Goal: Task Accomplishment & Management: Manage account settings

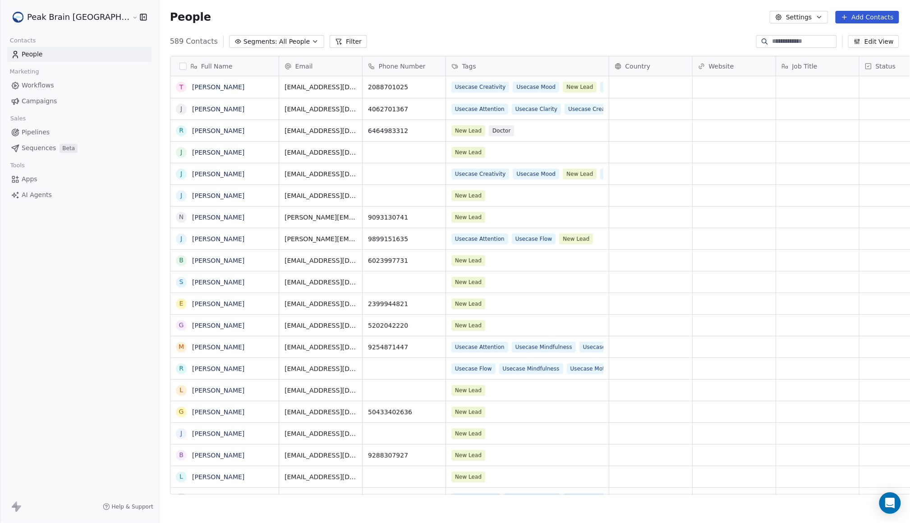
scroll to position [451, 780]
click at [53, 123] on div "Sales" at bounding box center [79, 118] width 144 height 13
click at [53, 128] on link "Pipelines" at bounding box center [79, 132] width 144 height 15
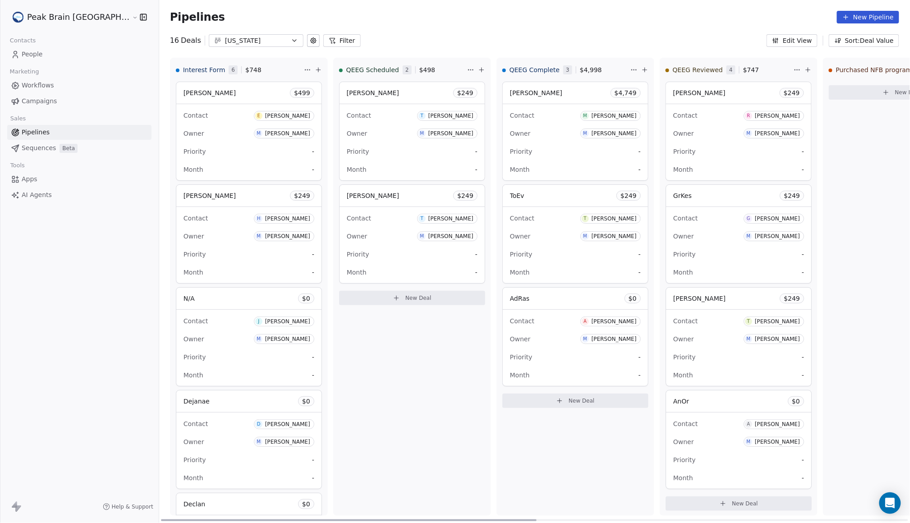
click at [225, 41] on div "Florida" at bounding box center [256, 40] width 62 height 9
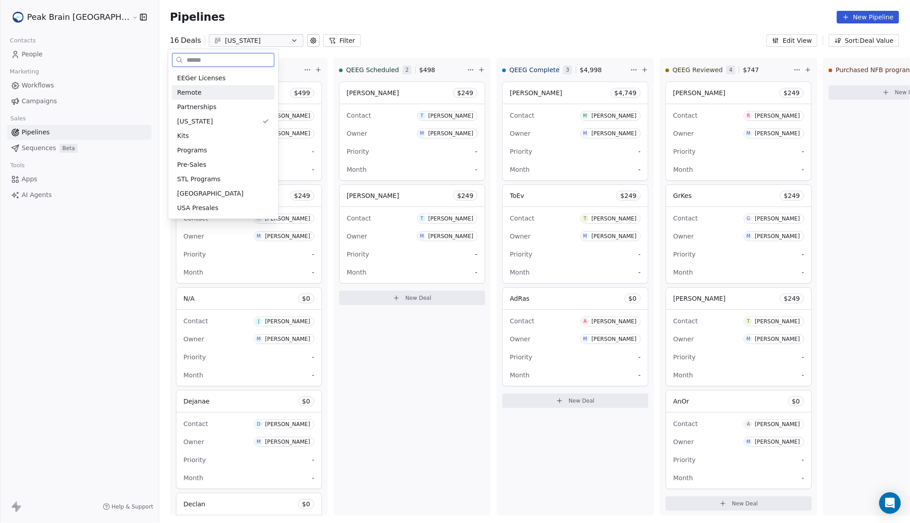
click at [225, 95] on div "Remote" at bounding box center [223, 92] width 92 height 9
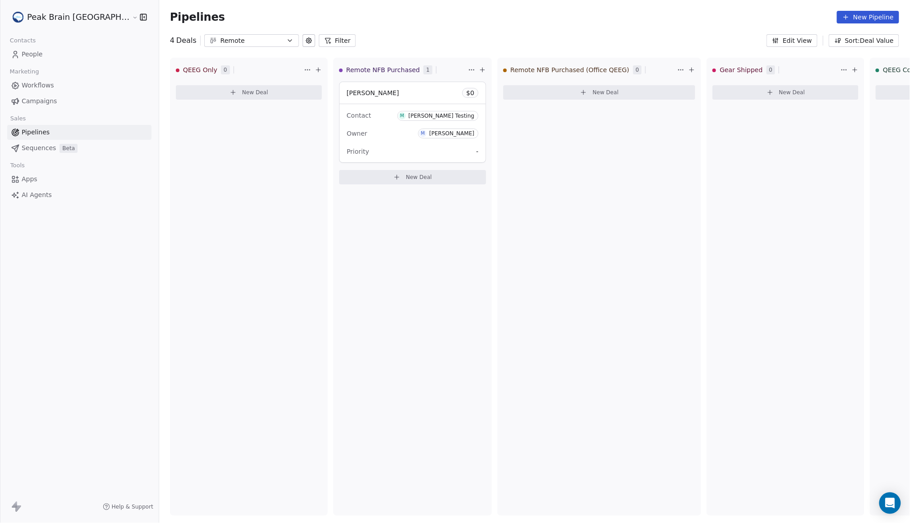
click at [354, 24] on div "Pipelines New Pipeline" at bounding box center [534, 17] width 751 height 34
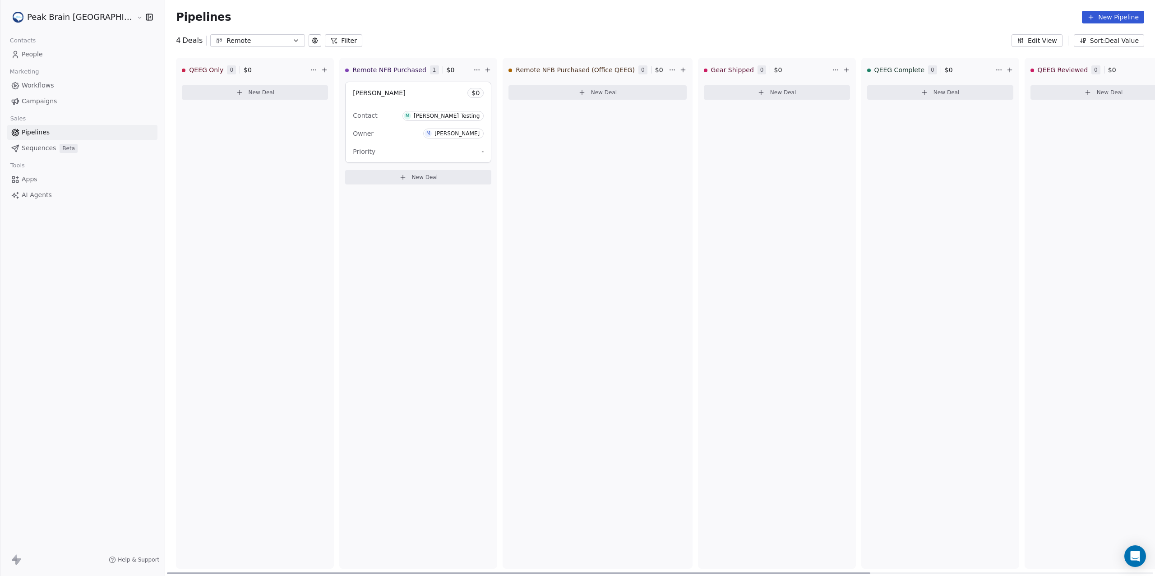
click at [249, 96] on span "New Deal" at bounding box center [262, 92] width 26 height 7
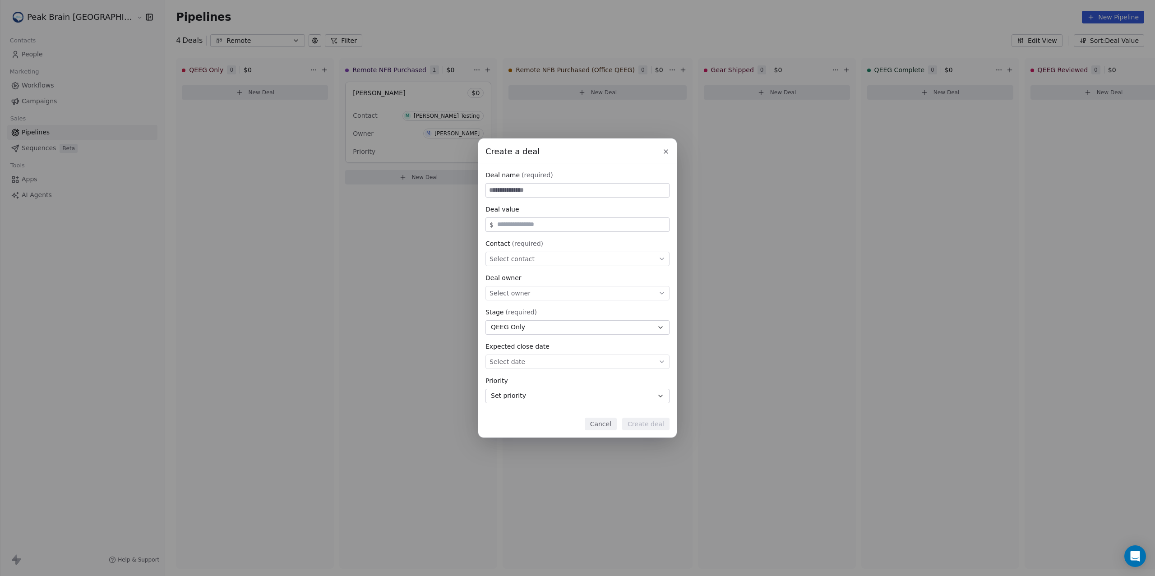
click at [576, 252] on div "Select contact" at bounding box center [577, 259] width 184 height 14
click at [559, 196] on div "Create a deal Deal name (required) Deal value $ Contact (required) Select conta…" at bounding box center [577, 288] width 1155 height 299
click at [607, 427] on button "Cancel" at bounding box center [601, 424] width 32 height 13
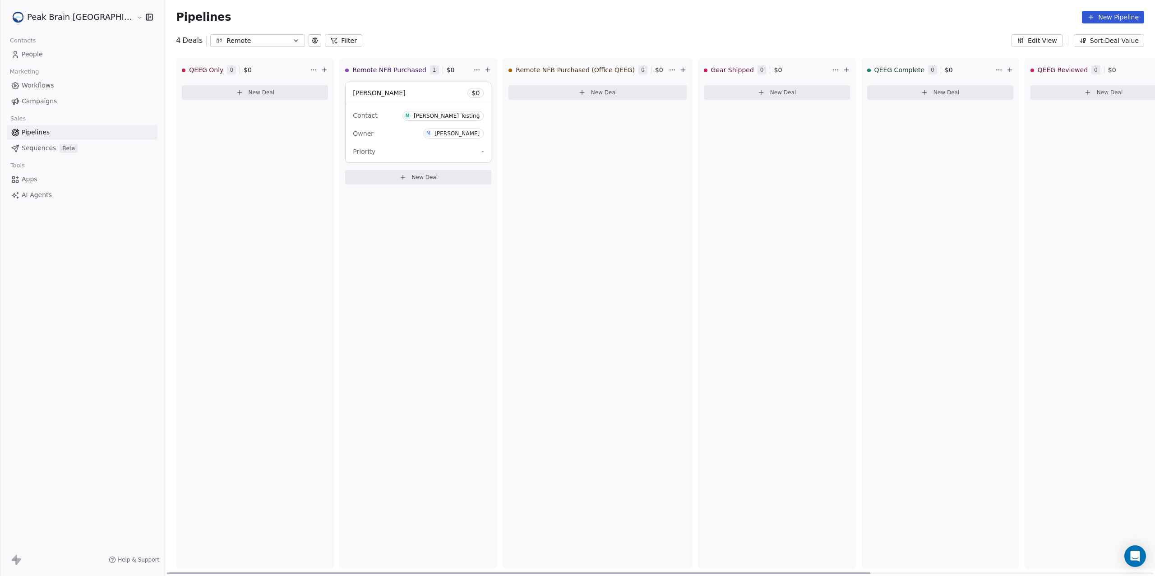
click at [353, 96] on span "[PERSON_NAME]" at bounding box center [379, 92] width 52 height 7
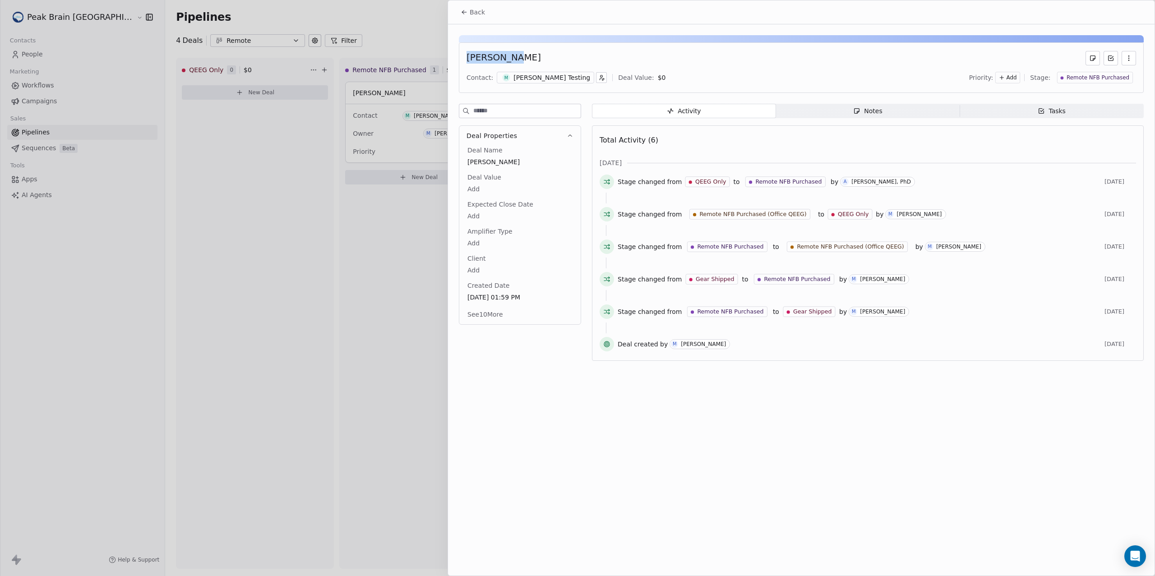
drag, startPoint x: 469, startPoint y: 56, endPoint x: 512, endPoint y: 62, distance: 42.8
click at [512, 62] on div "[PERSON_NAME]" at bounding box center [504, 58] width 74 height 14
drag, startPoint x: 538, startPoint y: 60, endPoint x: 496, endPoint y: 50, distance: 43.6
click at [498, 49] on div "Madeleine Test Contact: M Madeleine Testing Deal Value: $ 0 Priority: Add Stage…" at bounding box center [801, 67] width 685 height 51
click at [511, 78] on div "M Madeleine Testing" at bounding box center [545, 78] width 97 height 12
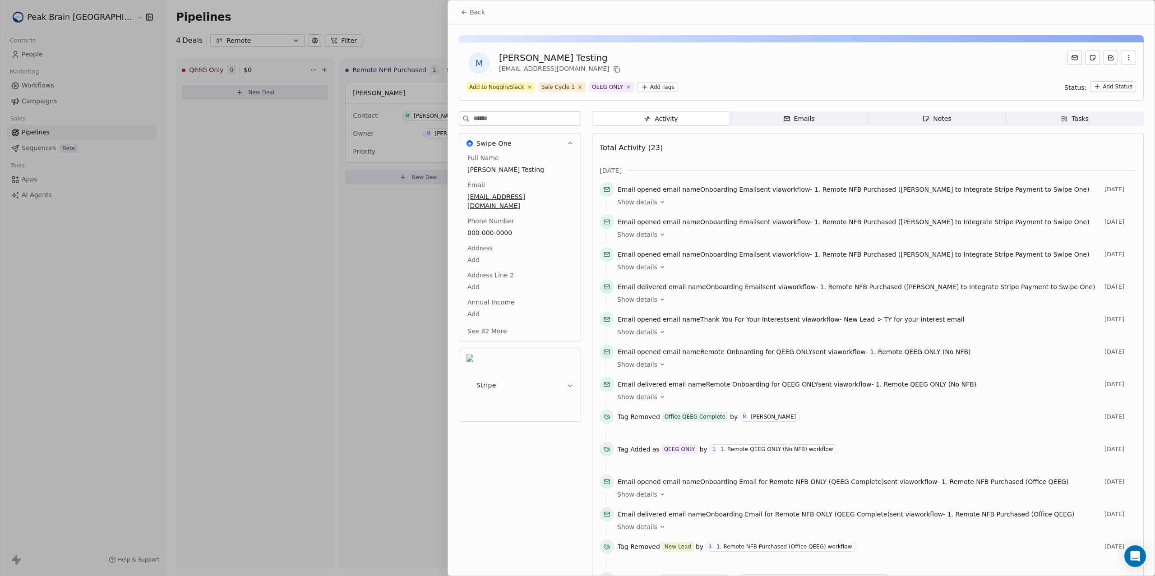
click at [481, 17] on span "Back" at bounding box center [477, 12] width 15 height 9
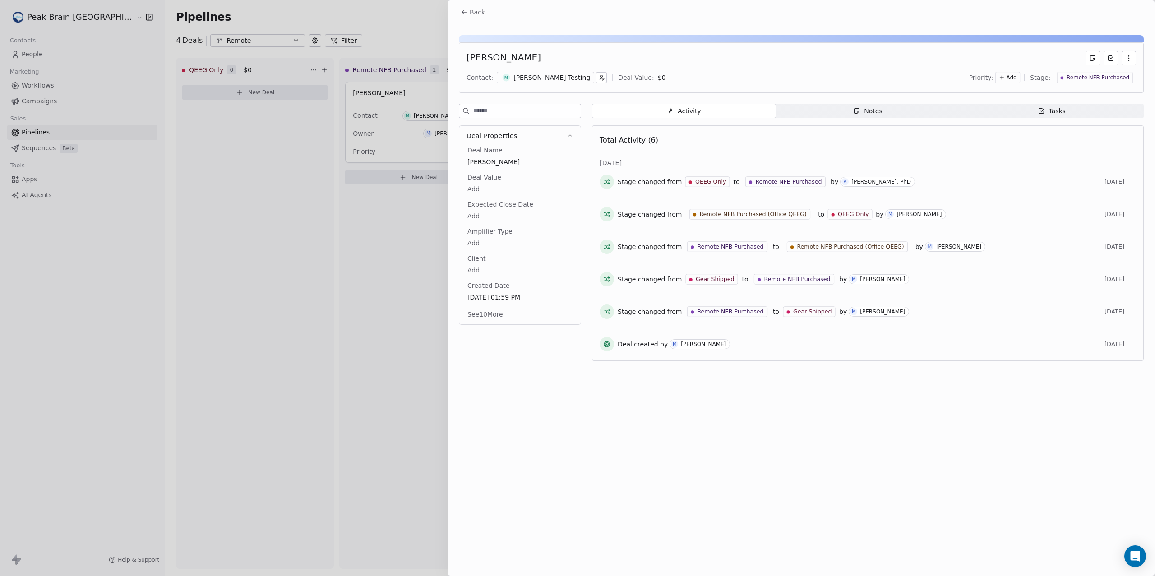
click at [532, 80] on div "[PERSON_NAME] Testing" at bounding box center [551, 77] width 77 height 9
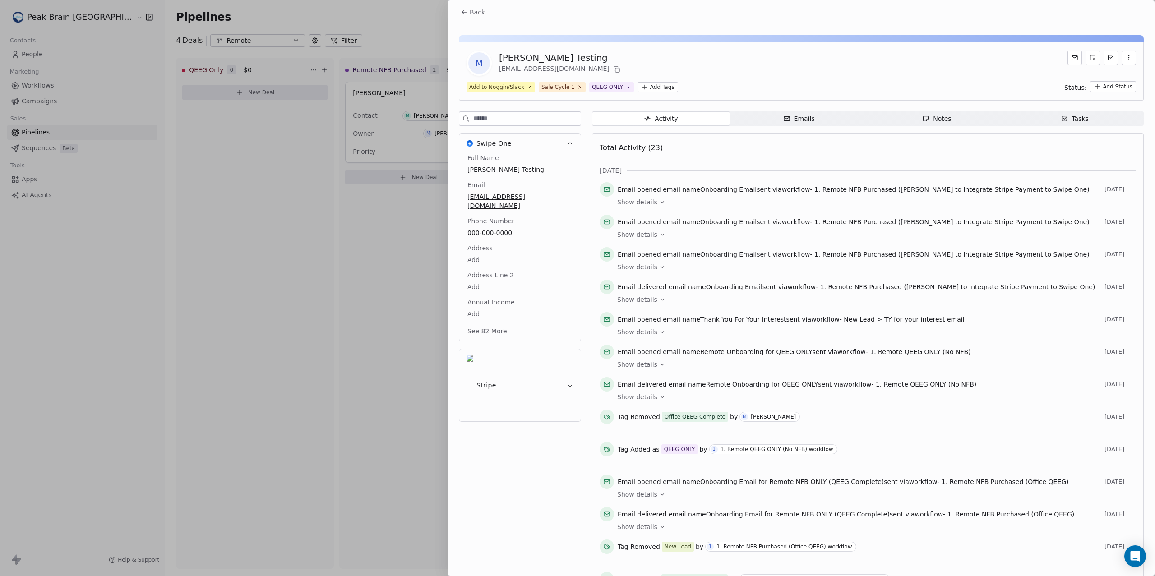
click at [481, 12] on span "Back" at bounding box center [477, 12] width 15 height 9
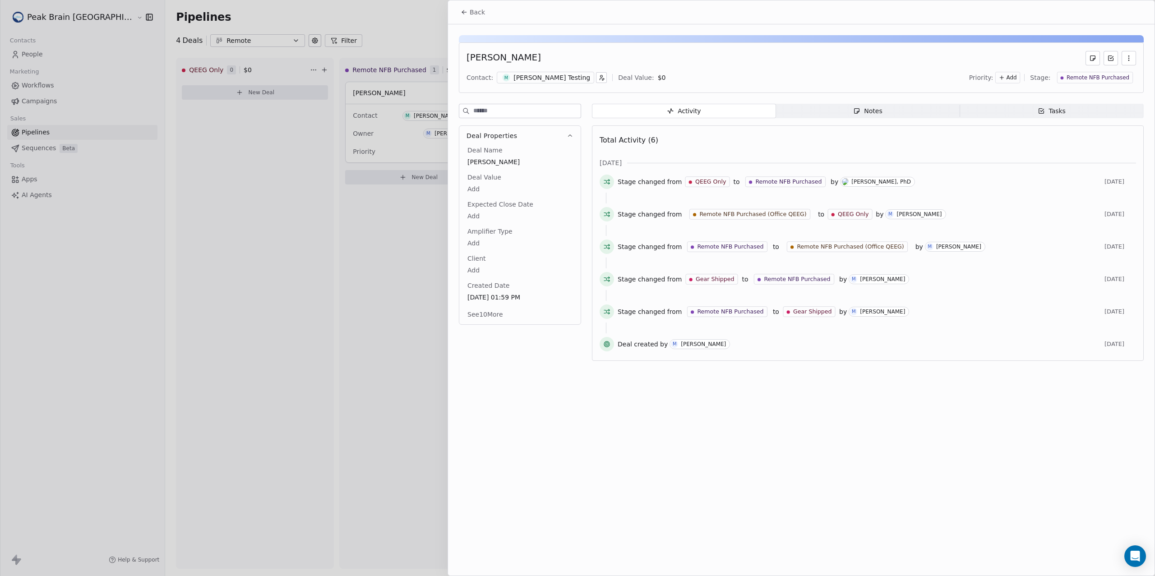
click at [470, 14] on span "Back" at bounding box center [477, 12] width 15 height 9
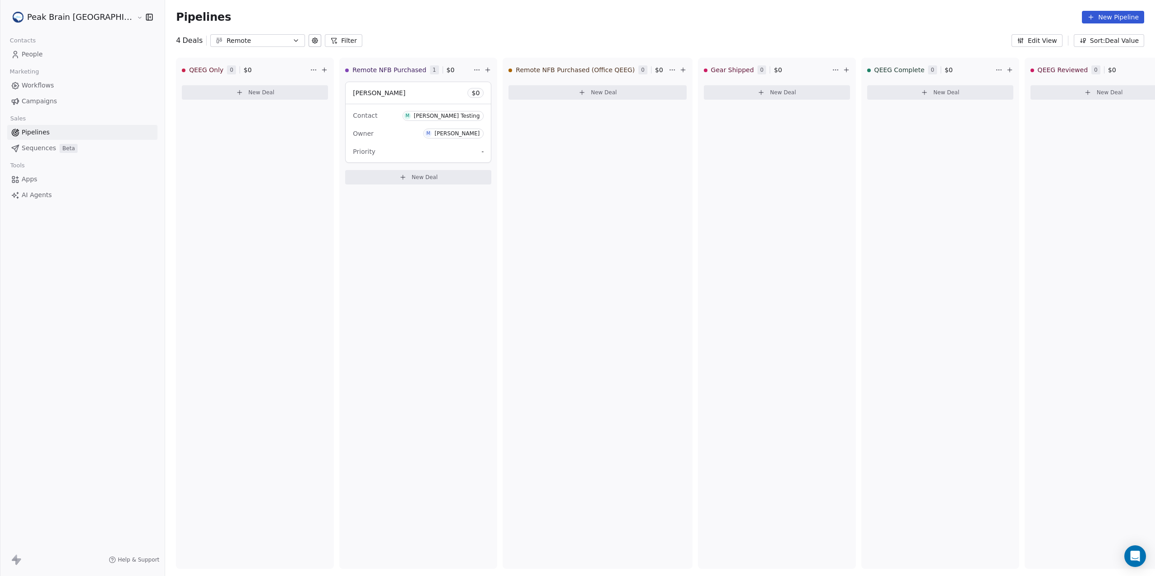
click at [60, 82] on link "Workflows" at bounding box center [82, 85] width 150 height 15
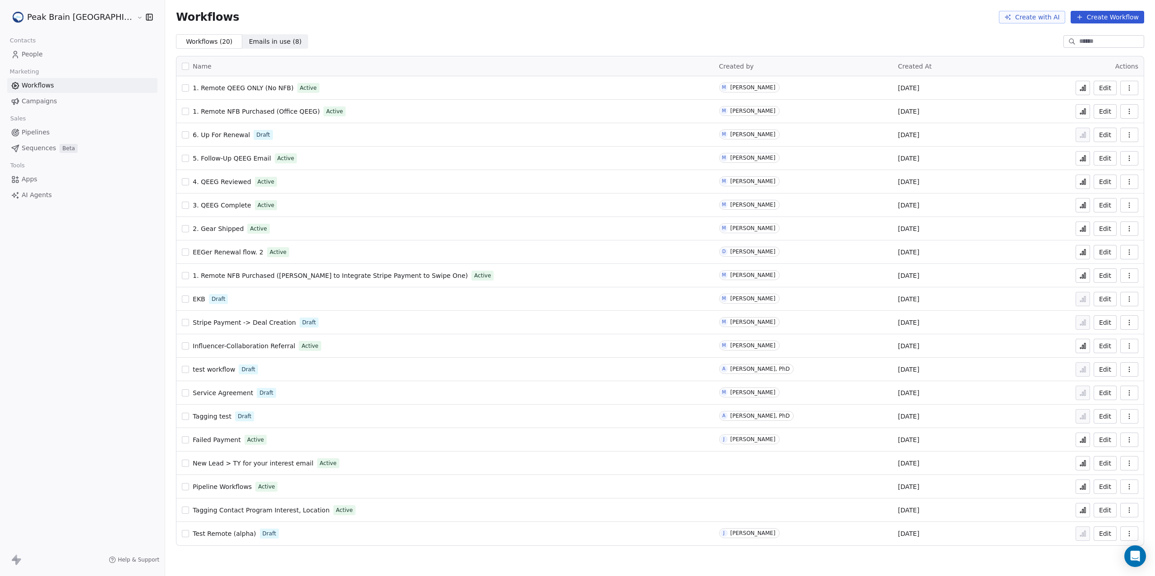
click at [193, 279] on link "1. Remote NFB Purchased ([PERSON_NAME] to Integrate Stripe Payment to Swipe One)" at bounding box center [330, 275] width 275 height 9
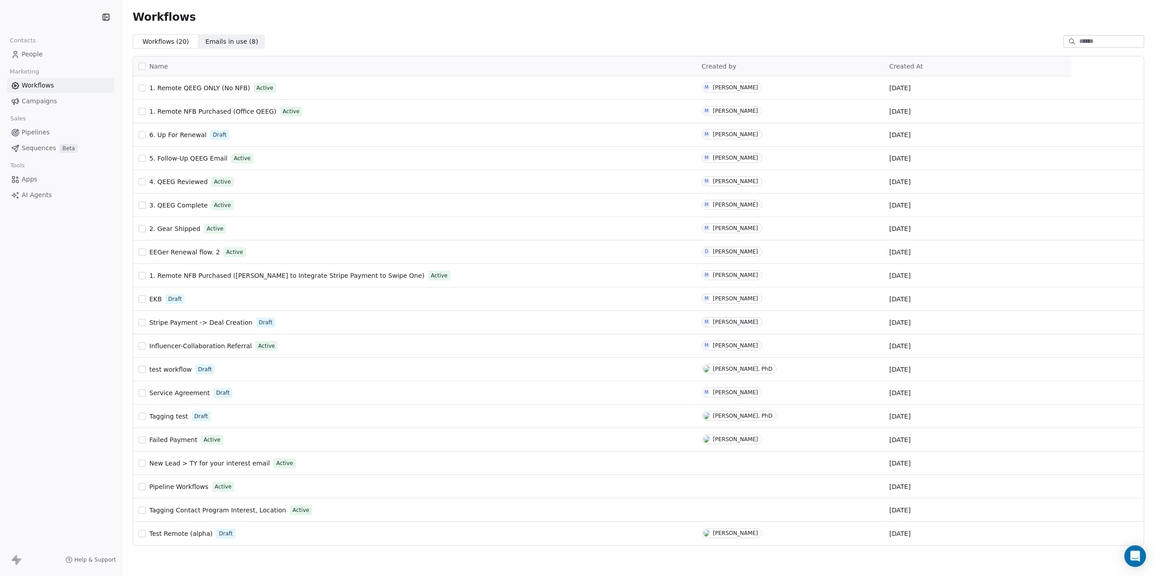
click at [43, 130] on span "Pipelines" at bounding box center [36, 132] width 28 height 9
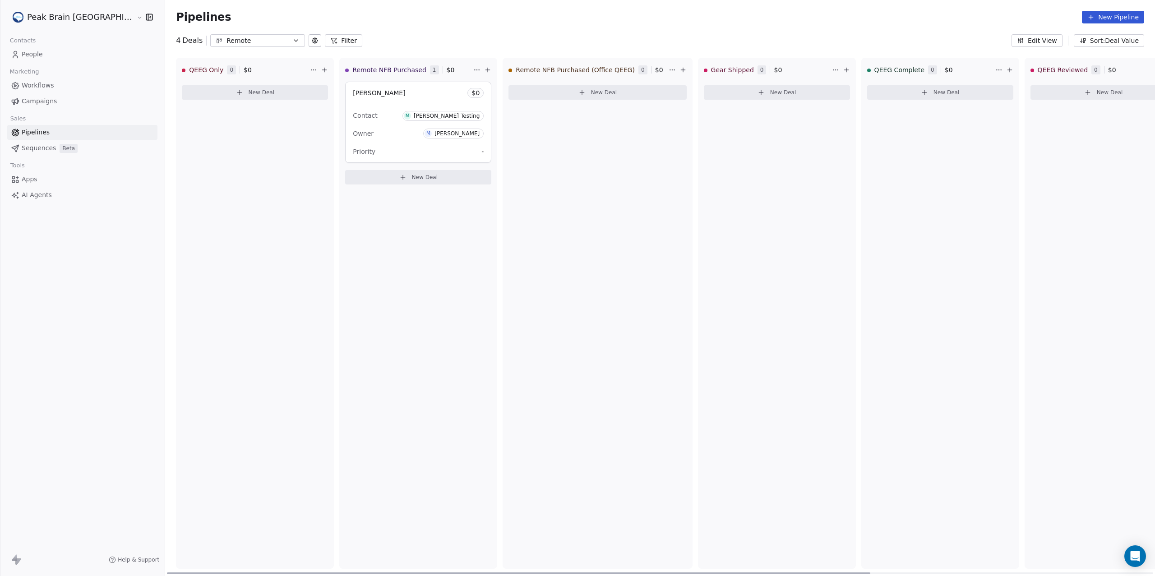
click at [345, 182] on button "New Deal" at bounding box center [418, 177] width 146 height 14
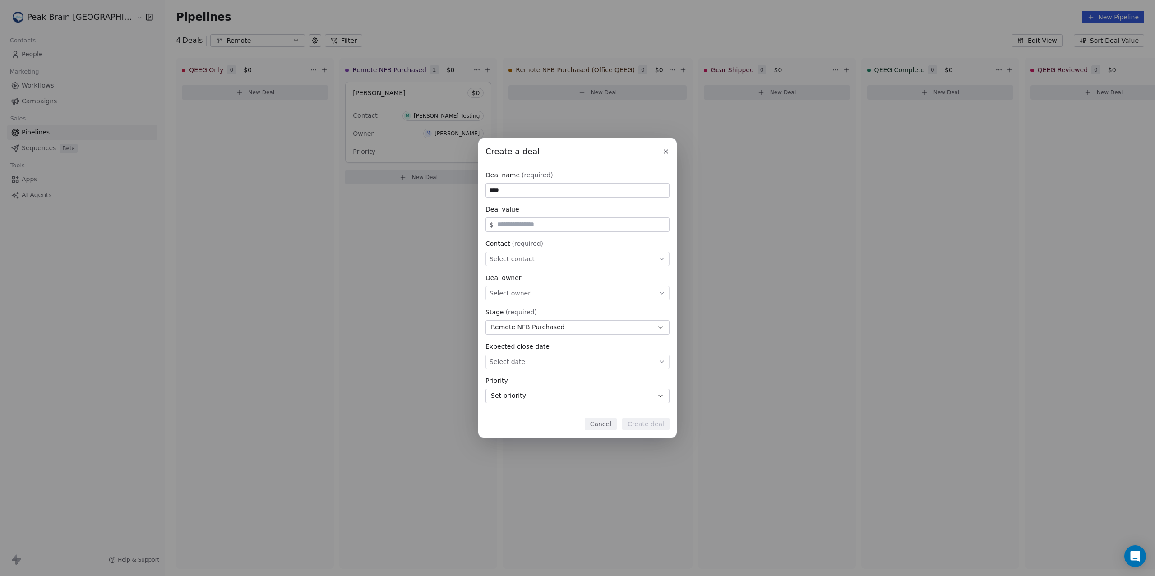
type input "****"
click at [541, 264] on div "Select contact" at bounding box center [577, 259] width 184 height 14
type input "*"
type input "*********"
click at [569, 287] on div "M Madeleine Testing" at bounding box center [577, 285] width 164 height 10
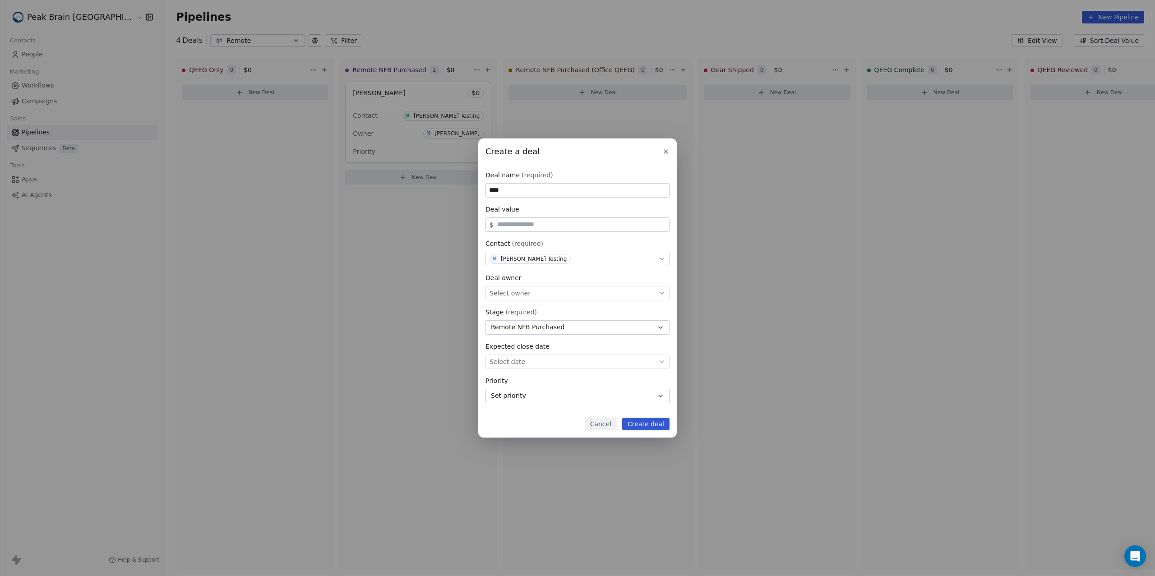
click at [645, 424] on button "Create deal" at bounding box center [645, 424] width 47 height 13
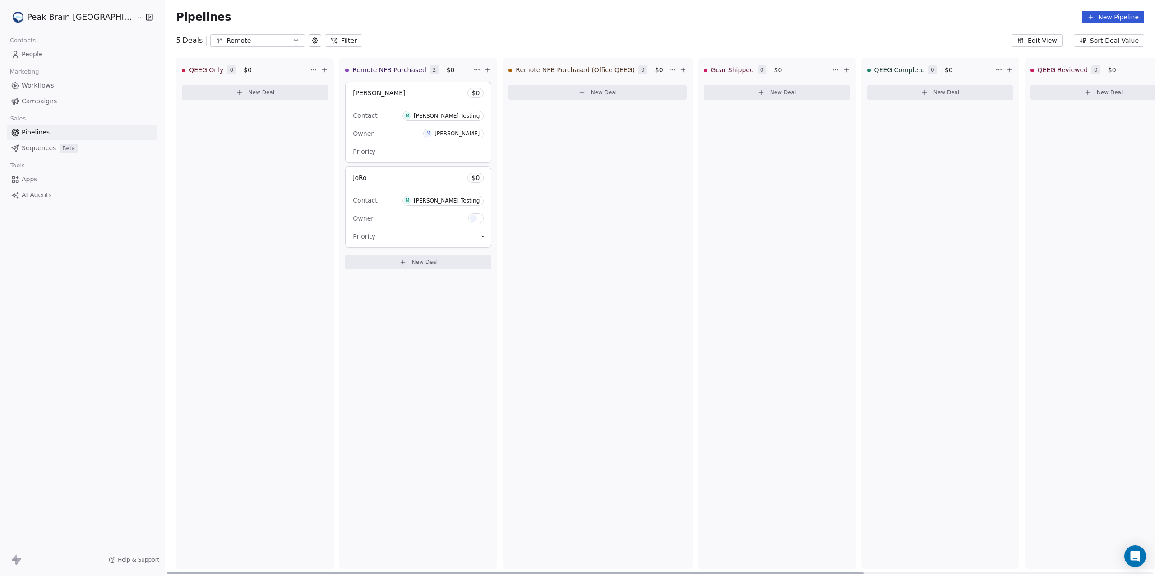
click at [392, 184] on div "JoRo $ 0" at bounding box center [418, 178] width 145 height 22
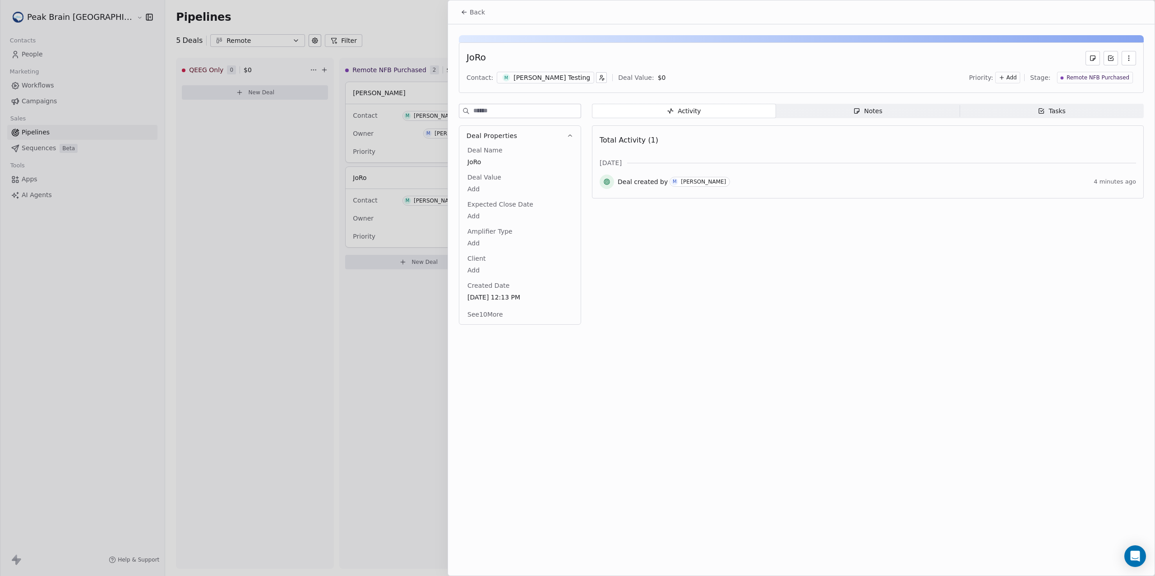
click at [257, 161] on div at bounding box center [577, 288] width 1155 height 576
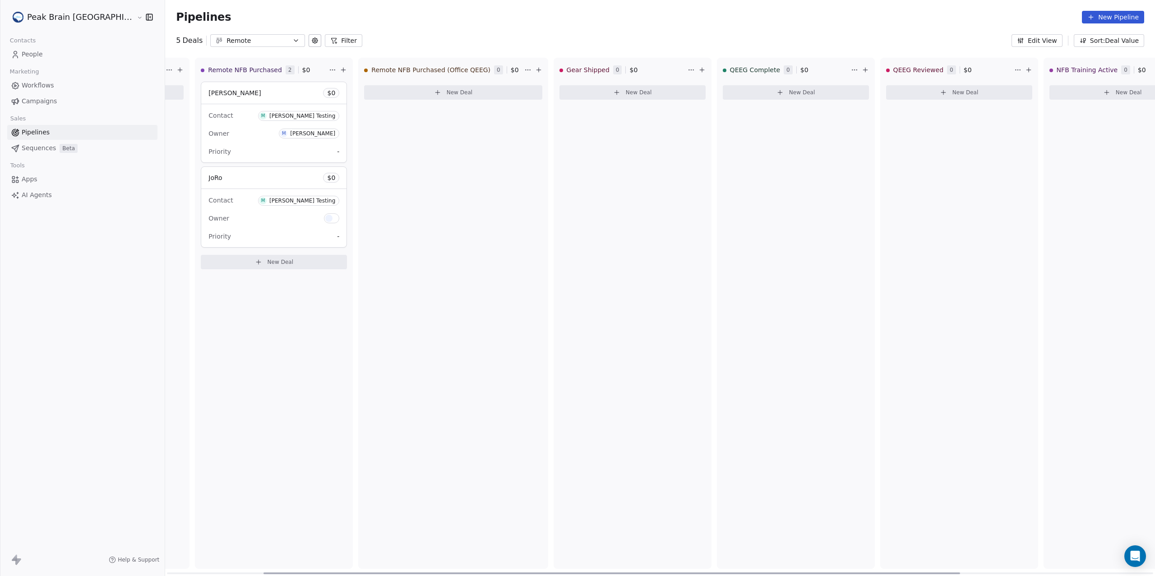
scroll to position [0, 151]
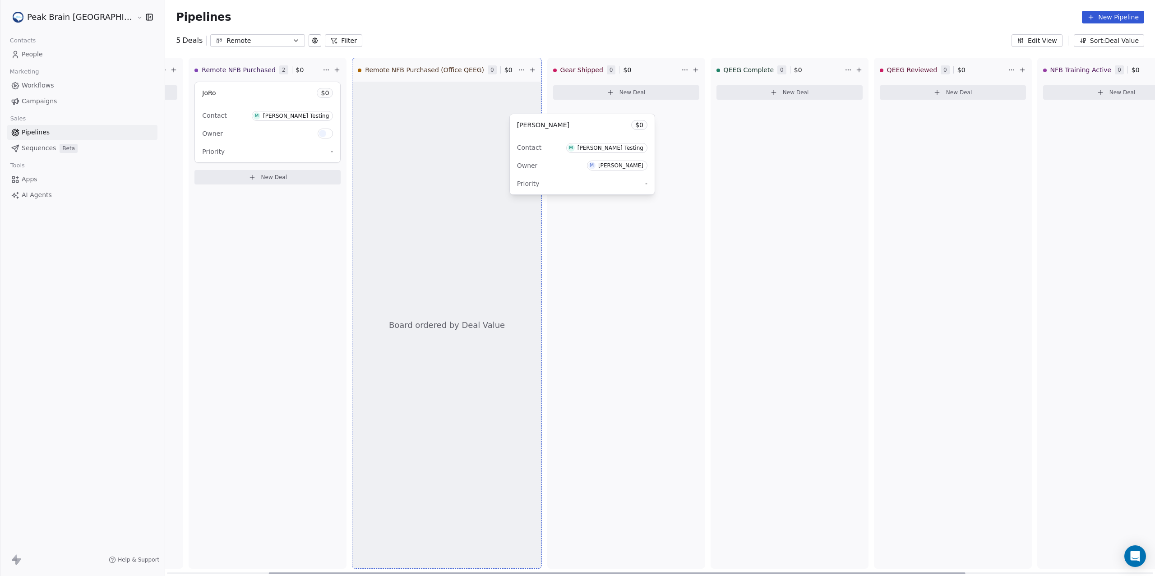
drag, startPoint x: 195, startPoint y: 94, endPoint x: 553, endPoint y: 124, distance: 358.6
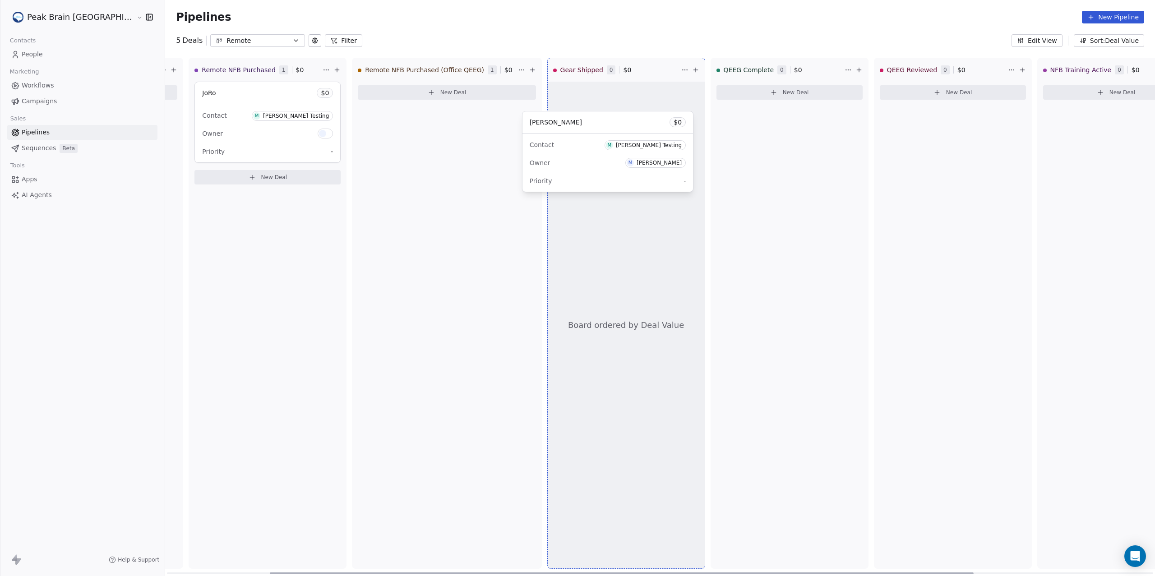
drag, startPoint x: 386, startPoint y: 96, endPoint x: 588, endPoint y: 118, distance: 203.8
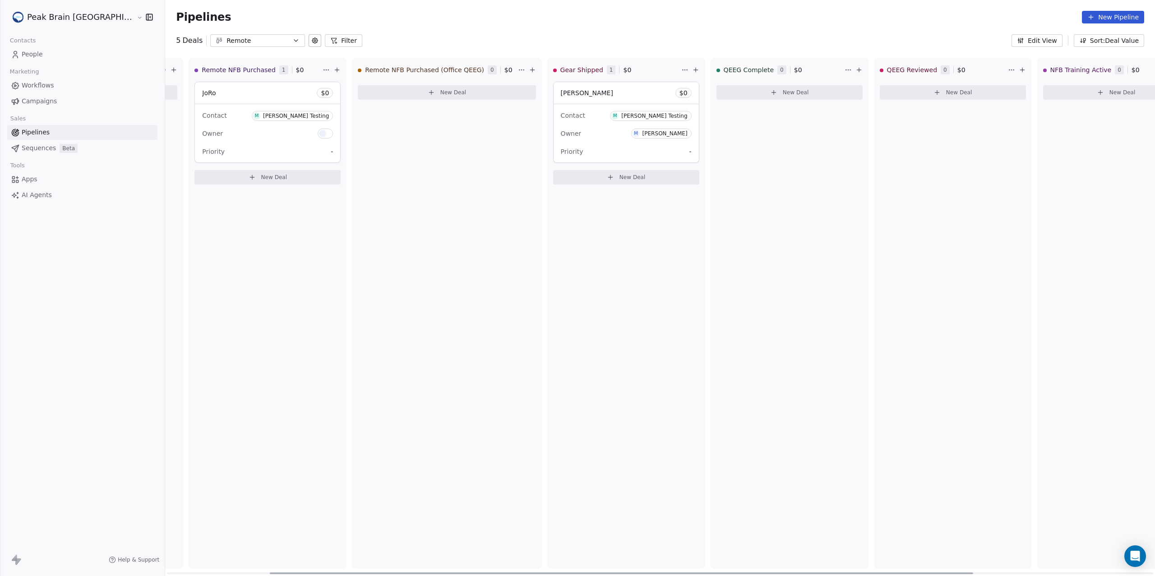
click at [561, 94] on span "[PERSON_NAME]" at bounding box center [587, 92] width 52 height 7
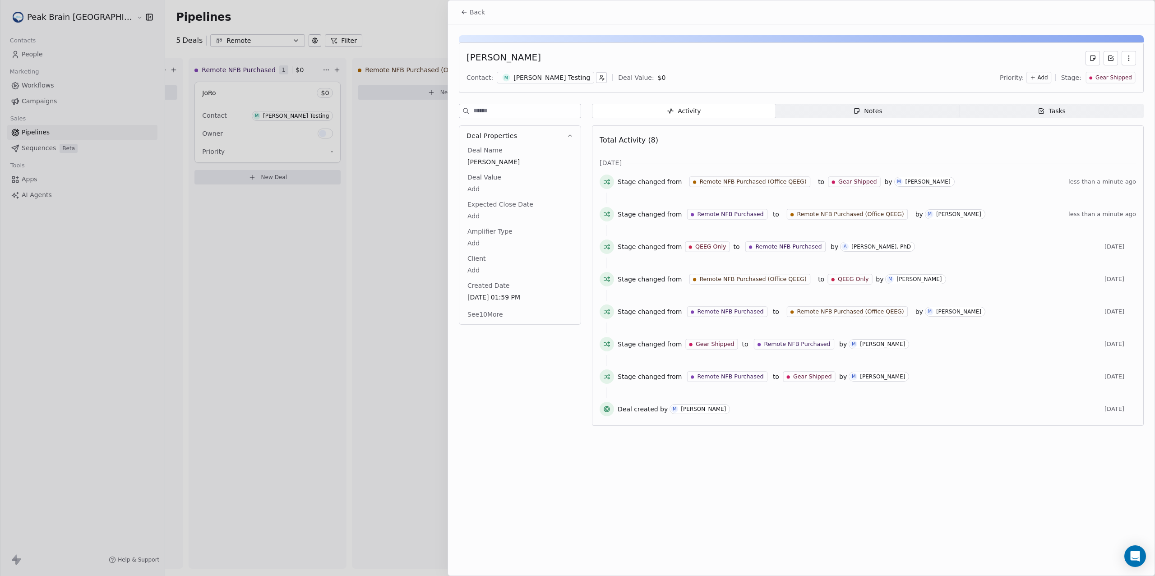
click at [552, 81] on div "[PERSON_NAME] Testing" at bounding box center [551, 77] width 77 height 9
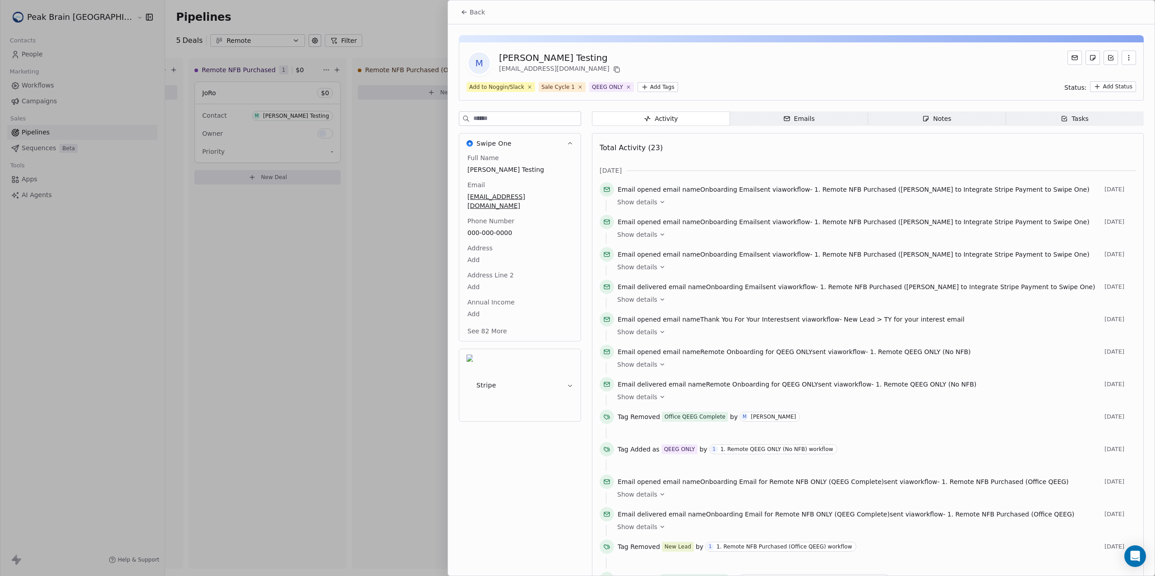
click at [475, 12] on span "Back" at bounding box center [477, 12] width 15 height 9
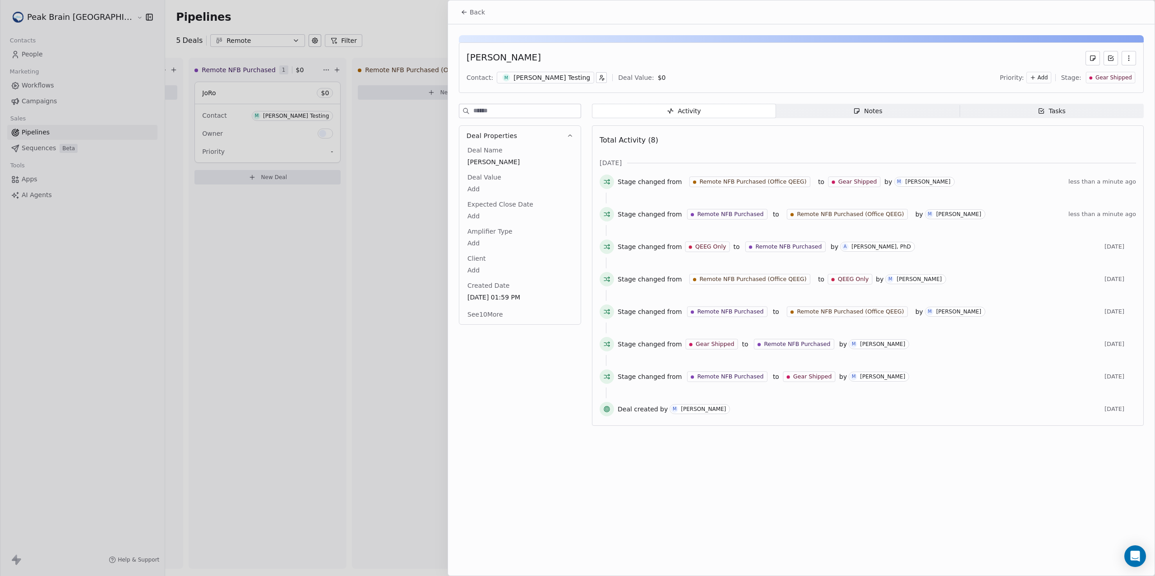
click at [531, 82] on div "[PERSON_NAME] Testing" at bounding box center [551, 77] width 77 height 9
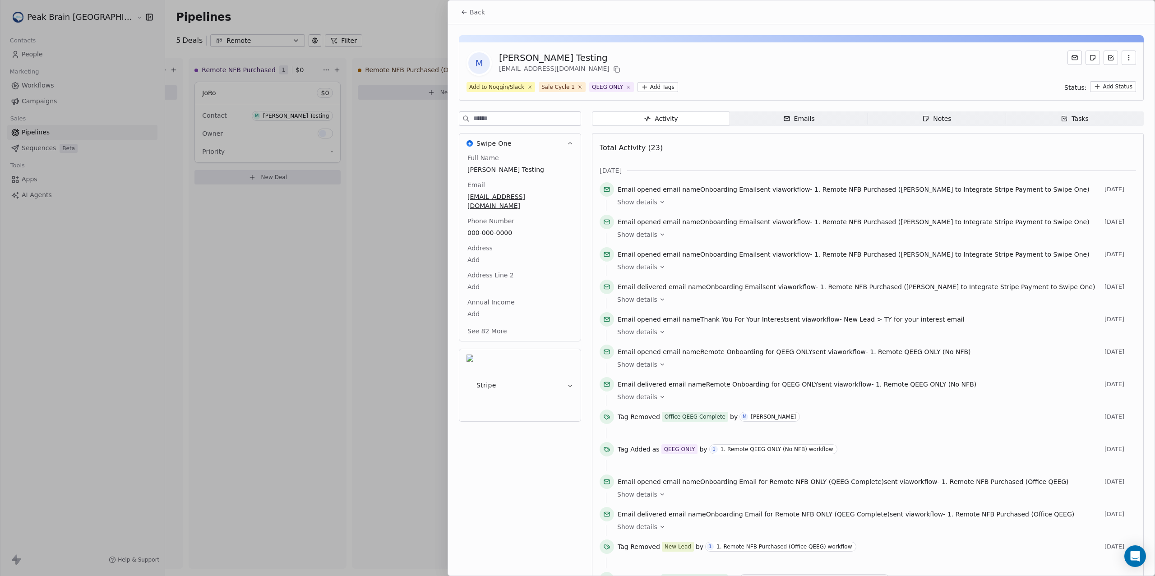
click at [479, 18] on button "Back" at bounding box center [472, 12] width 35 height 16
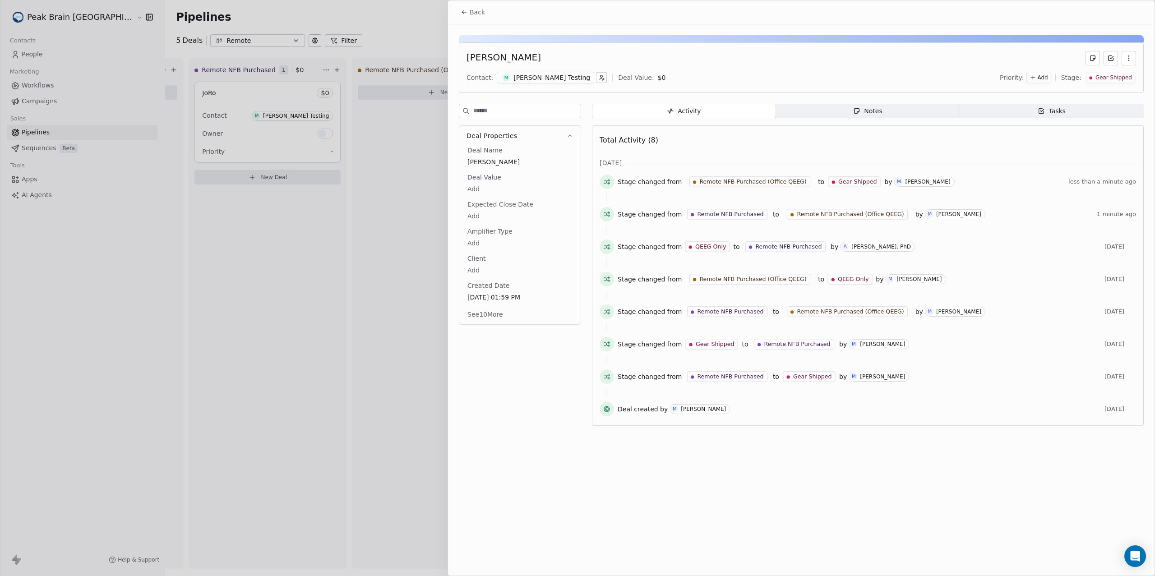
click at [469, 17] on button "Back" at bounding box center [472, 12] width 35 height 16
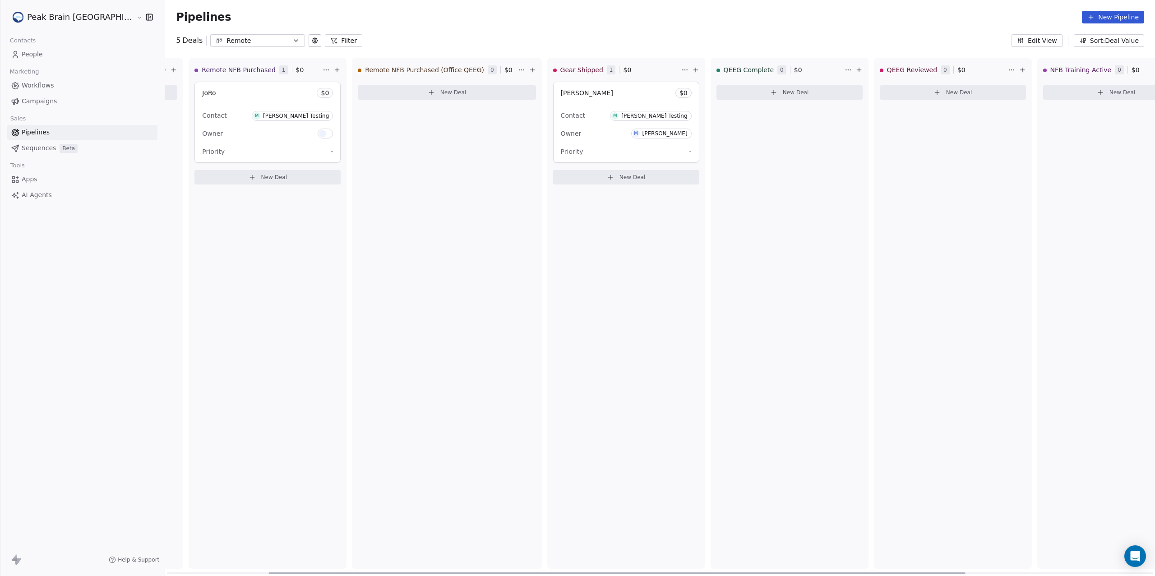
click at [574, 99] on div "Madeleine Test $ 0" at bounding box center [626, 93] width 145 height 22
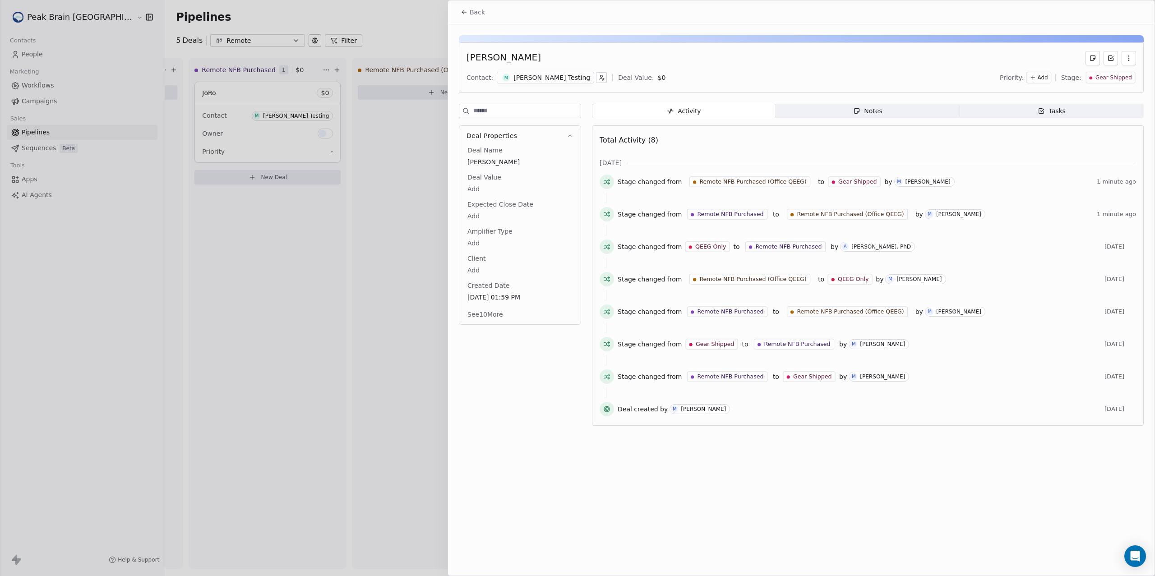
click at [538, 80] on div "[PERSON_NAME] Testing" at bounding box center [551, 77] width 77 height 9
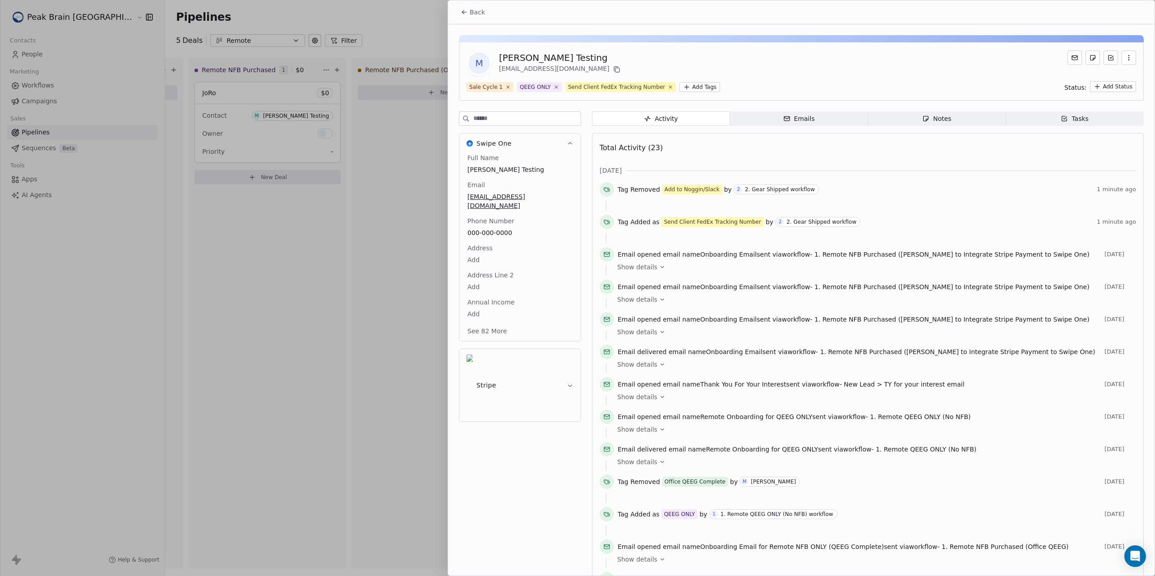
click at [484, 14] on span "Back" at bounding box center [477, 12] width 15 height 9
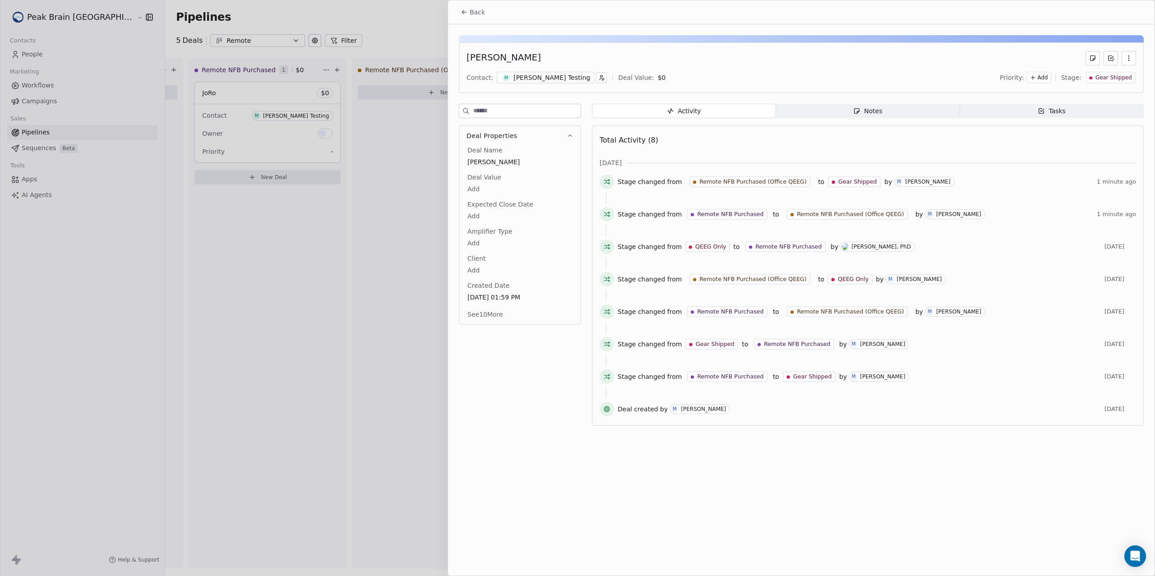
click at [479, 19] on button "Back" at bounding box center [472, 12] width 35 height 16
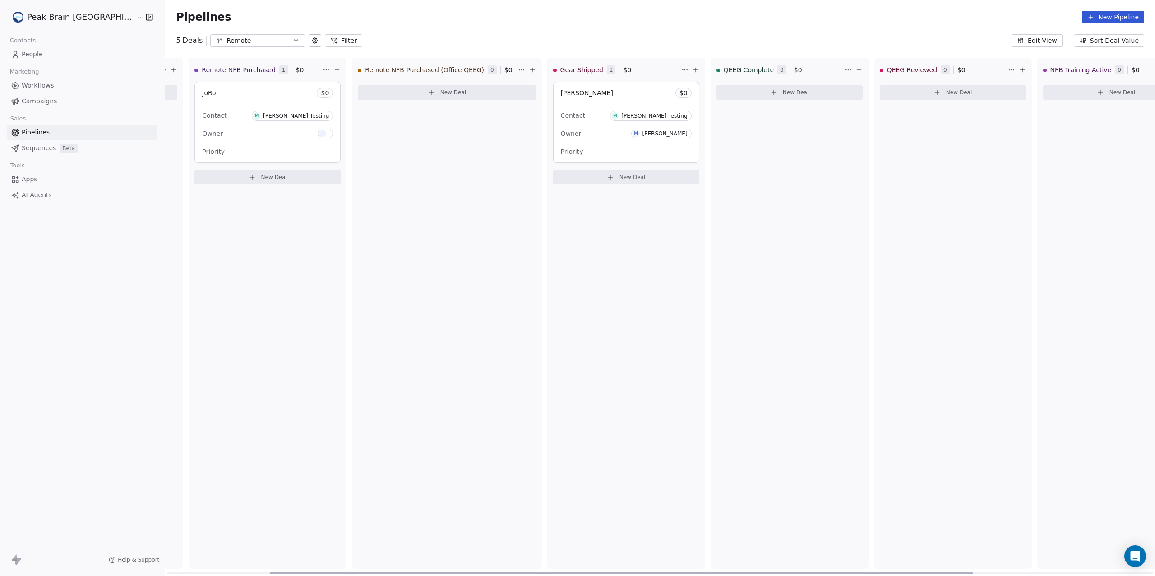
click at [561, 110] on div "Contact M Madeleine Testing" at bounding box center [626, 115] width 131 height 15
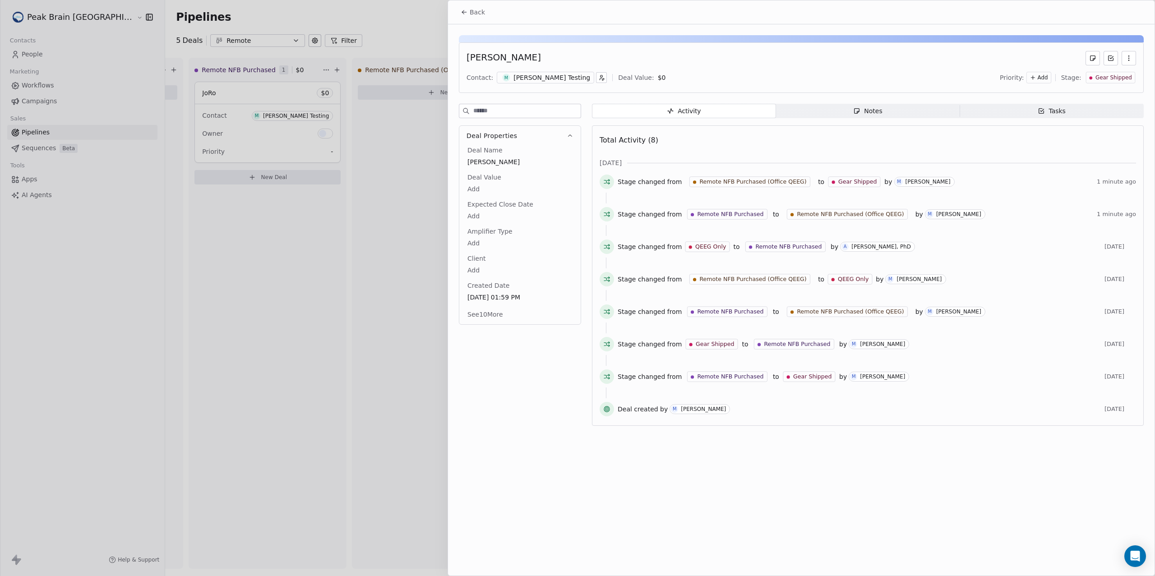
click at [529, 80] on div "[PERSON_NAME] Testing" at bounding box center [551, 77] width 77 height 9
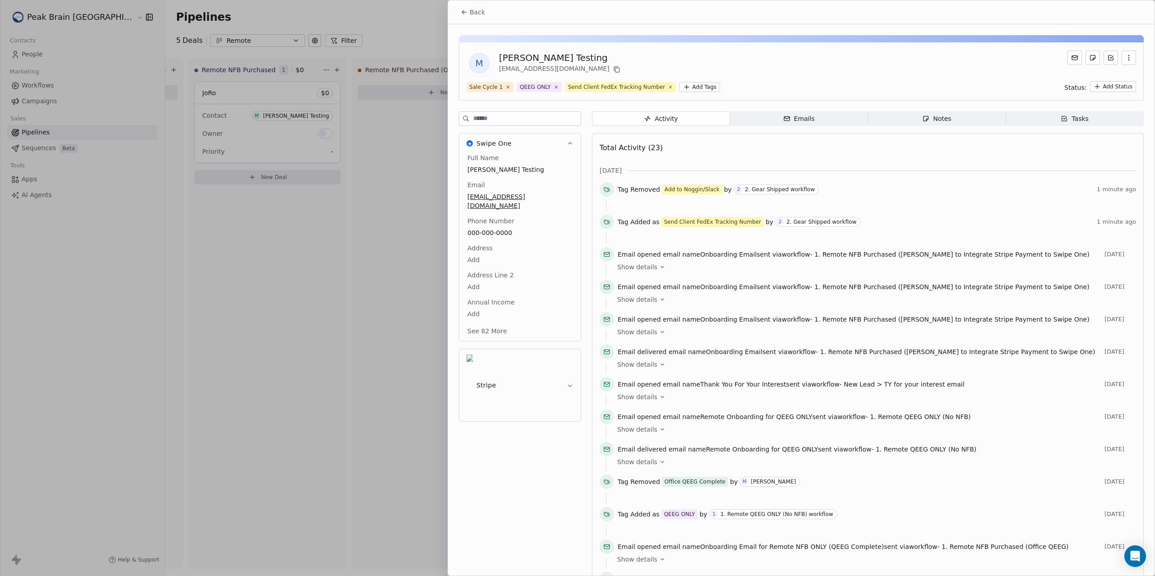
click at [479, 16] on span "Back" at bounding box center [477, 12] width 15 height 9
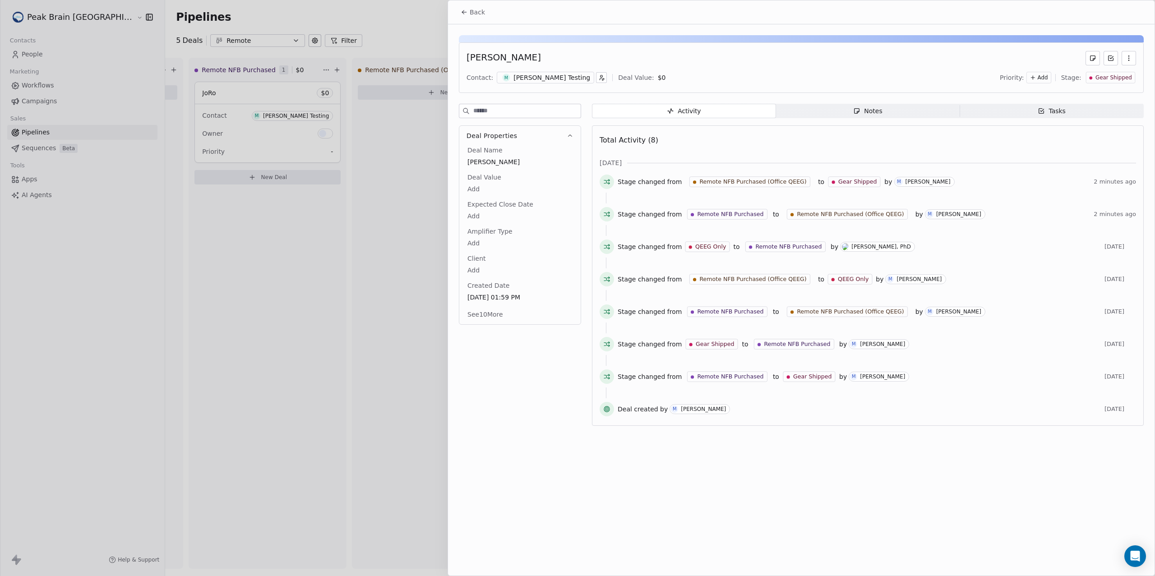
click at [469, 21] on div "Back" at bounding box center [801, 11] width 707 height 23
click at [469, 17] on button "Back" at bounding box center [472, 12] width 35 height 16
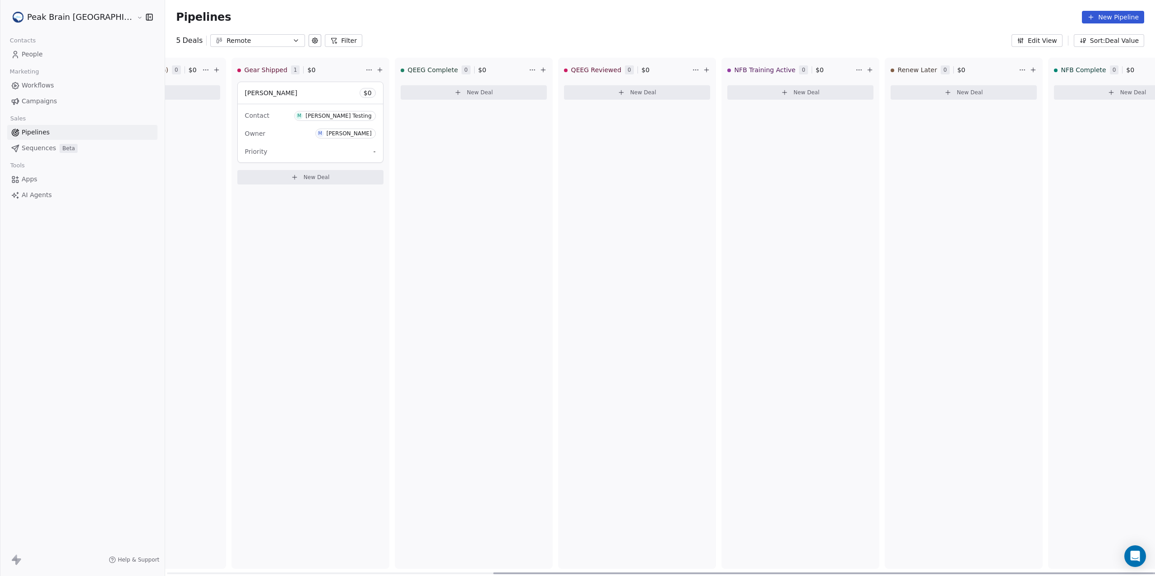
scroll to position [0, 479]
click at [270, 91] on div "Madeleine Test $ 0" at bounding box center [297, 93] width 145 height 22
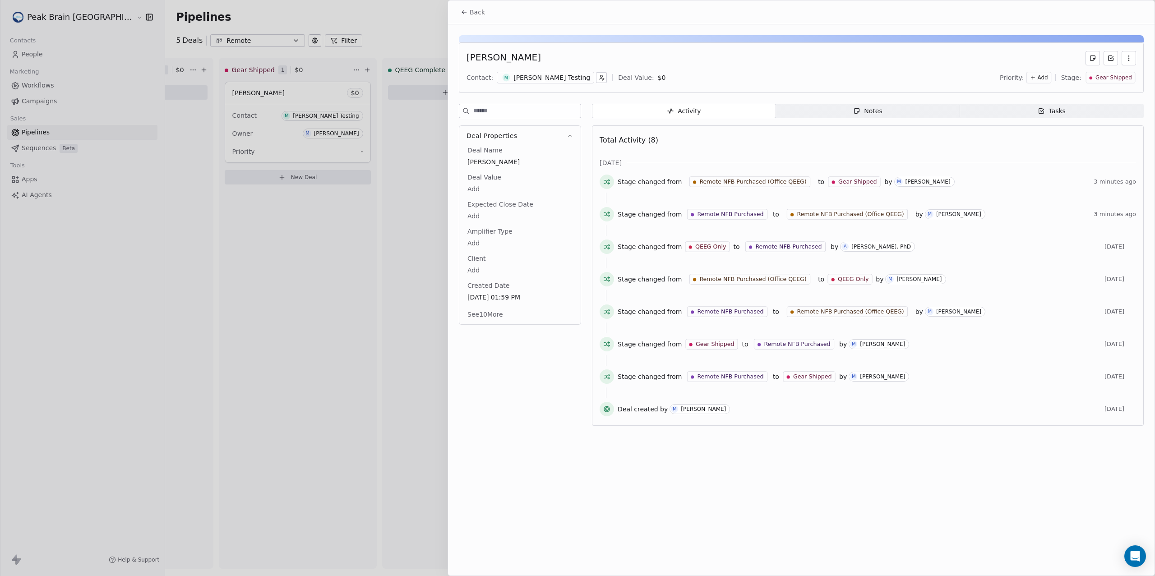
click at [528, 79] on div "[PERSON_NAME] Testing" at bounding box center [551, 77] width 77 height 9
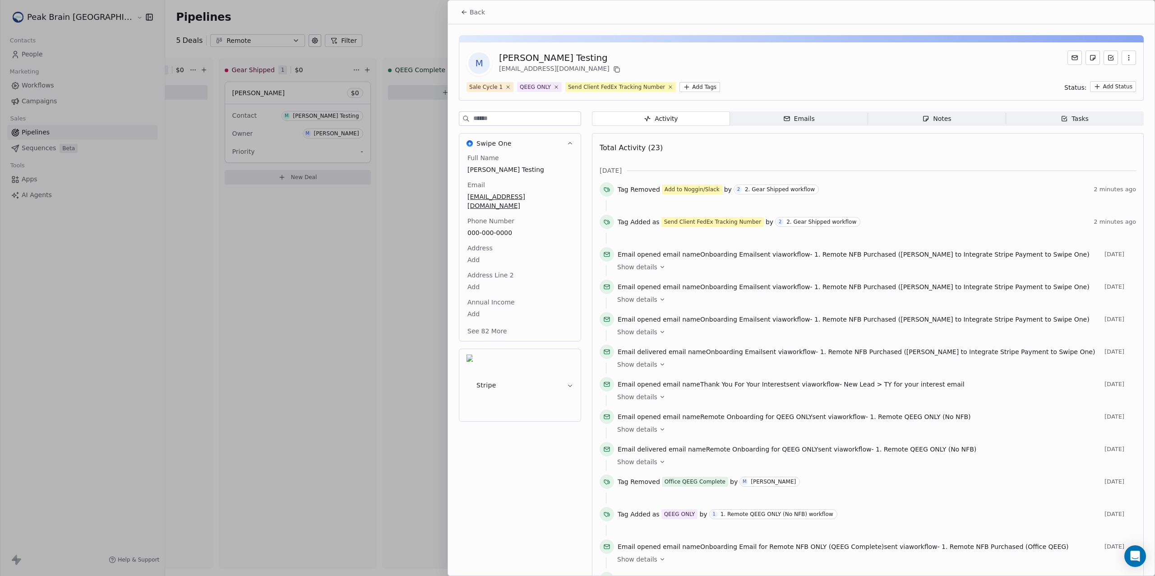
click at [795, 110] on div "M Madeleine Testing madeleinemccann21@gmail.com Sale Cycle 1 QEEG ONLY Send Cli…" at bounding box center [801, 500] width 707 height 952
click at [799, 116] on div "Emails" at bounding box center [799, 118] width 32 height 9
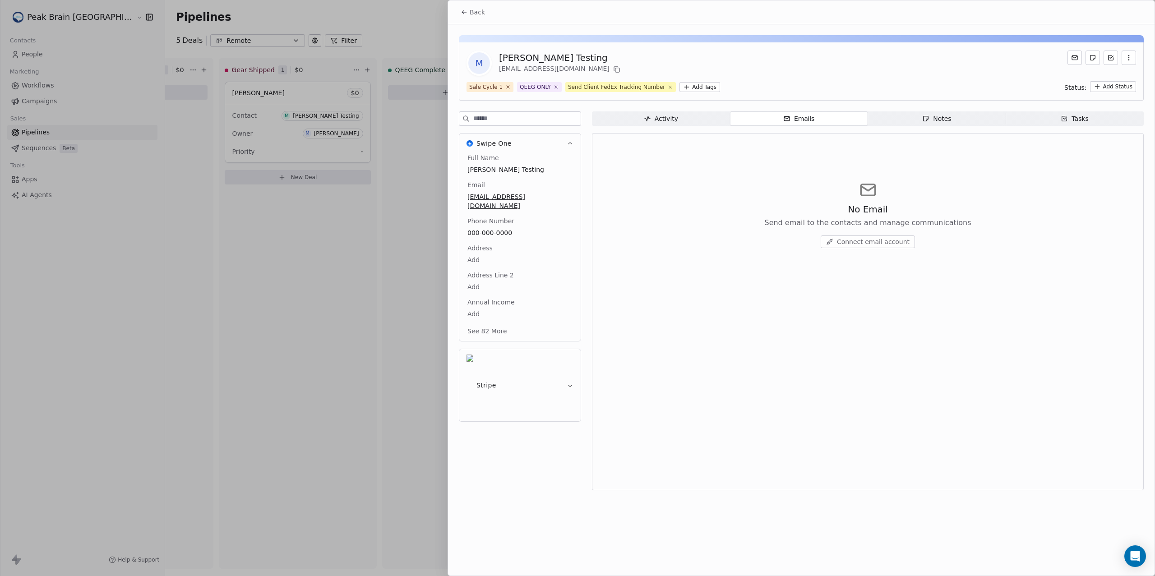
click at [863, 242] on span "Connect email account" at bounding box center [873, 241] width 73 height 9
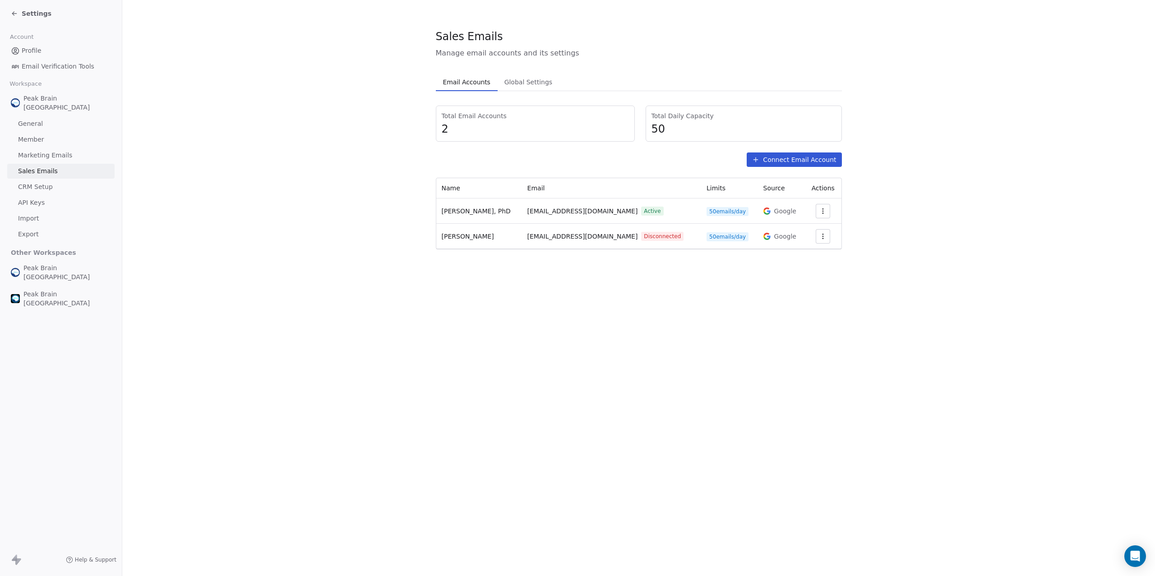
click at [32, 5] on div "Settings" at bounding box center [61, 13] width 122 height 27
click at [41, 19] on div "Settings" at bounding box center [63, 13] width 104 height 13
click at [40, 16] on span "Settings" at bounding box center [37, 13] width 30 height 9
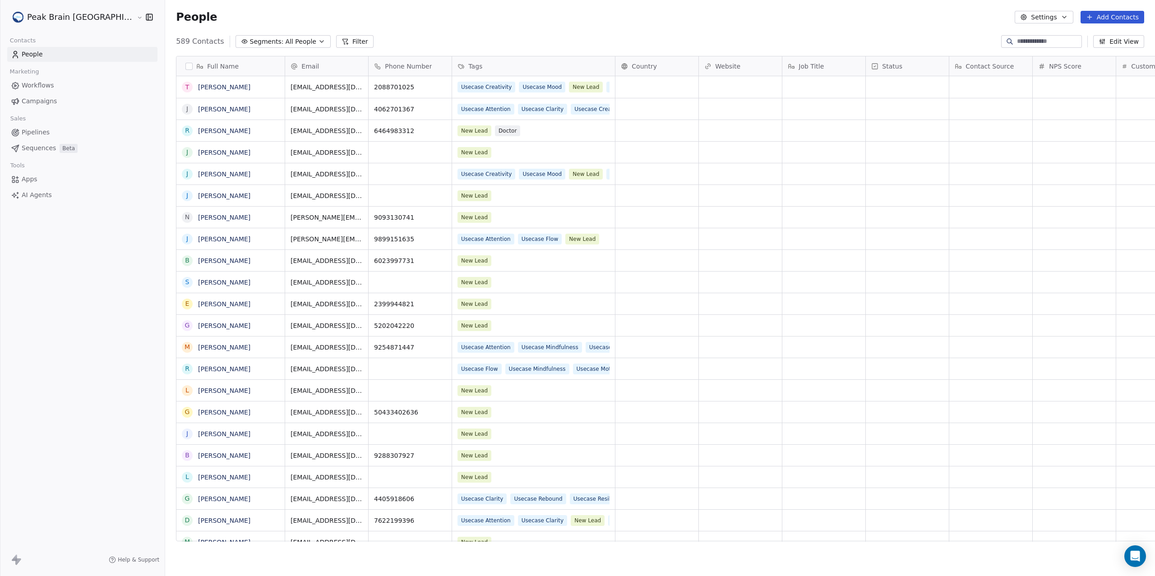
scroll to position [498, 1024]
click at [27, 128] on span "Pipelines" at bounding box center [36, 132] width 28 height 9
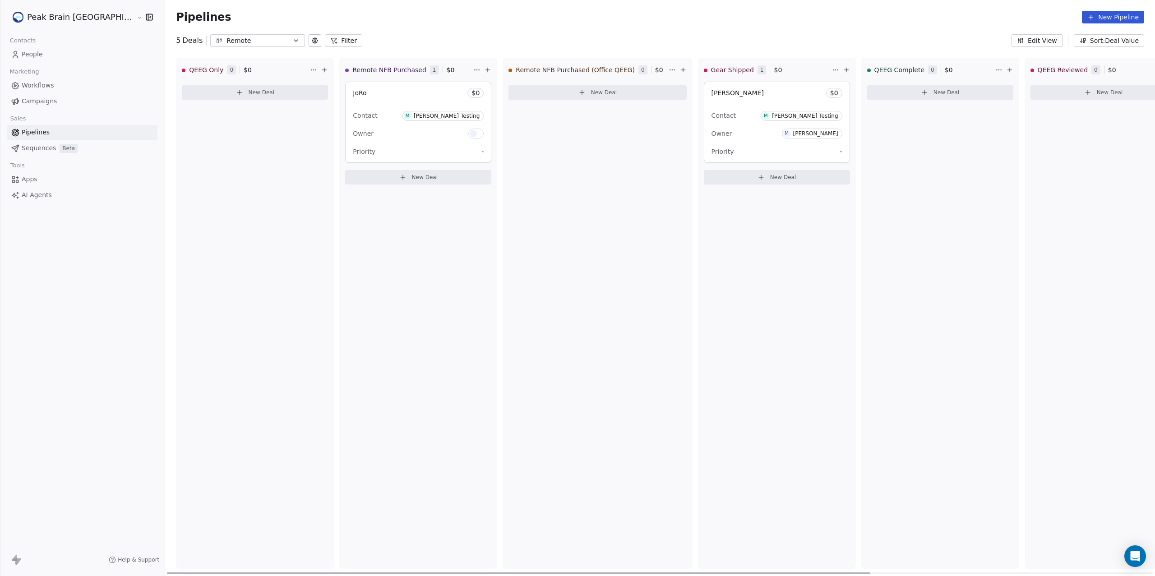
click at [719, 99] on div "Madeleine Test $ 0" at bounding box center [776, 93] width 145 height 22
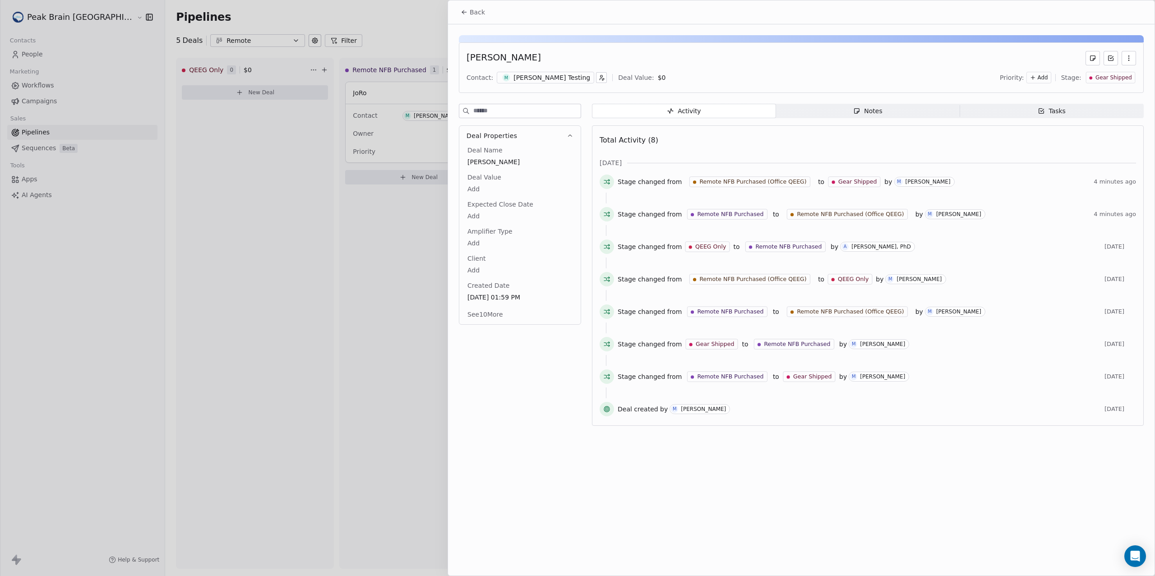
click at [864, 115] on div "Notes" at bounding box center [867, 110] width 29 height 9
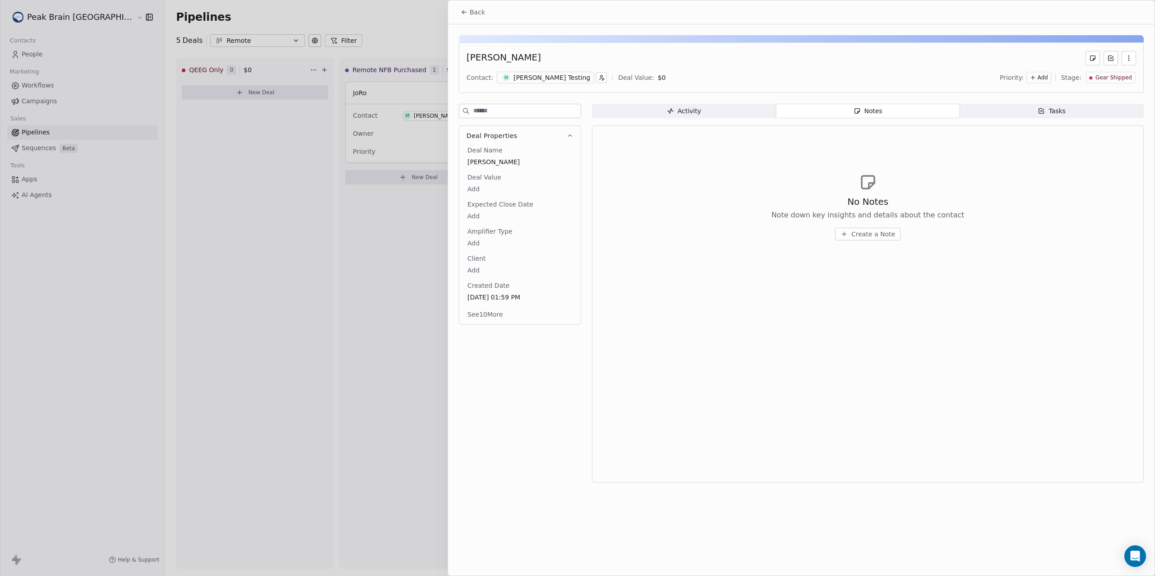
click at [560, 81] on div "[PERSON_NAME] Testing" at bounding box center [551, 77] width 77 height 9
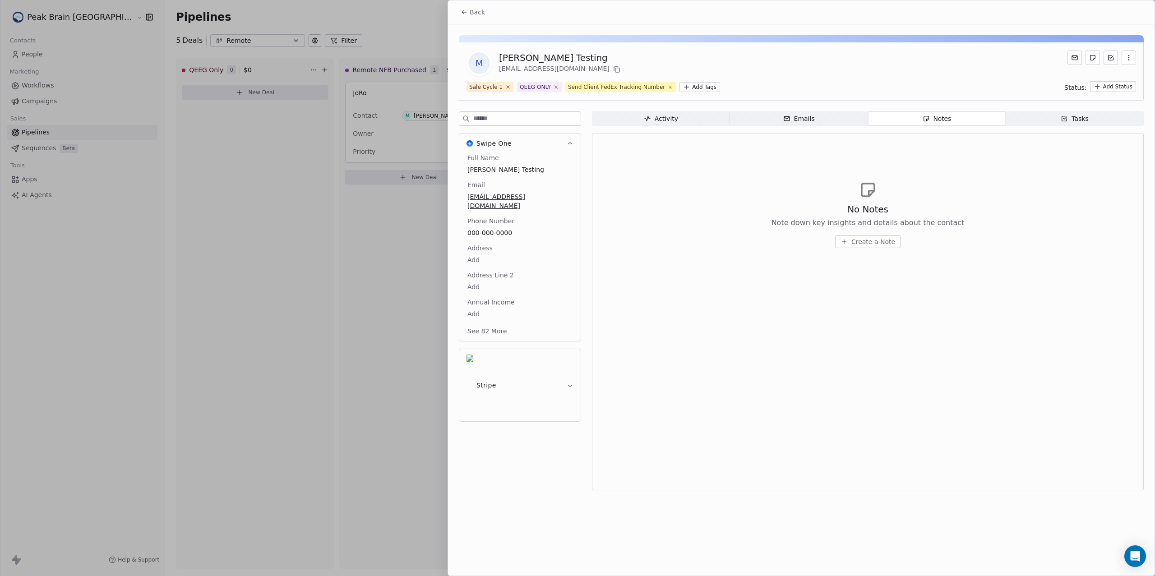
click at [752, 116] on span "Emails Emails" at bounding box center [799, 118] width 138 height 14
click at [479, 11] on span "Back" at bounding box center [477, 12] width 15 height 9
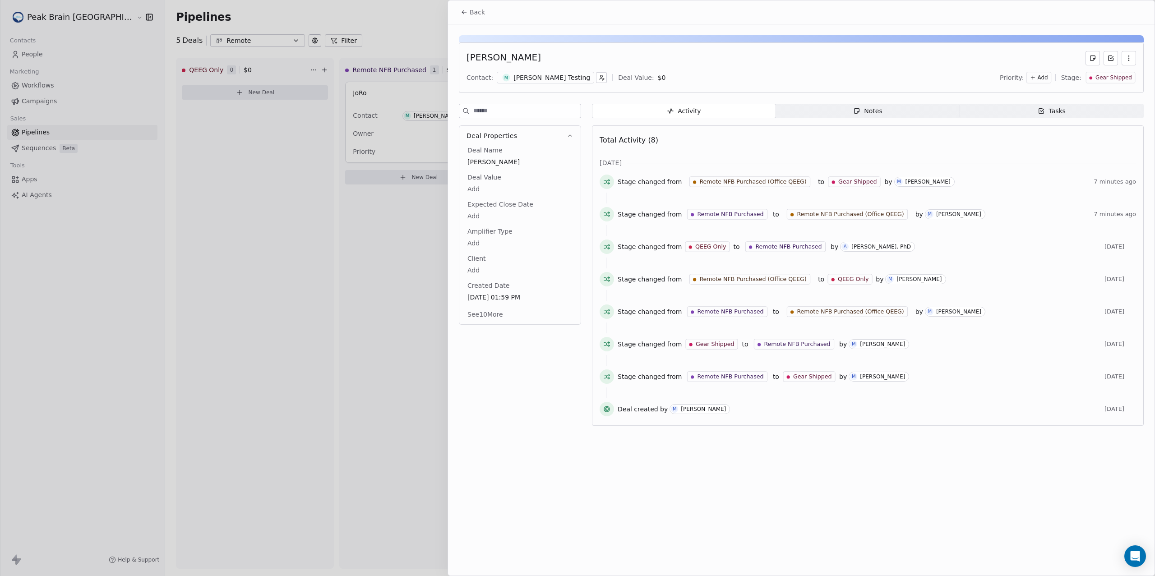
click at [480, 12] on span "Back" at bounding box center [477, 12] width 15 height 9
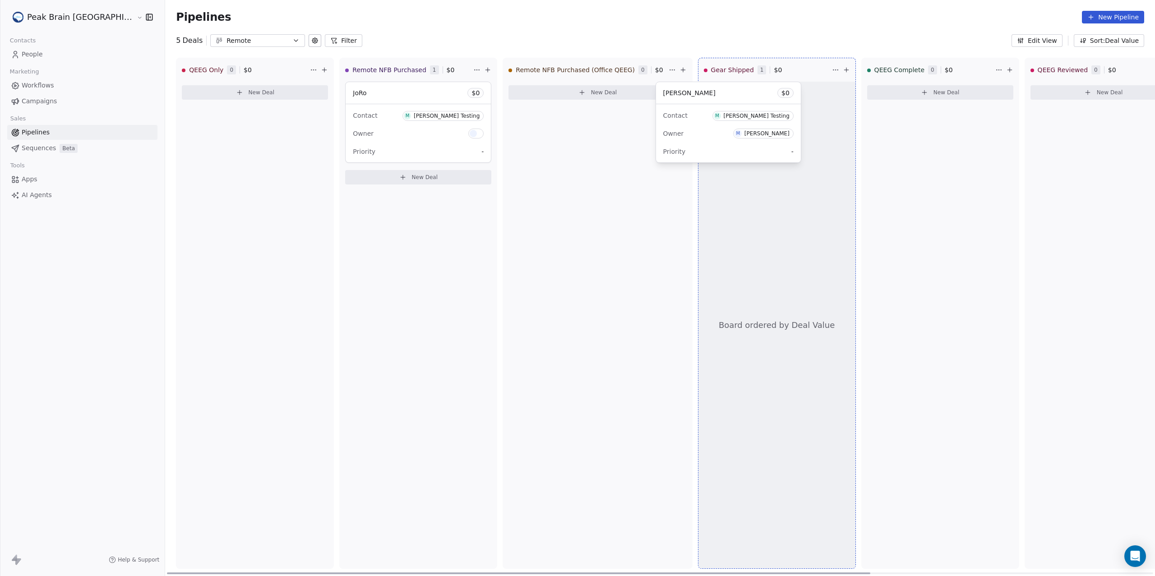
drag, startPoint x: 732, startPoint y: 91, endPoint x: 898, endPoint y: 114, distance: 167.6
click at [898, 115] on div "QEEG Only 0 $ 0 New Deal Remote NFB Purchased 1 $ 0 JoRo $ 0 Contact M Madelein…" at bounding box center [660, 317] width 990 height 518
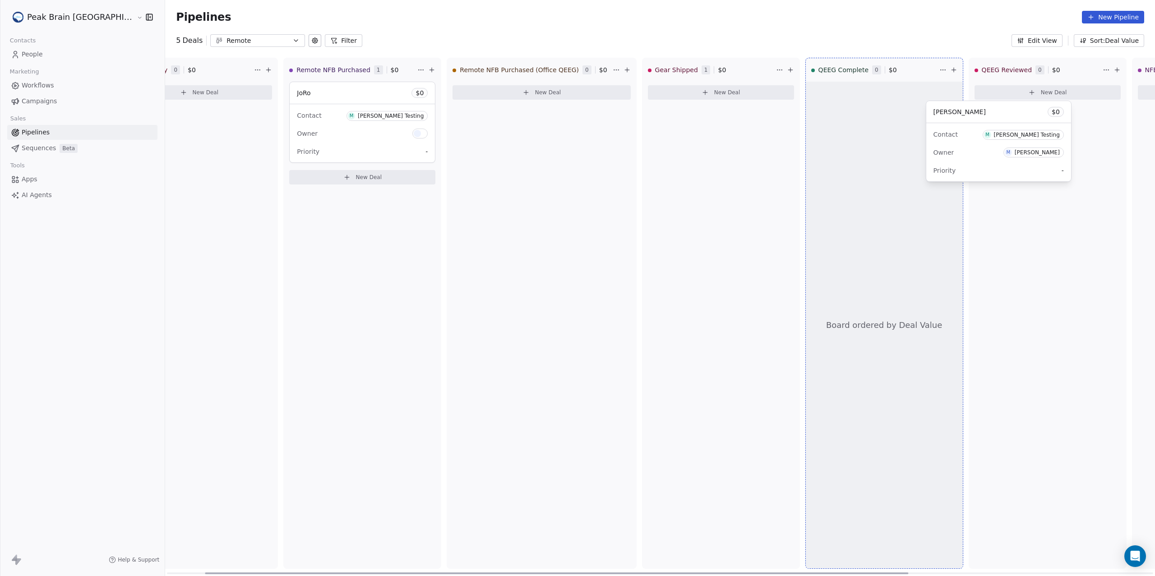
scroll to position [0, 64]
drag, startPoint x: 749, startPoint y: 88, endPoint x: 847, endPoint y: 129, distance: 106.0
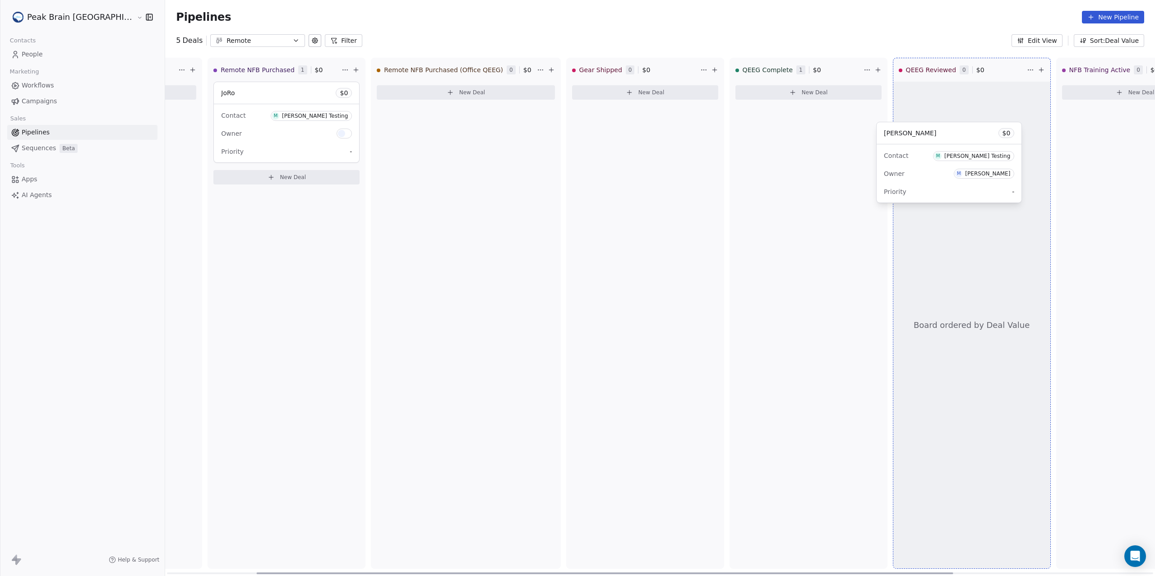
scroll to position [0, 133]
drag, startPoint x: 829, startPoint y: 94, endPoint x: 911, endPoint y: 113, distance: 83.9
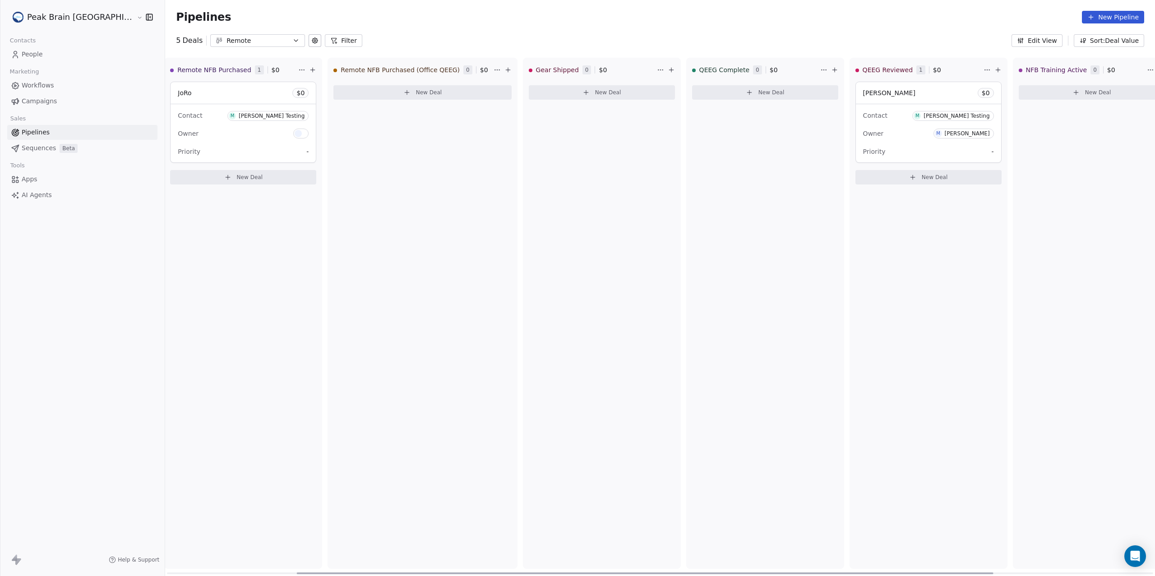
scroll to position [0, 206]
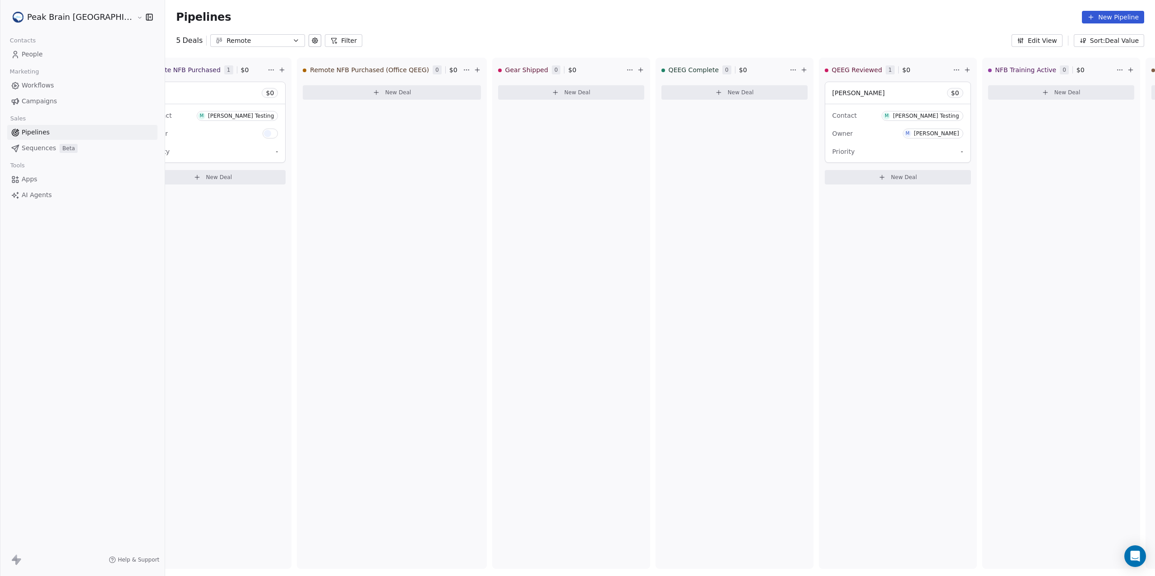
click at [64, 87] on link "Workflows" at bounding box center [82, 85] width 150 height 15
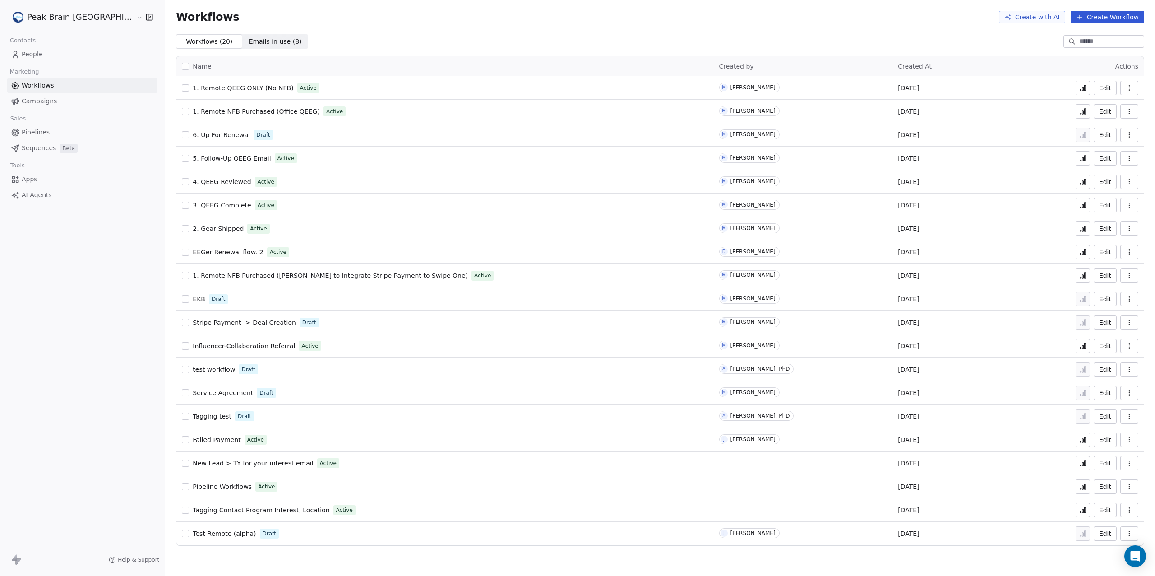
click at [197, 133] on span "6. Up For Renewal" at bounding box center [221, 134] width 57 height 7
click at [232, 114] on span "1. Remote NFB Purchased (Office QEEG)" at bounding box center [256, 111] width 127 height 7
click at [206, 90] on span "1. Remote QEEG ONLY (No NFB)" at bounding box center [243, 87] width 101 height 7
click at [193, 229] on span "2. Gear Shipped" at bounding box center [218, 228] width 51 height 7
click at [193, 207] on span "3. QEEG Complete" at bounding box center [222, 205] width 58 height 7
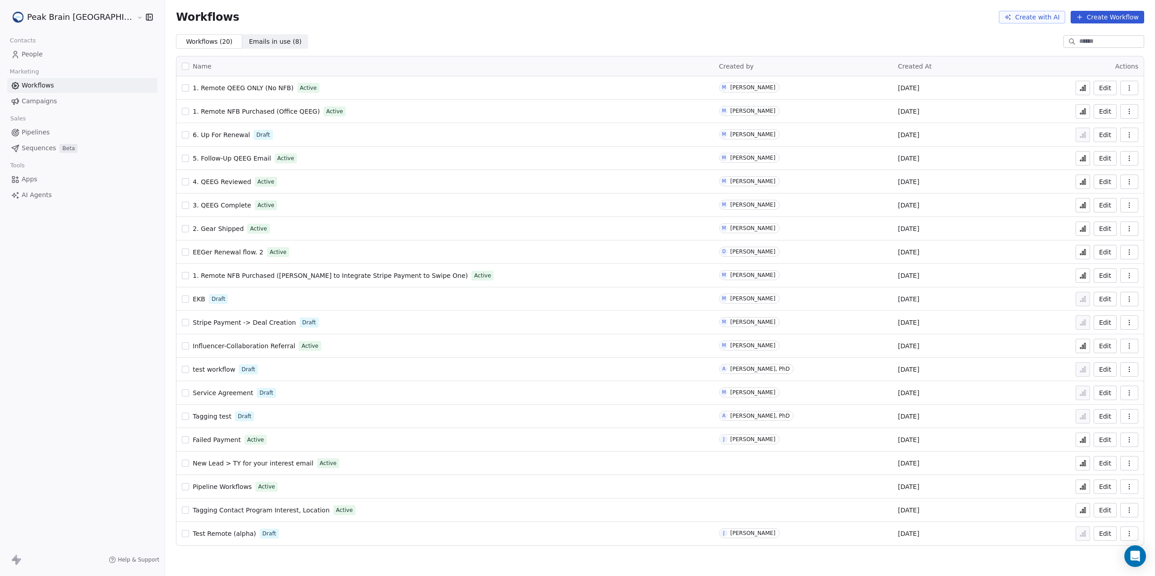
click at [194, 136] on span "6. Up For Renewal" at bounding box center [221, 134] width 57 height 7
click at [249, 37] on span "Emails in use ( 8 )" at bounding box center [275, 41] width 53 height 9
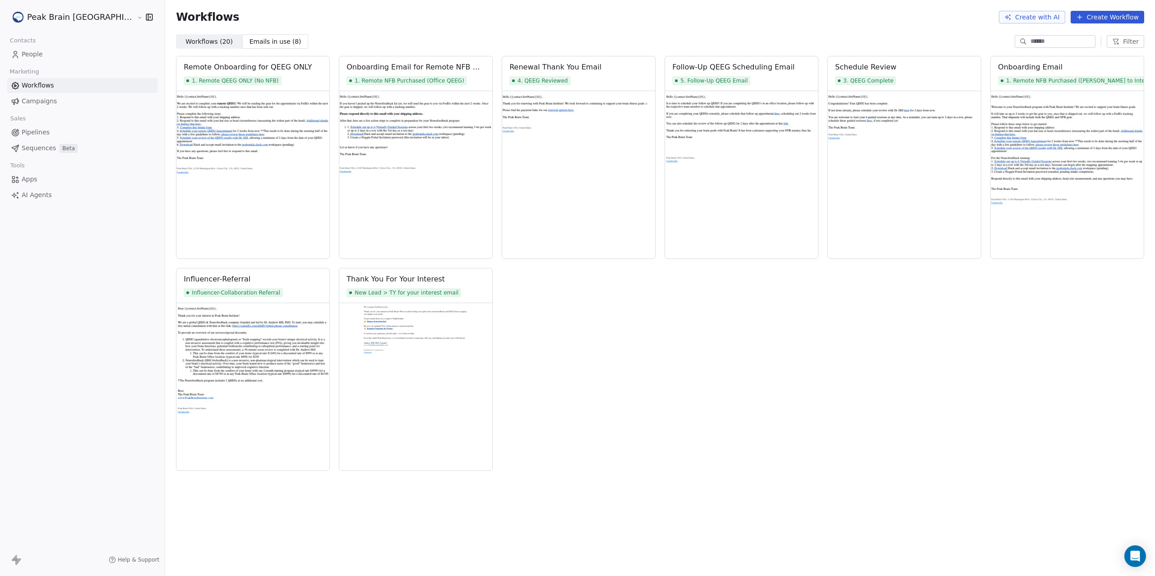
click at [62, 130] on link "Pipelines" at bounding box center [82, 132] width 150 height 15
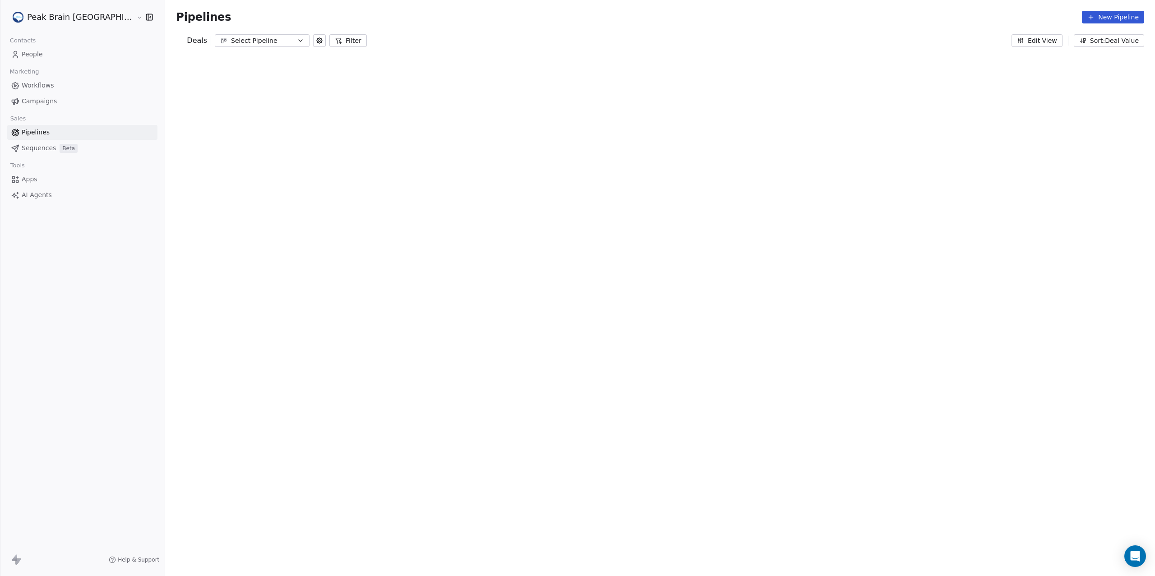
click at [49, 83] on span "Workflows" at bounding box center [38, 85] width 32 height 9
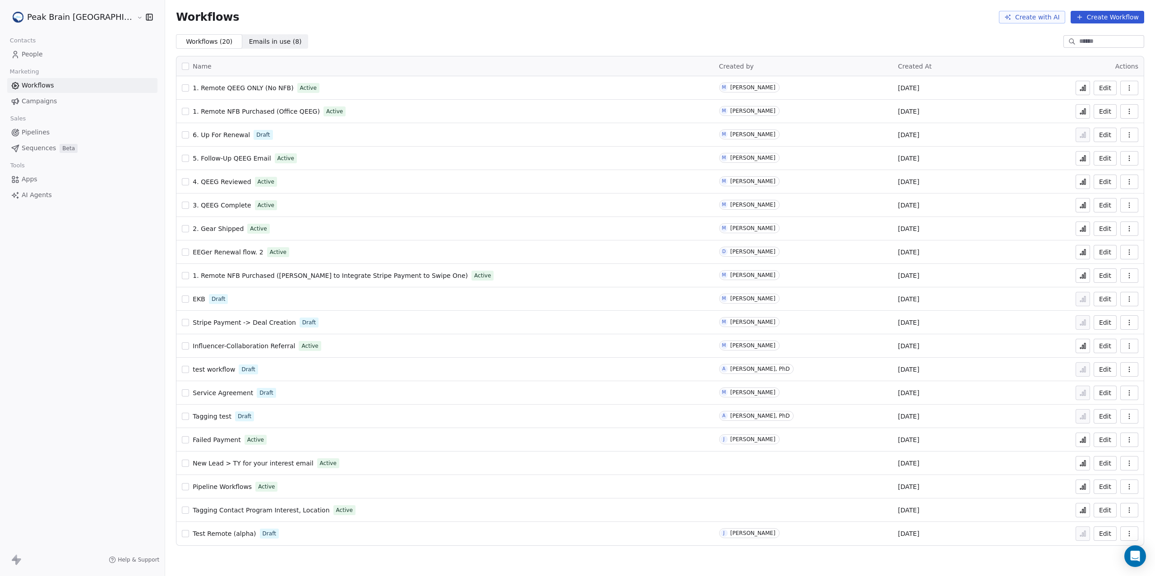
click at [193, 206] on span "3. QEEG Complete" at bounding box center [222, 205] width 58 height 7
click at [193, 182] on span "4. QEEG Reviewed" at bounding box center [222, 181] width 58 height 7
click at [193, 156] on span "5. Follow-Up QEEG Email" at bounding box center [232, 158] width 78 height 7
click at [62, 126] on link "Pipelines" at bounding box center [82, 132] width 150 height 15
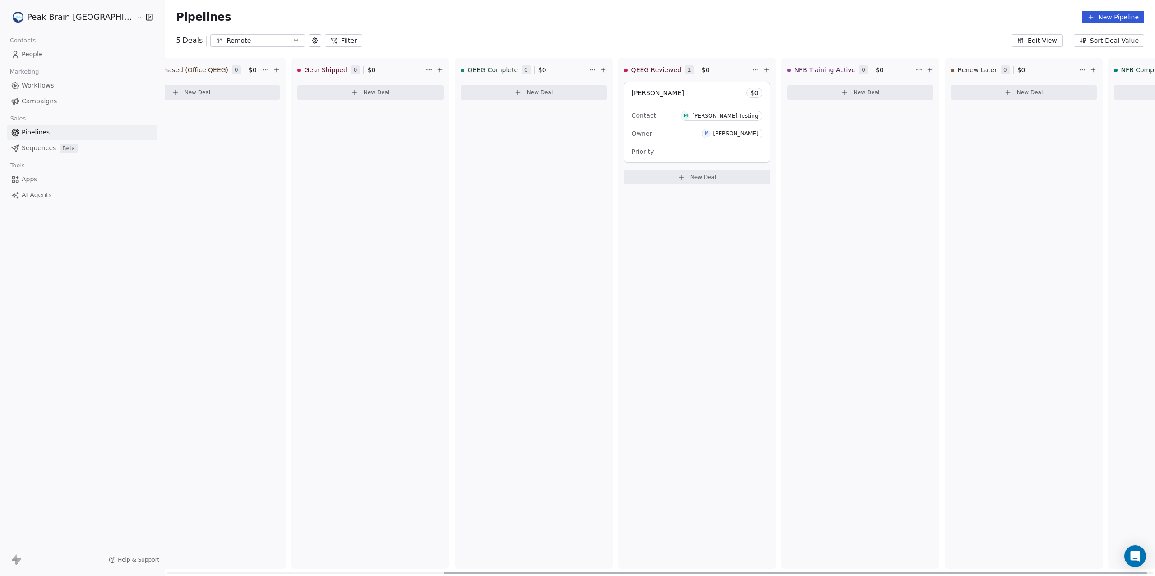
scroll to position [0, 479]
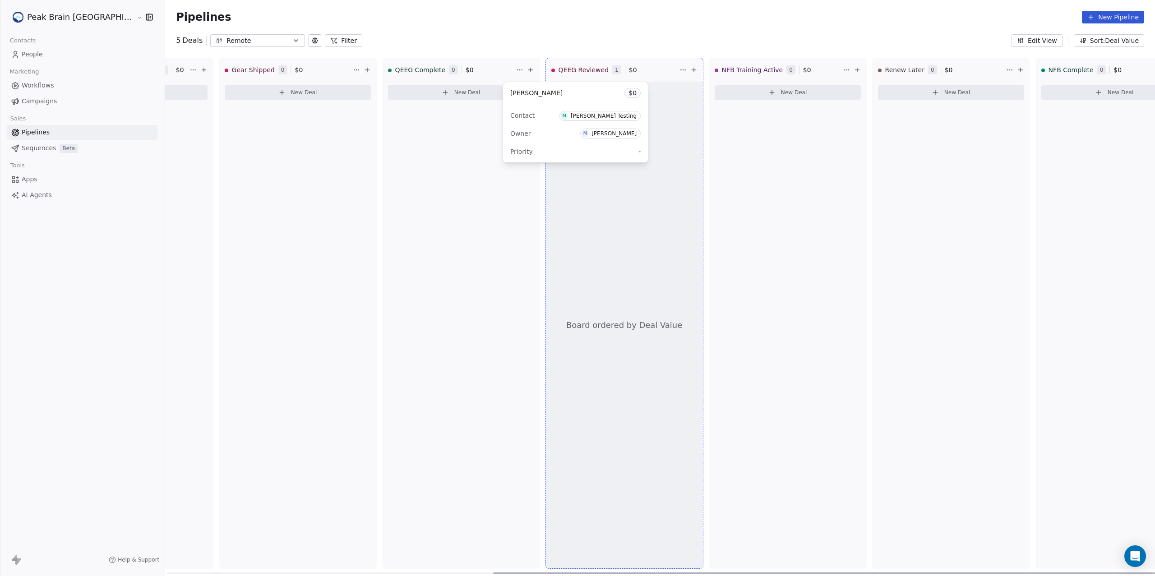
drag, startPoint x: 560, startPoint y: 90, endPoint x: 734, endPoint y: 111, distance: 175.4
click at [676, 112] on div "QEEG Only 0 $ 0 New Deal Remote NFB Purchased 1 $ 0 JoRo $ 0 Contact M Madelein…" at bounding box center [181, 317] width 990 height 518
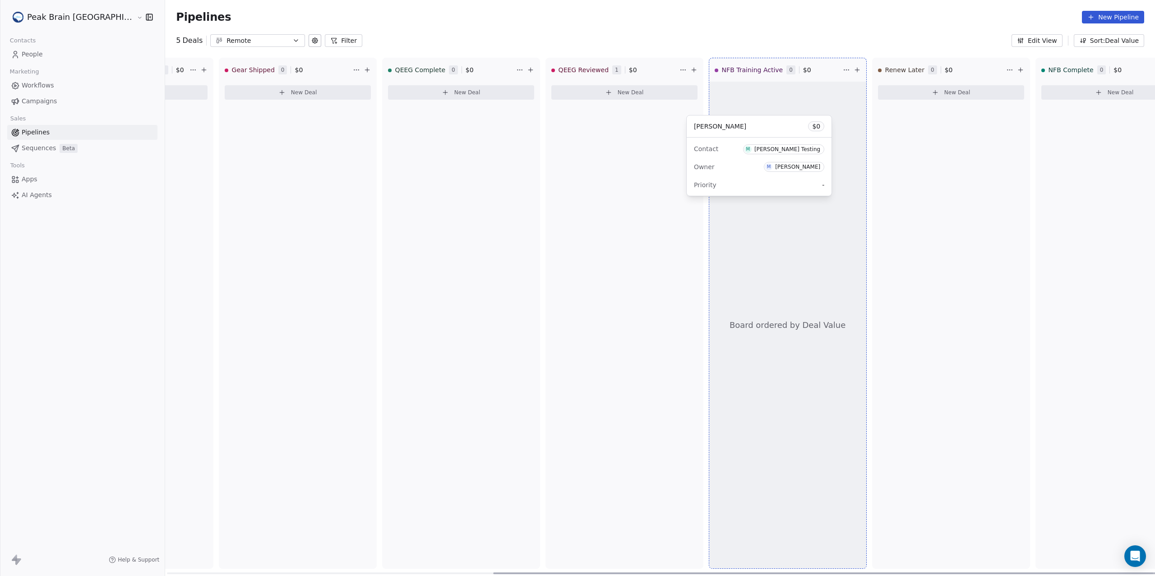
drag, startPoint x: 559, startPoint y: 87, endPoint x: 739, endPoint y: 117, distance: 182.5
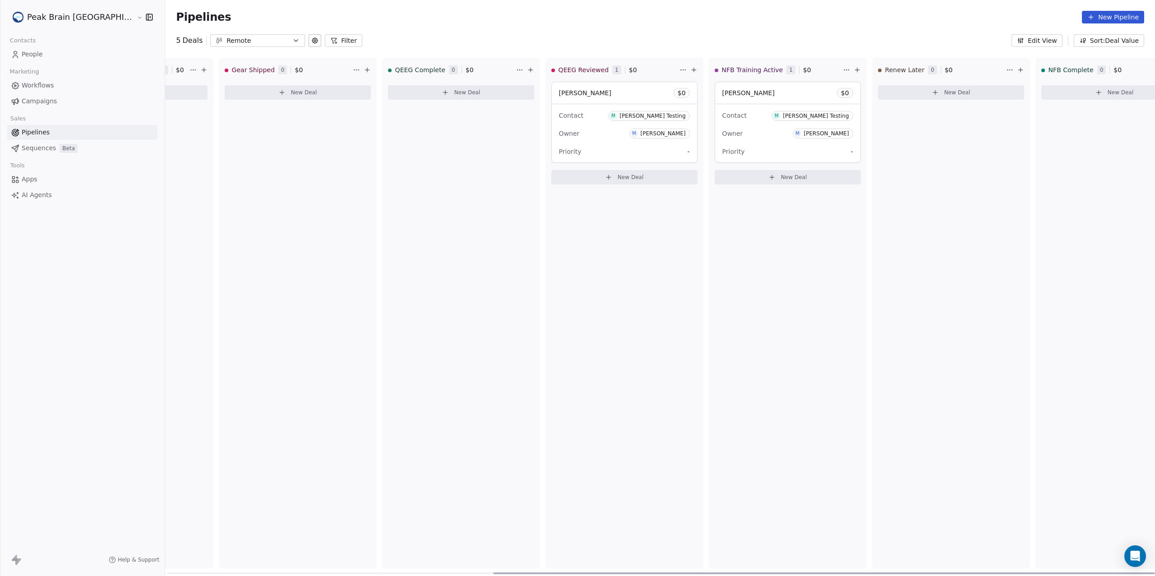
click at [724, 100] on div "Madeleine Test $ 0" at bounding box center [787, 93] width 145 height 22
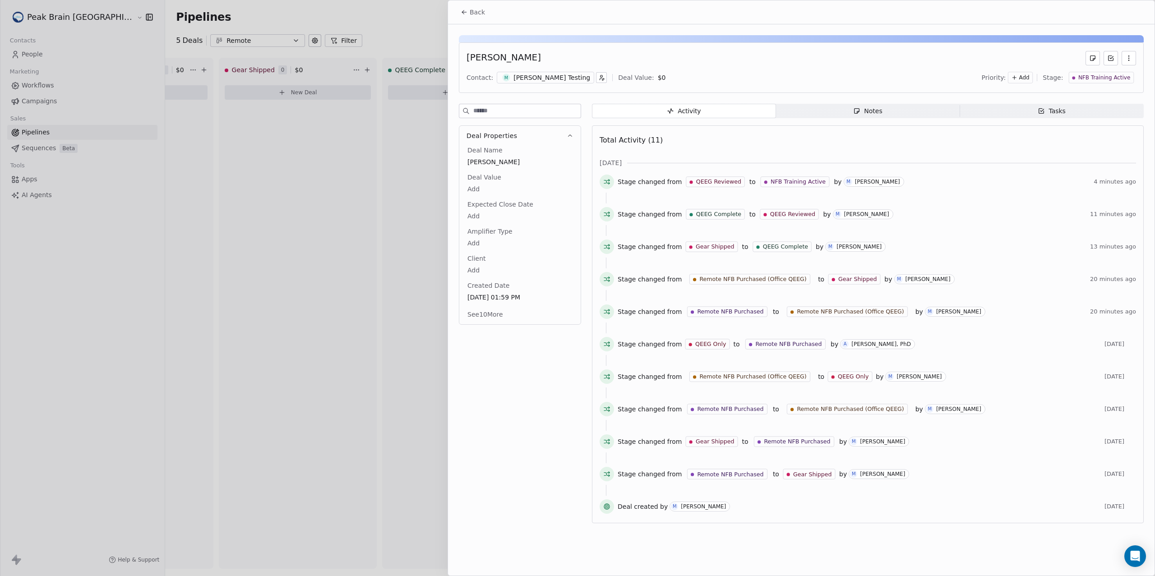
click at [550, 73] on div "M Madeleine Testing" at bounding box center [545, 78] width 97 height 12
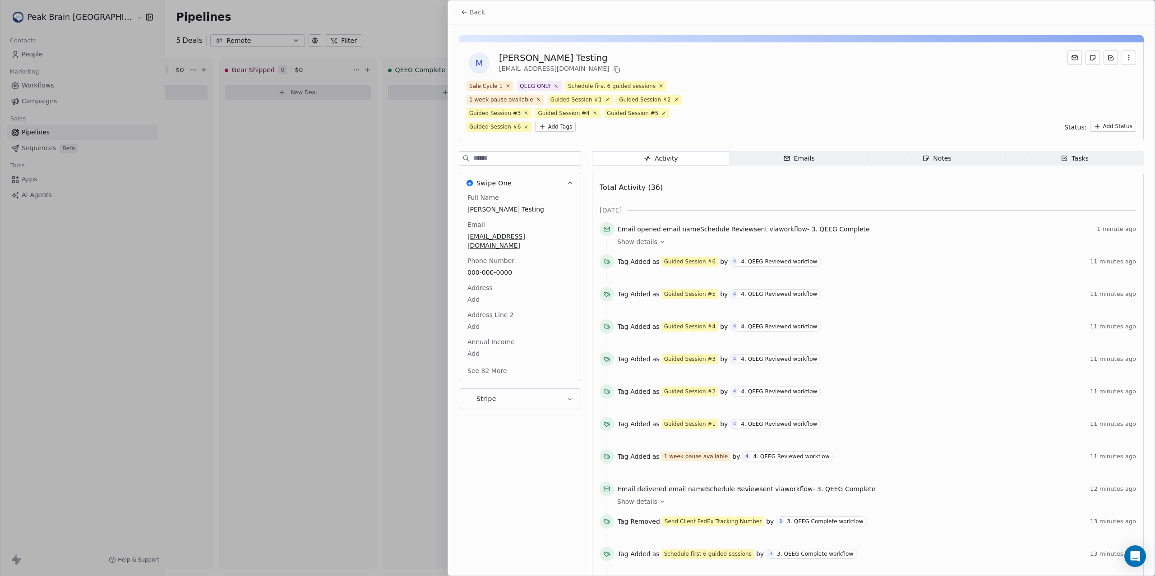
click at [463, 10] on icon at bounding box center [464, 12] width 7 height 7
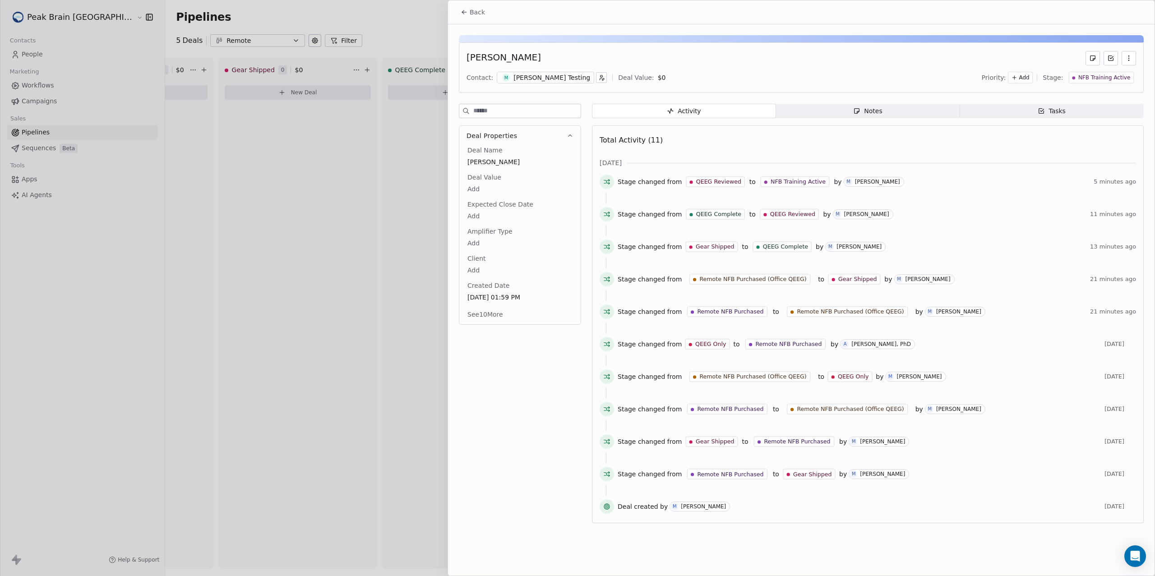
click at [461, 10] on icon at bounding box center [464, 12] width 7 height 7
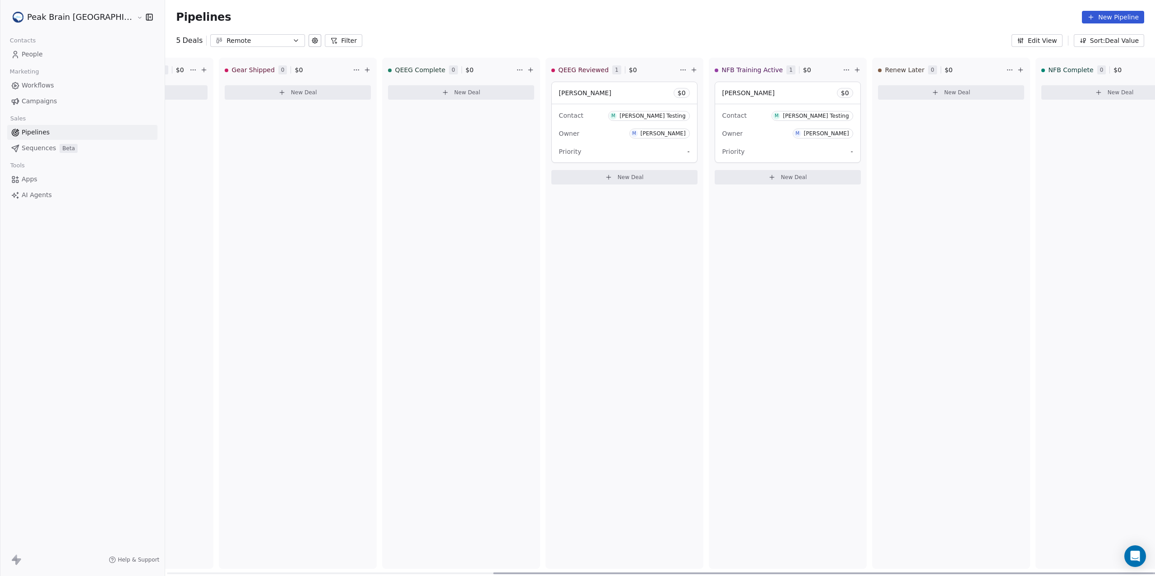
click at [729, 97] on div "Madeleine Test $ 0" at bounding box center [787, 93] width 145 height 22
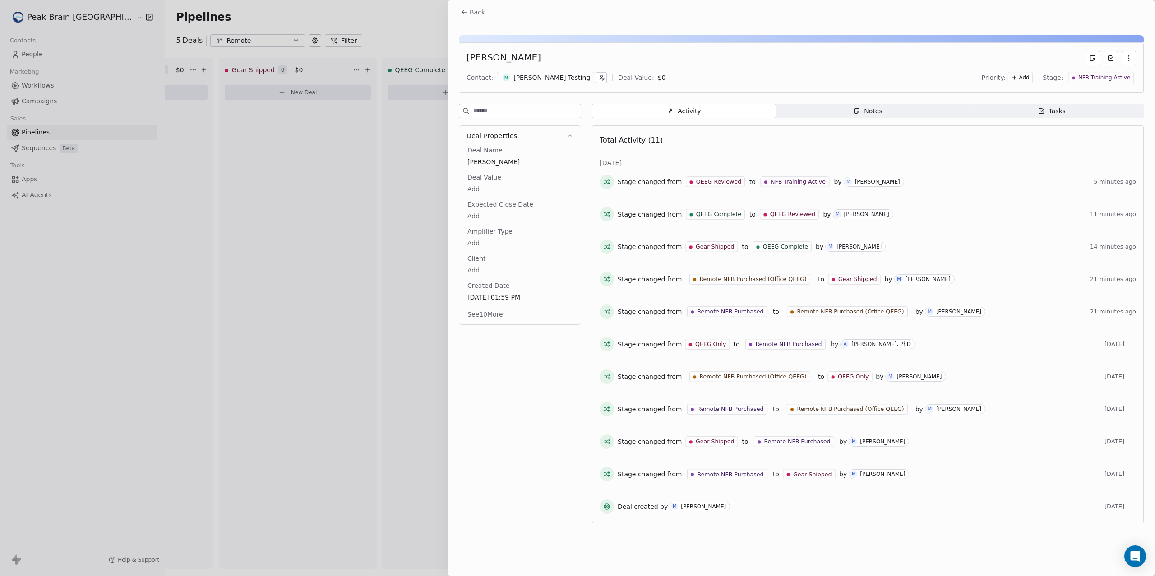
click at [557, 77] on div "[PERSON_NAME] Testing" at bounding box center [551, 77] width 77 height 9
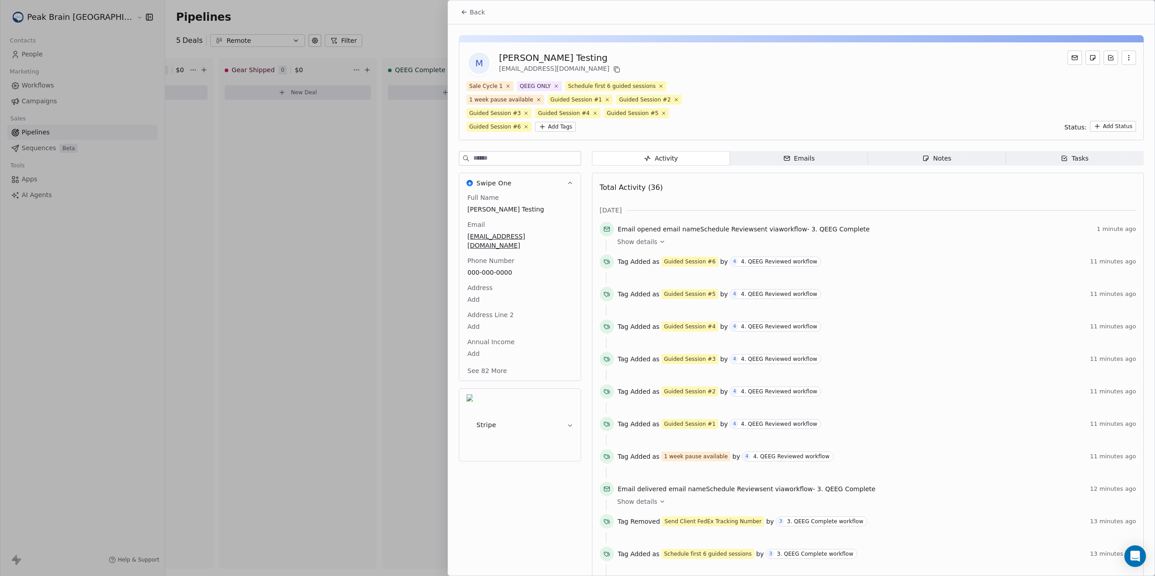
click at [488, 9] on button "Back" at bounding box center [472, 12] width 35 height 16
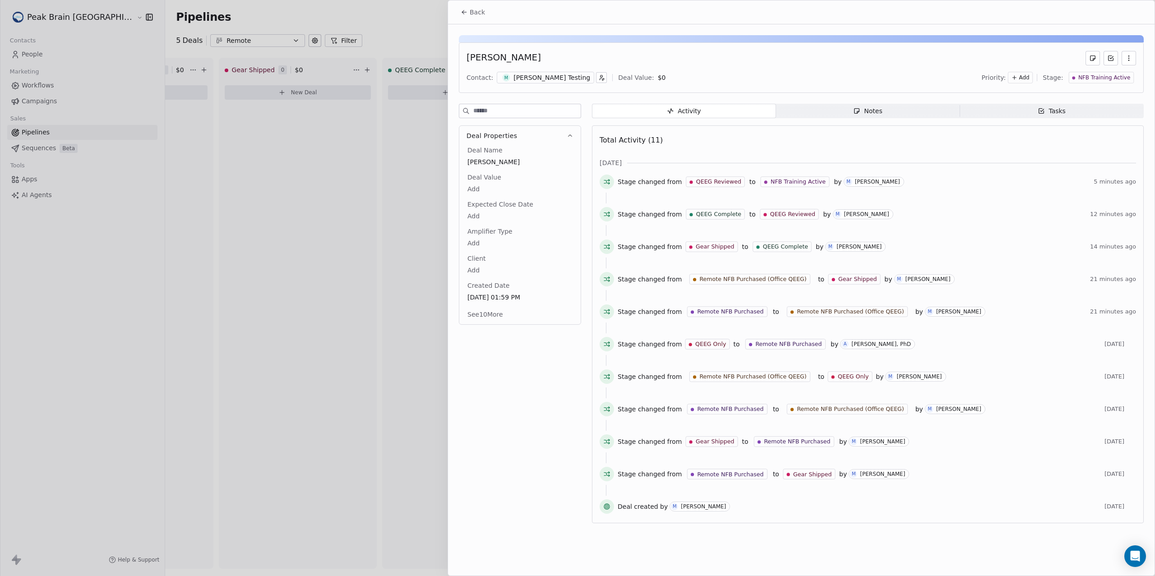
click at [488, 9] on button "Back" at bounding box center [472, 12] width 35 height 16
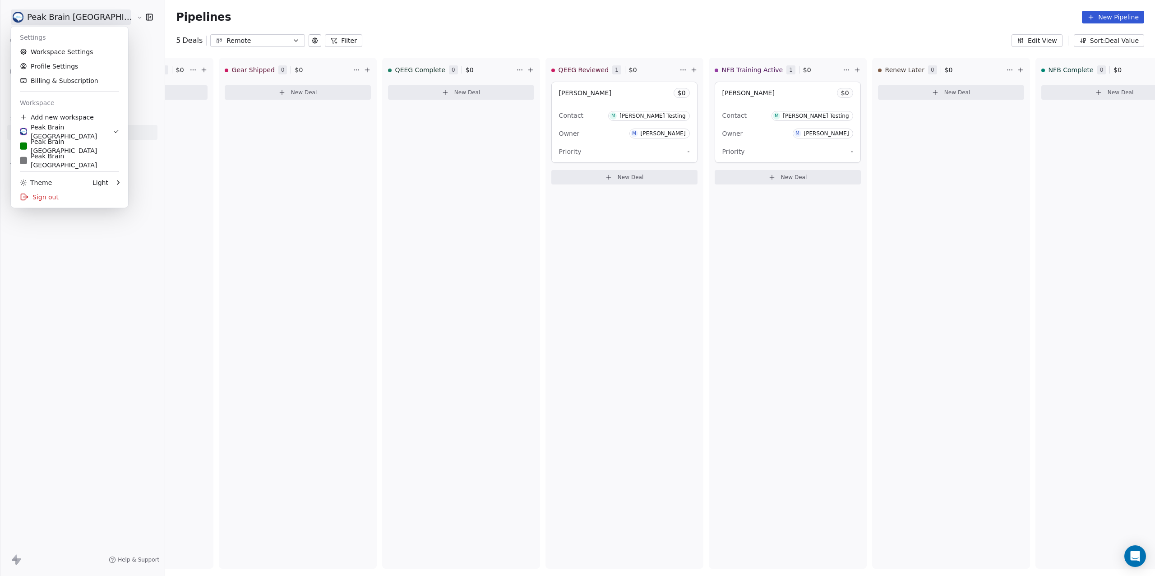
click at [86, 17] on html "Peak Brain USA Contacts People Marketing Workflows Campaigns Sales Pipelines Se…" at bounding box center [577, 288] width 1155 height 576
click at [716, 95] on html "Peak Brain USA Contacts People Marketing Workflows Campaigns Sales Pipelines Se…" at bounding box center [577, 288] width 1155 height 576
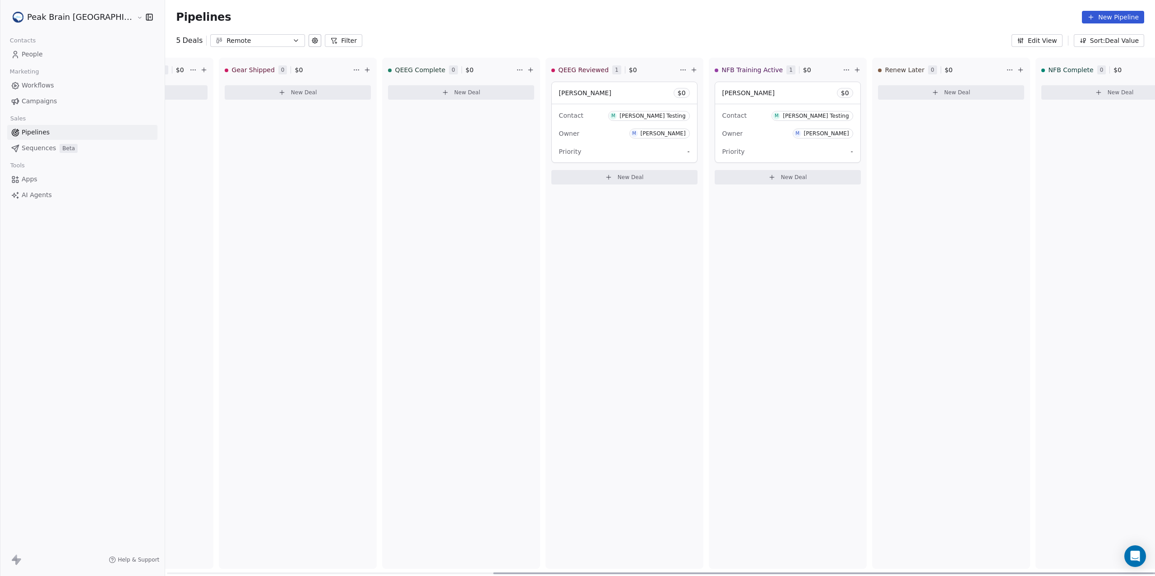
click at [722, 95] on span "[PERSON_NAME]" at bounding box center [748, 92] width 52 height 7
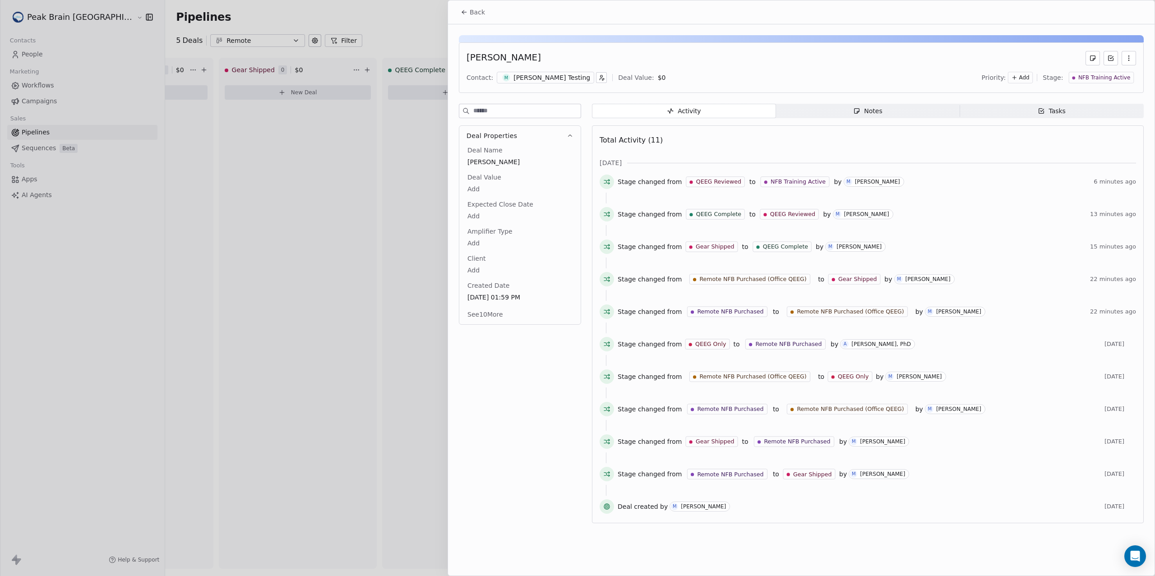
click at [547, 81] on div "[PERSON_NAME] Testing" at bounding box center [551, 77] width 77 height 9
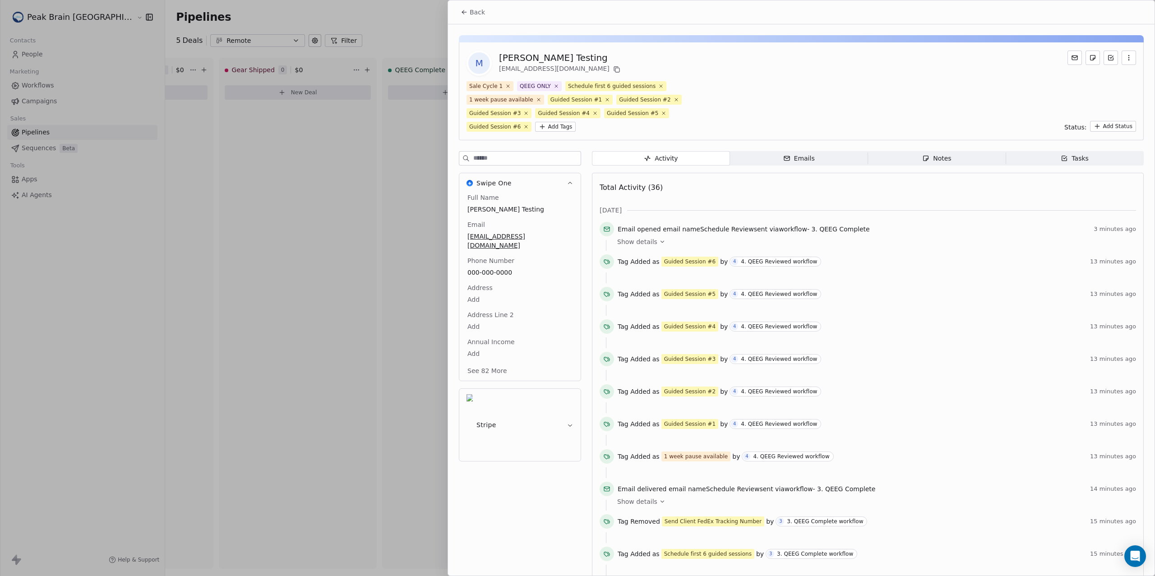
click at [486, 13] on button "Back" at bounding box center [472, 12] width 35 height 16
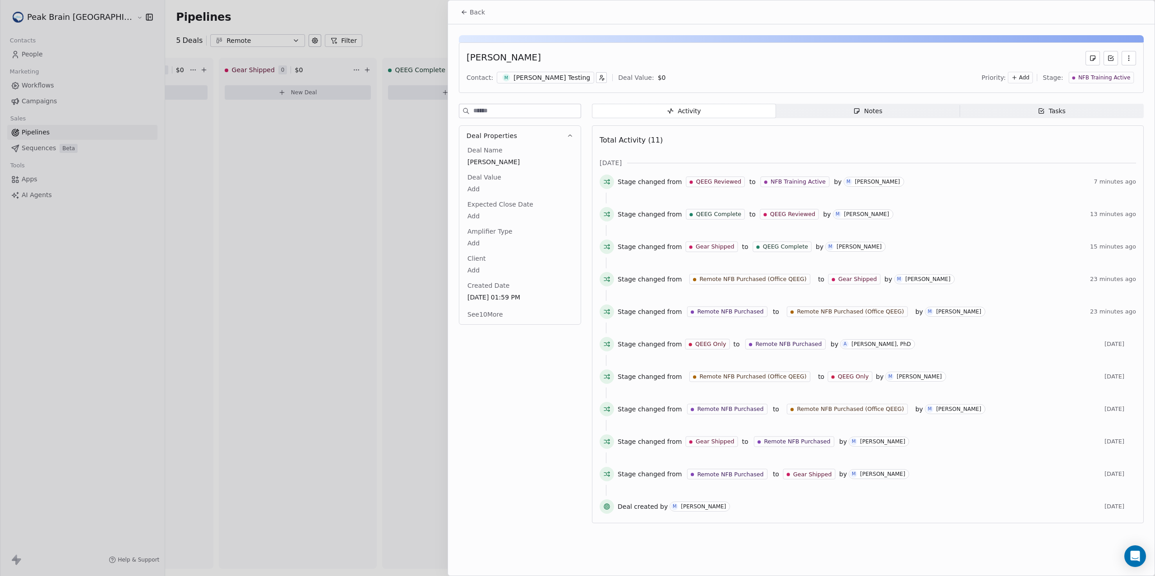
click at [486, 13] on button "Back" at bounding box center [472, 12] width 35 height 16
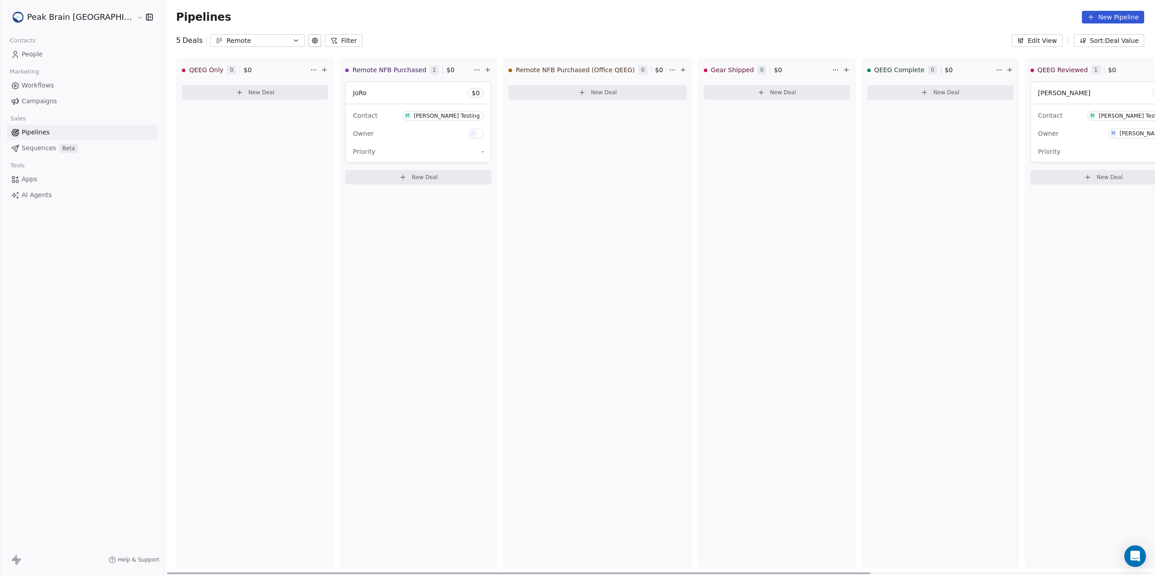
click at [1046, 118] on div "Contact M Madeleine Testing" at bounding box center [1103, 115] width 131 height 15
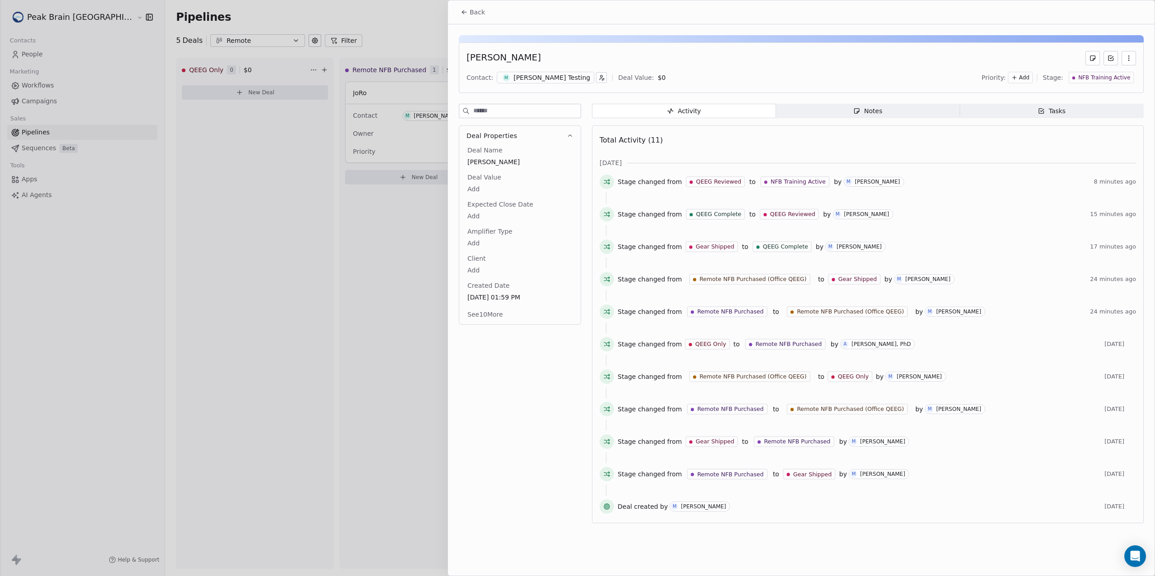
click at [552, 75] on div "[PERSON_NAME] Testing" at bounding box center [551, 77] width 77 height 9
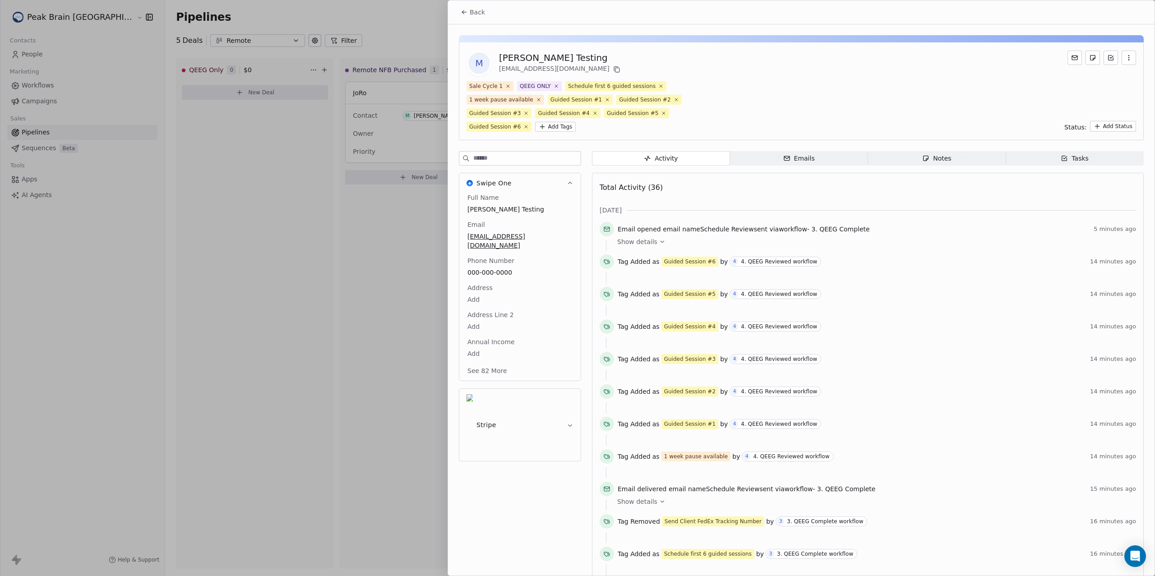
click at [483, 9] on span "Back" at bounding box center [477, 12] width 15 height 9
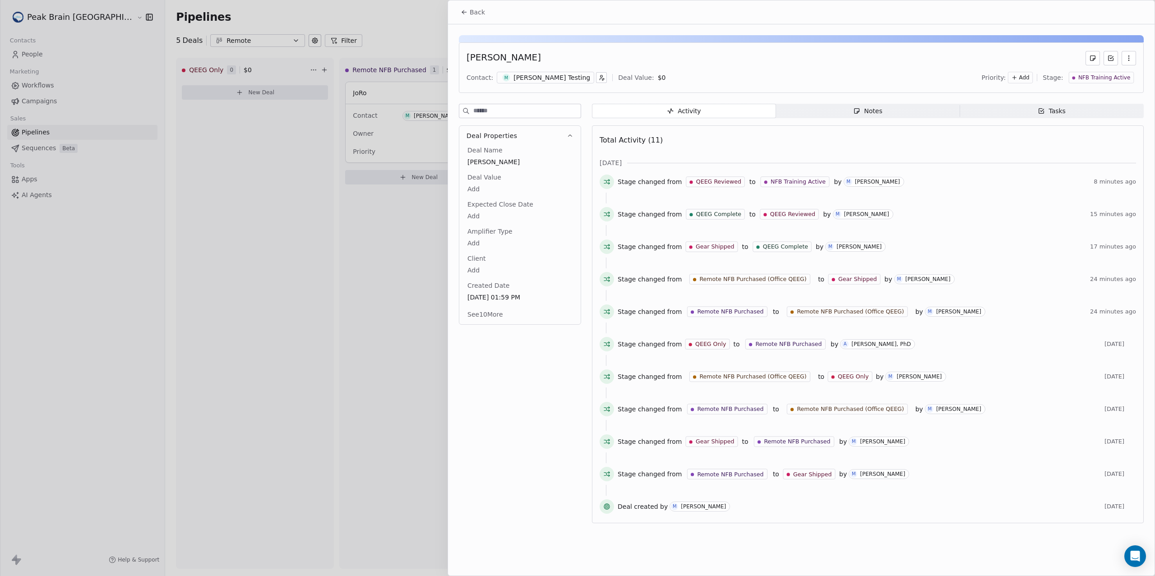
click at [471, 17] on button "Back" at bounding box center [472, 12] width 35 height 16
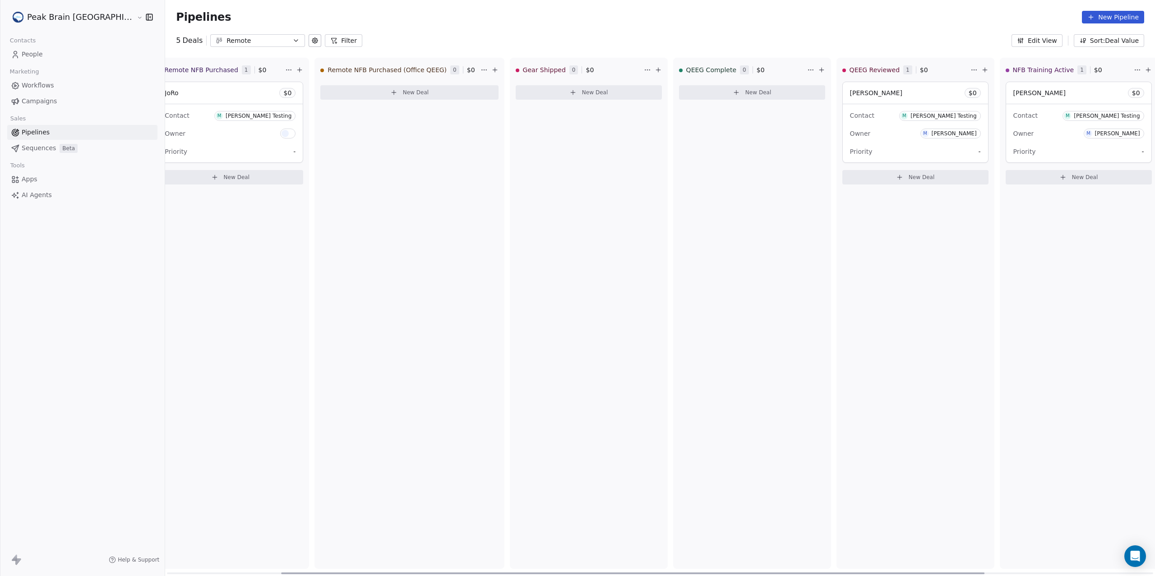
scroll to position [0, 293]
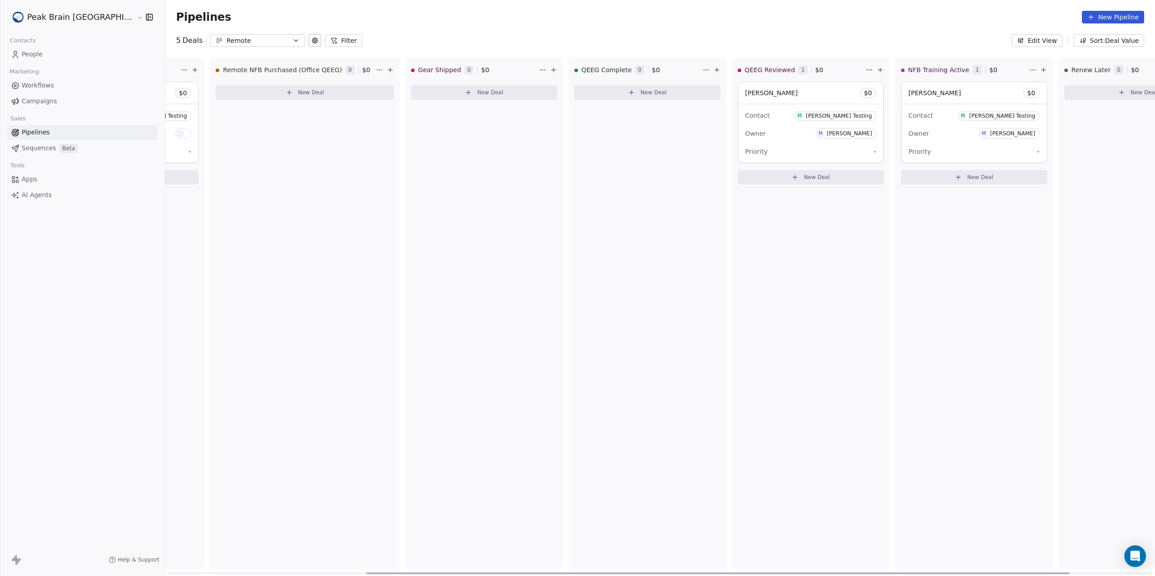
click at [747, 108] on div "Contact M Madeleine Testing" at bounding box center [810, 115] width 131 height 15
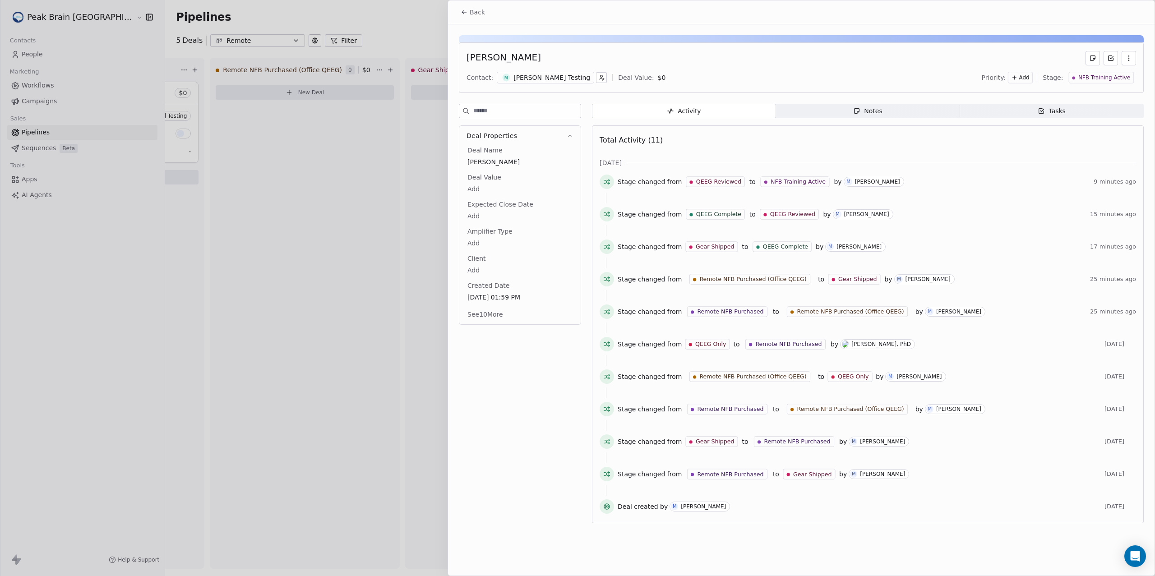
click at [539, 72] on div "M Madeleine Testing" at bounding box center [545, 78] width 97 height 12
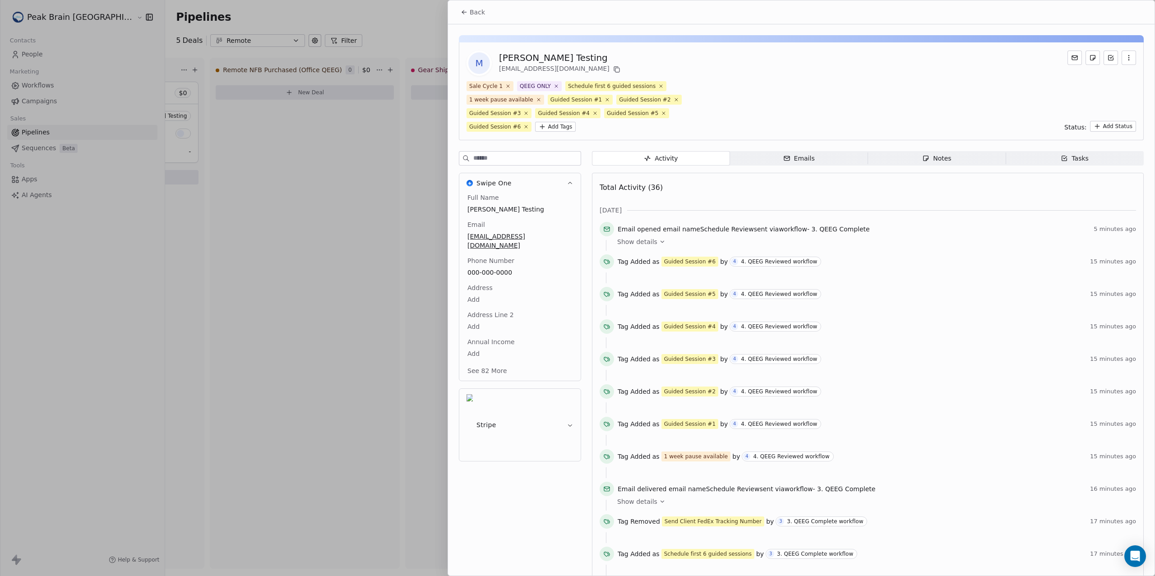
click at [498, 363] on button "See 82 More" at bounding box center [487, 371] width 51 height 16
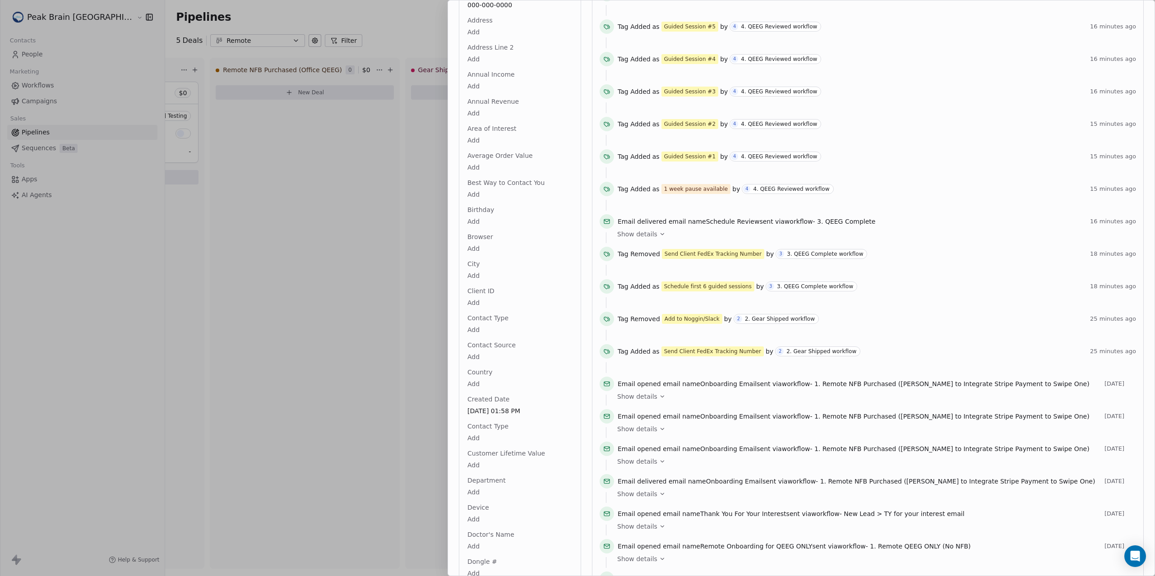
scroll to position [336, 0]
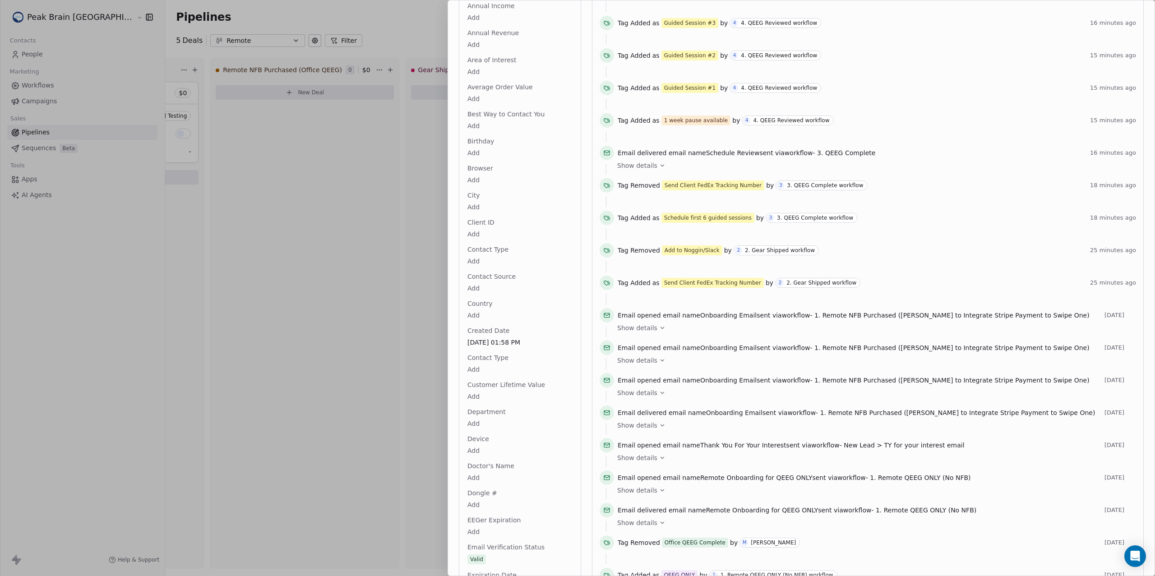
click at [40, 31] on div at bounding box center [577, 288] width 1155 height 576
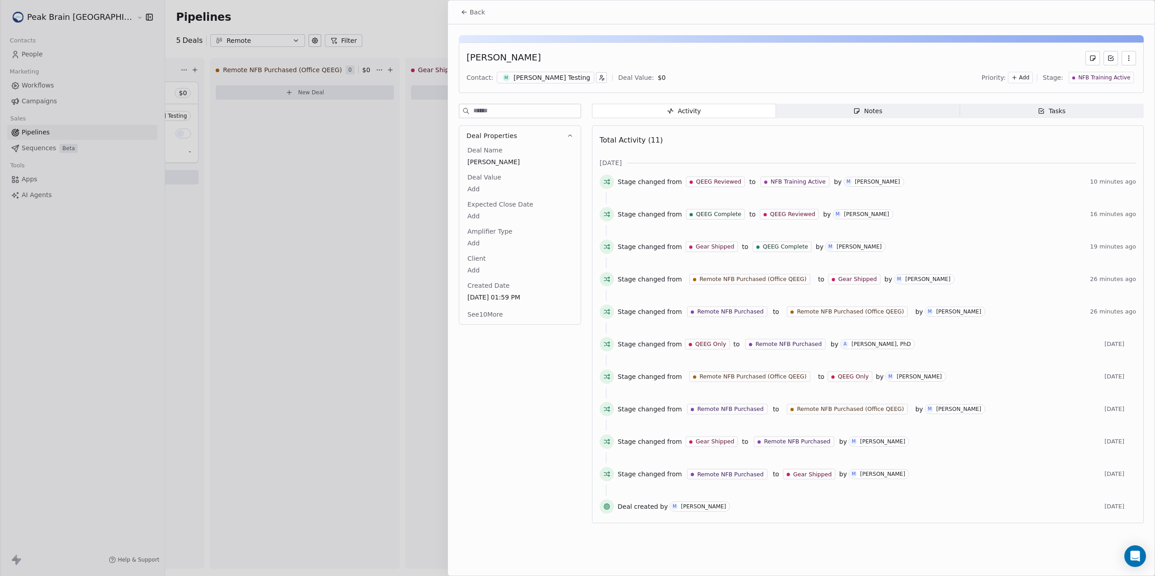
click at [82, 22] on div at bounding box center [577, 288] width 1155 height 576
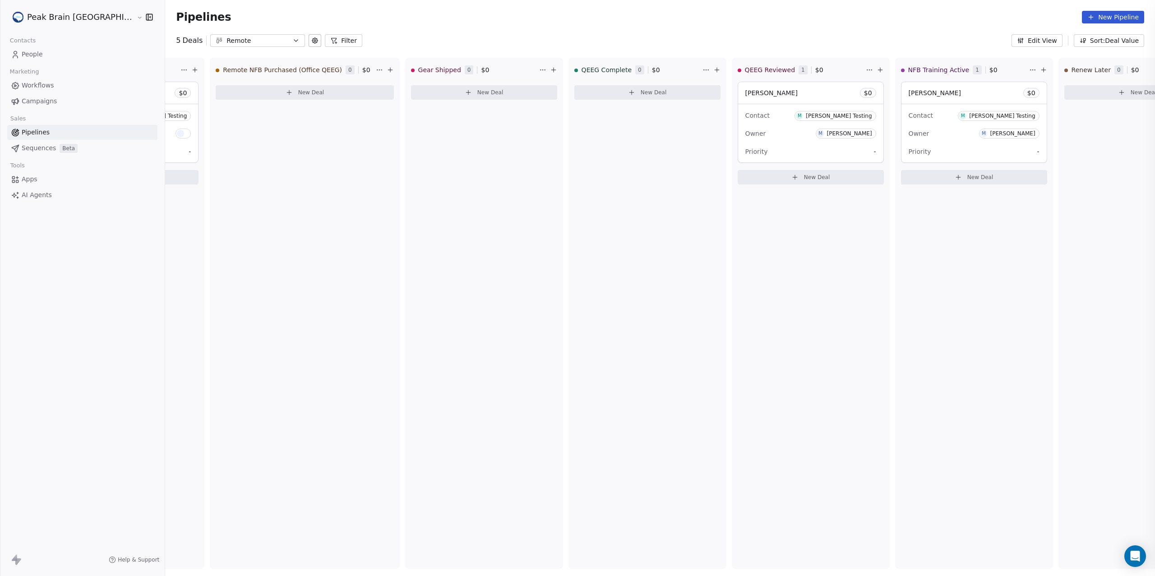
click at [80, 22] on div at bounding box center [577, 288] width 1155 height 576
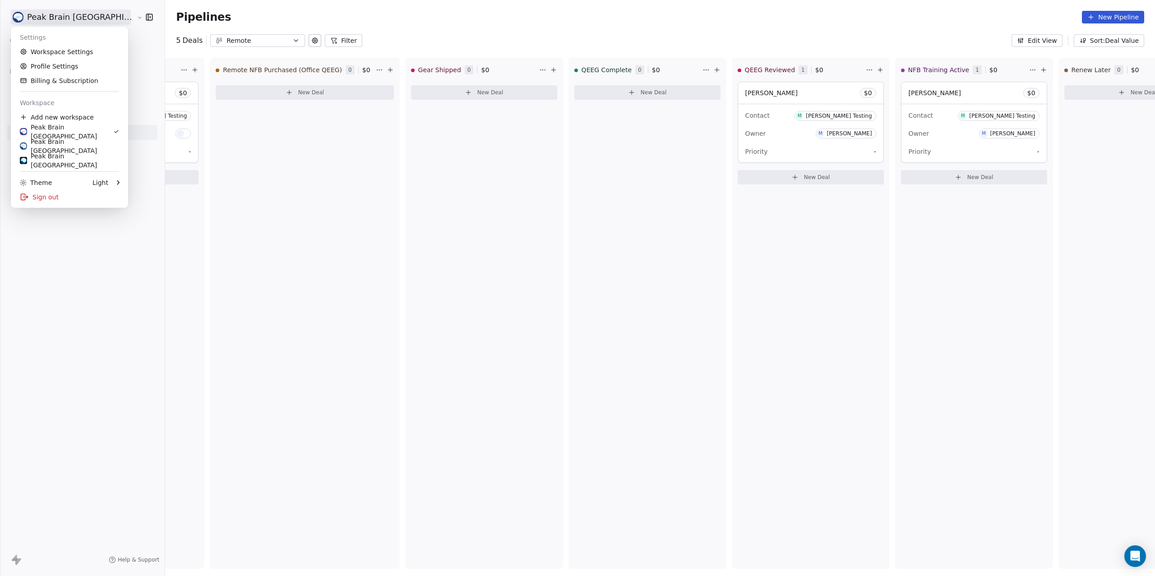
click at [80, 22] on html "Peak Brain USA Contacts People Marketing Workflows Campaigns Sales Pipelines Se…" at bounding box center [577, 288] width 1155 height 576
click at [86, 55] on link "Workspace Settings" at bounding box center [69, 52] width 110 height 14
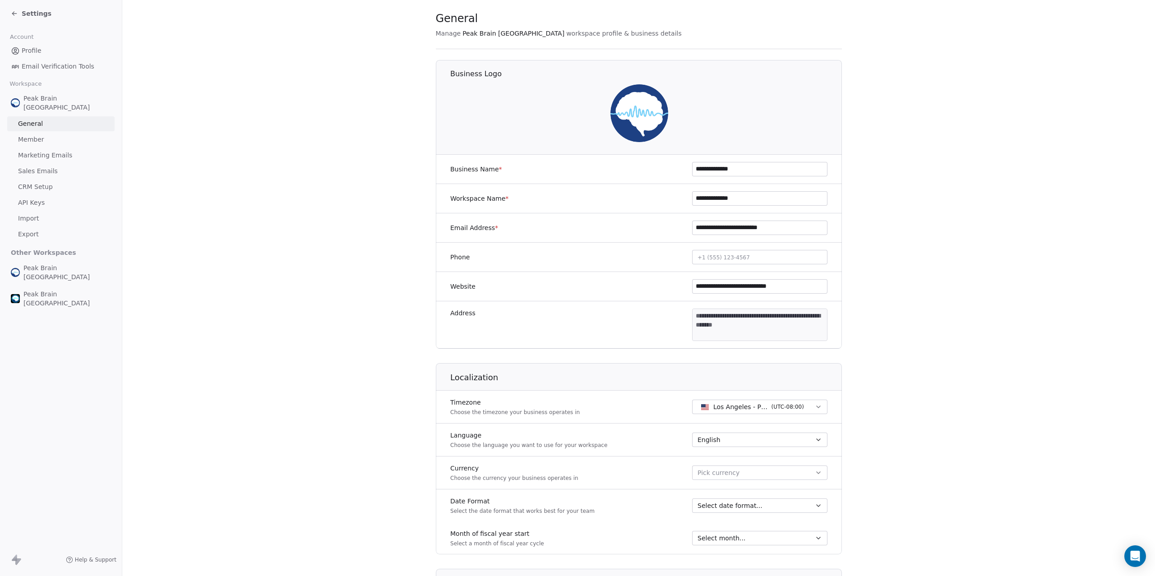
scroll to position [20, 0]
click at [49, 182] on span "CRM Setup" at bounding box center [35, 186] width 35 height 9
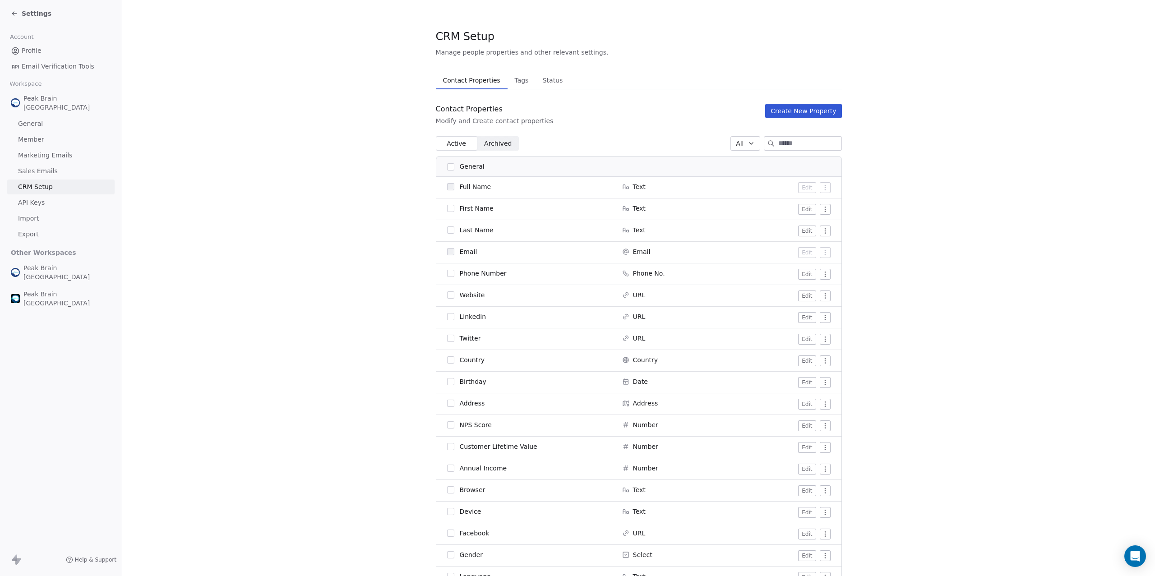
click at [17, 9] on div "Settings" at bounding box center [31, 13] width 41 height 9
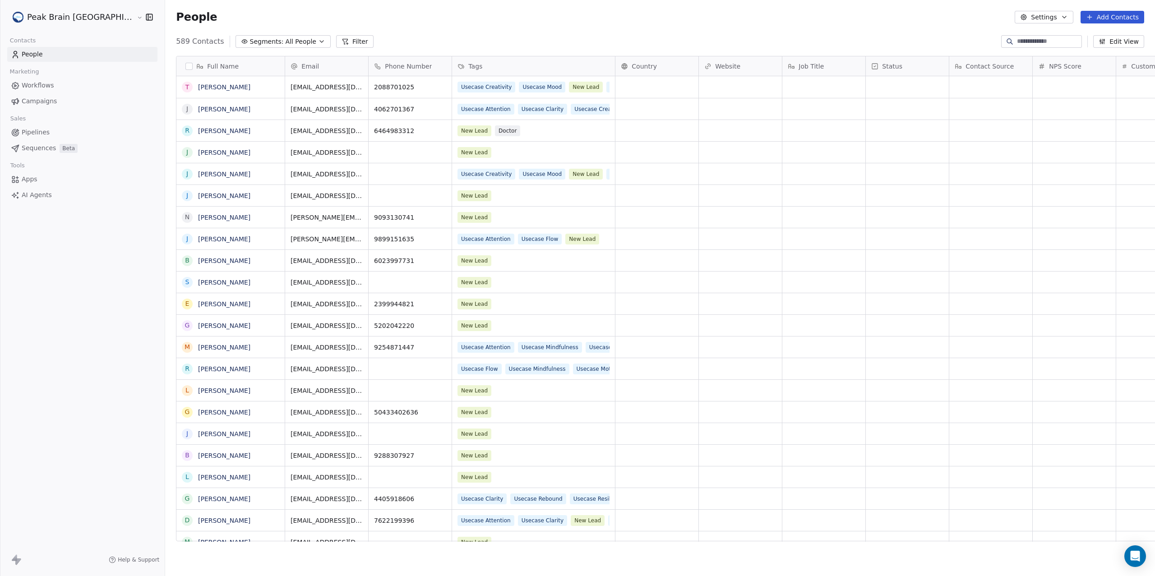
scroll to position [498, 1024]
click at [36, 84] on span "Workflows" at bounding box center [38, 85] width 32 height 9
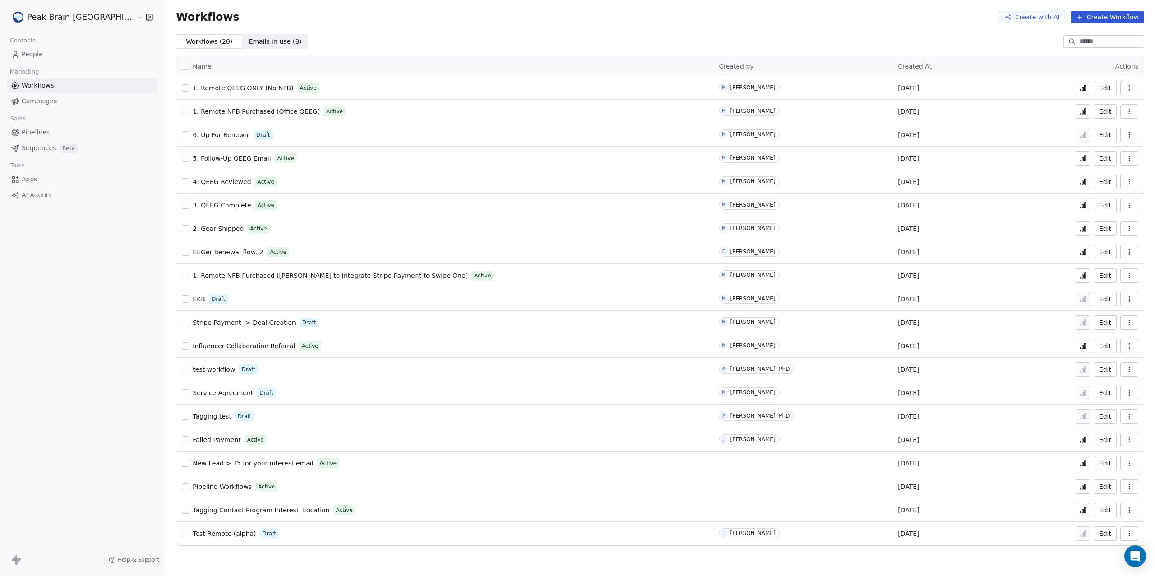
click at [234, 271] on link "1. Remote NFB Purchased ([PERSON_NAME] to Integrate Stripe Payment to Swipe One)" at bounding box center [330, 275] width 275 height 9
click at [197, 158] on span "5. Follow-Up QEEG Email" at bounding box center [232, 158] width 78 height 7
click at [193, 88] on span "1. Remote QEEG ONLY (No NFB)" at bounding box center [243, 87] width 101 height 7
click at [63, 20] on html "Peak Brain [GEOGRAPHIC_DATA] Contacts People Marketing Workflows Campaigns Sale…" at bounding box center [577, 288] width 1155 height 576
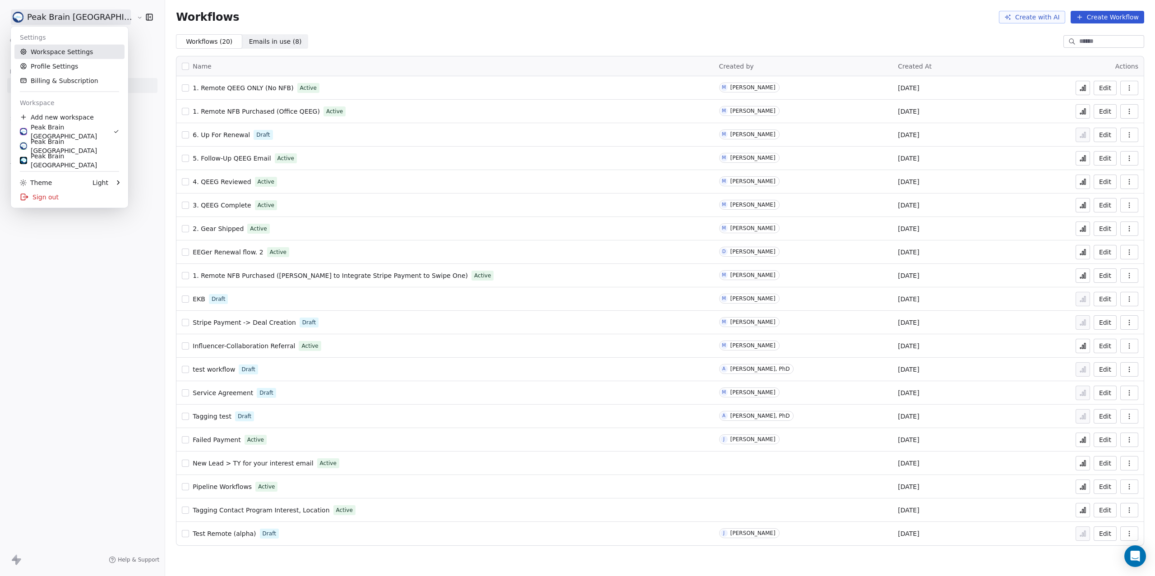
click at [69, 51] on link "Workspace Settings" at bounding box center [69, 52] width 110 height 14
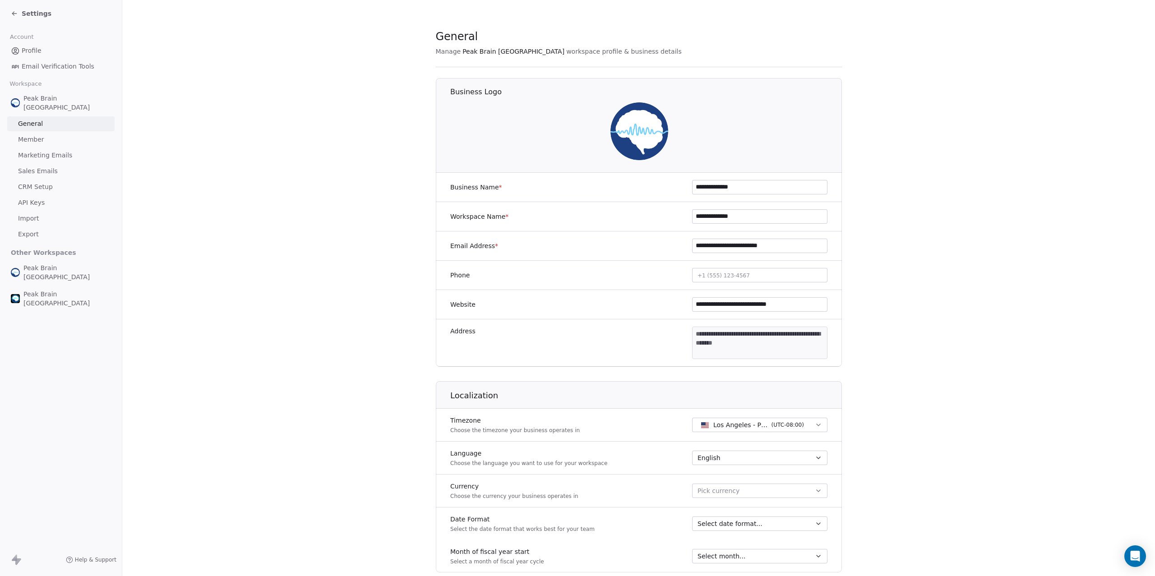
click at [49, 182] on span "CRM Setup" at bounding box center [35, 186] width 35 height 9
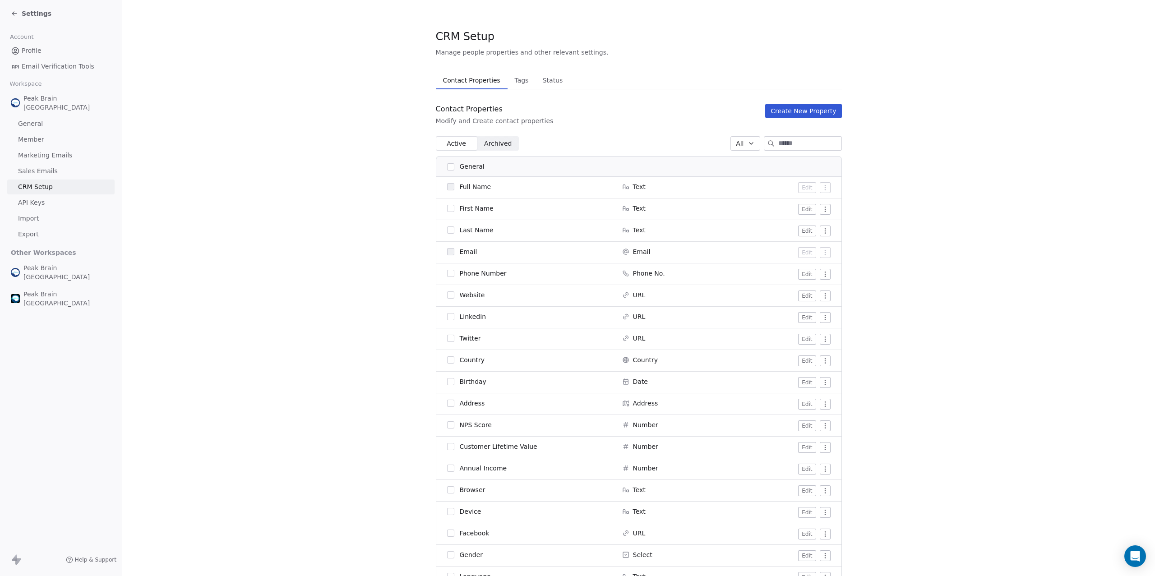
click at [543, 80] on span "Status" at bounding box center [553, 80] width 28 height 13
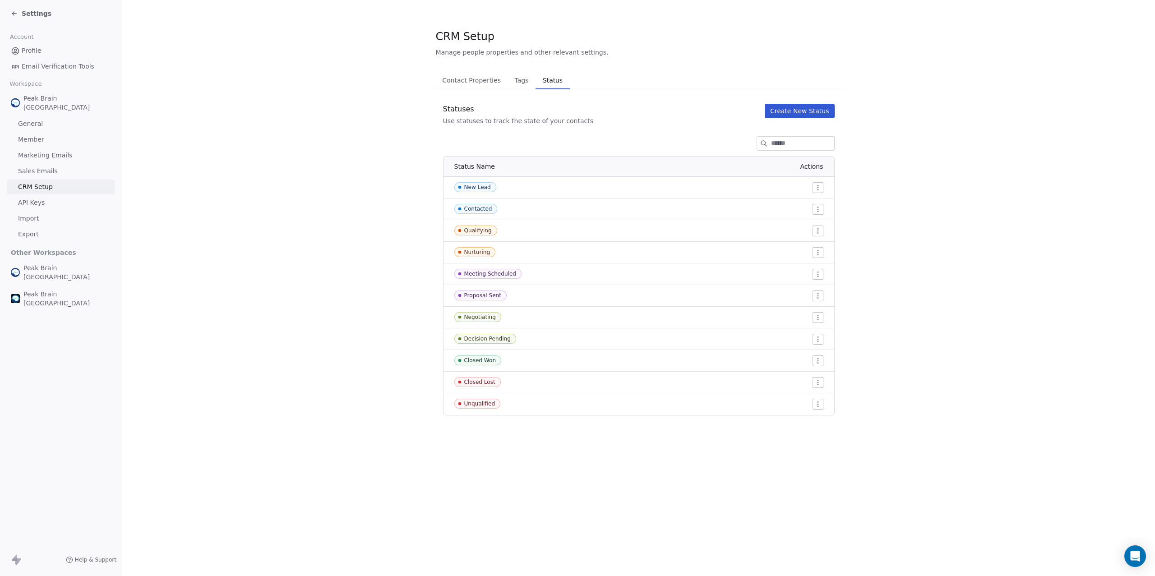
click at [19, 23] on div "Settings" at bounding box center [61, 13] width 122 height 27
click at [20, 17] on div "Settings" at bounding box center [31, 13] width 41 height 9
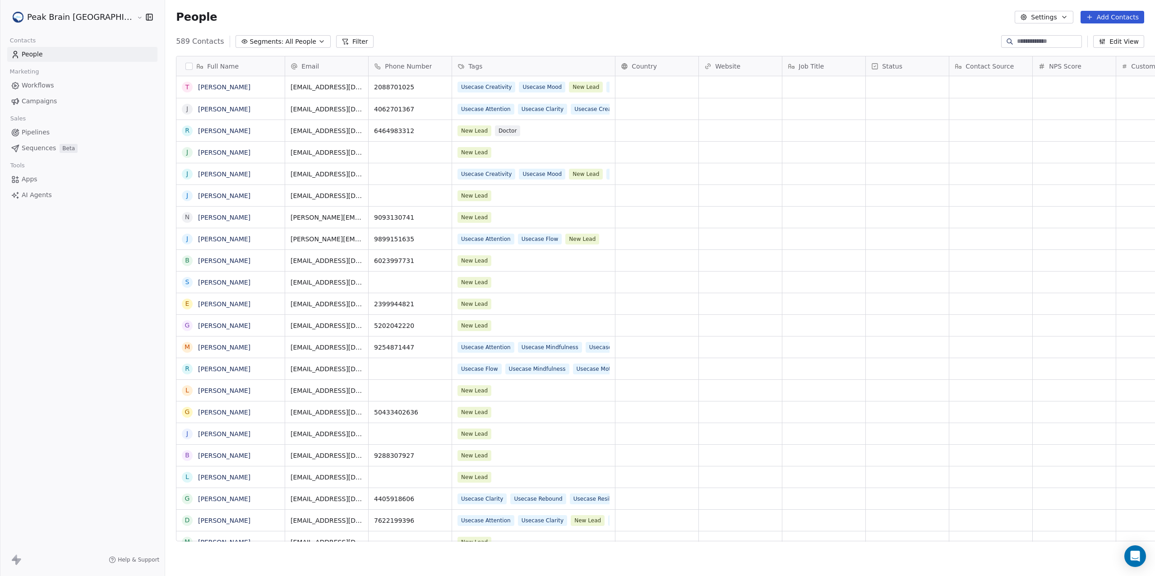
scroll to position [498, 1024]
click at [50, 134] on link "Pipelines" at bounding box center [82, 132] width 150 height 15
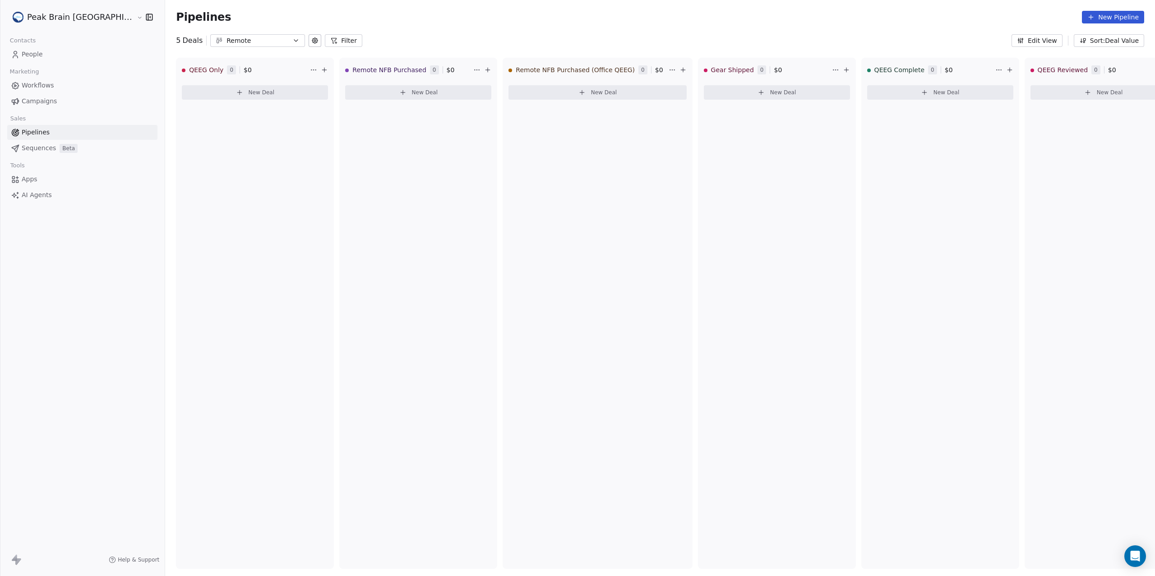
click at [292, 40] on icon "button" at bounding box center [295, 40] width 7 height 7
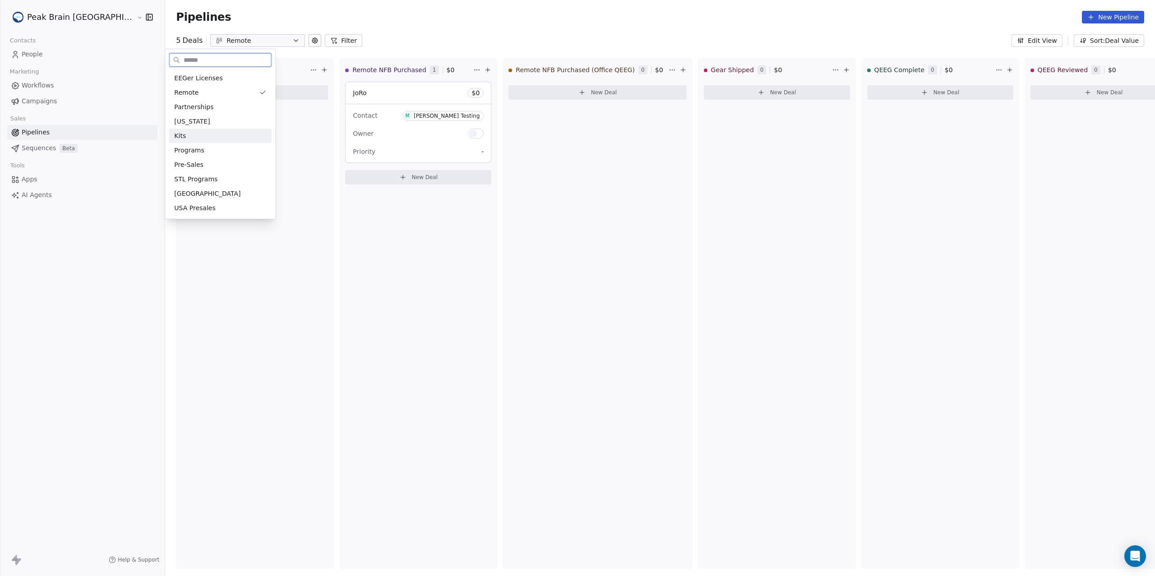
click at [236, 134] on div "Kits" at bounding box center [220, 135] width 92 height 9
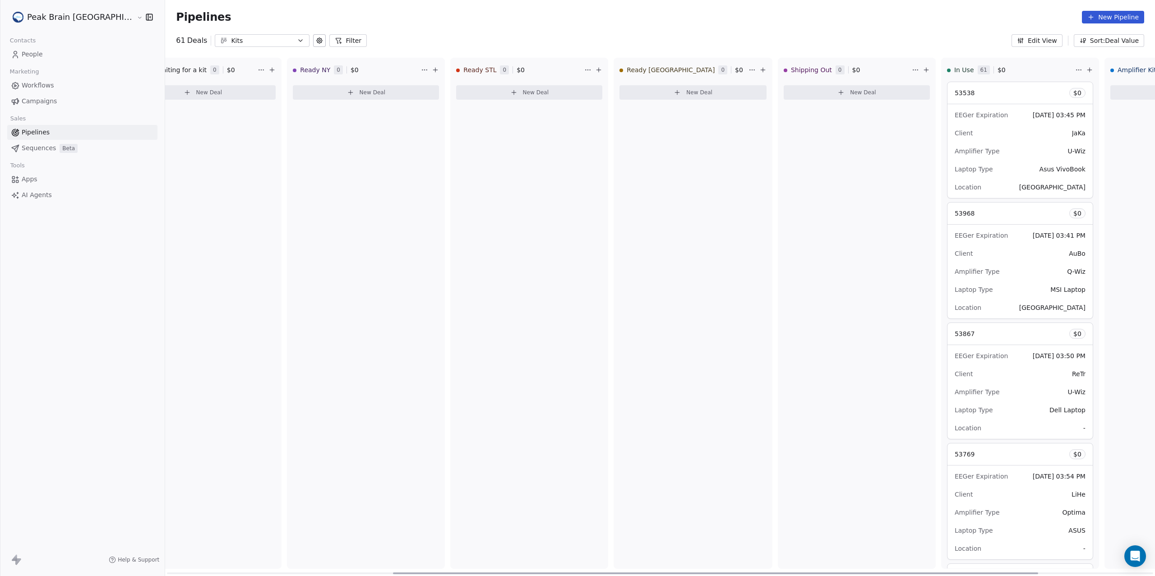
scroll to position [0, 480]
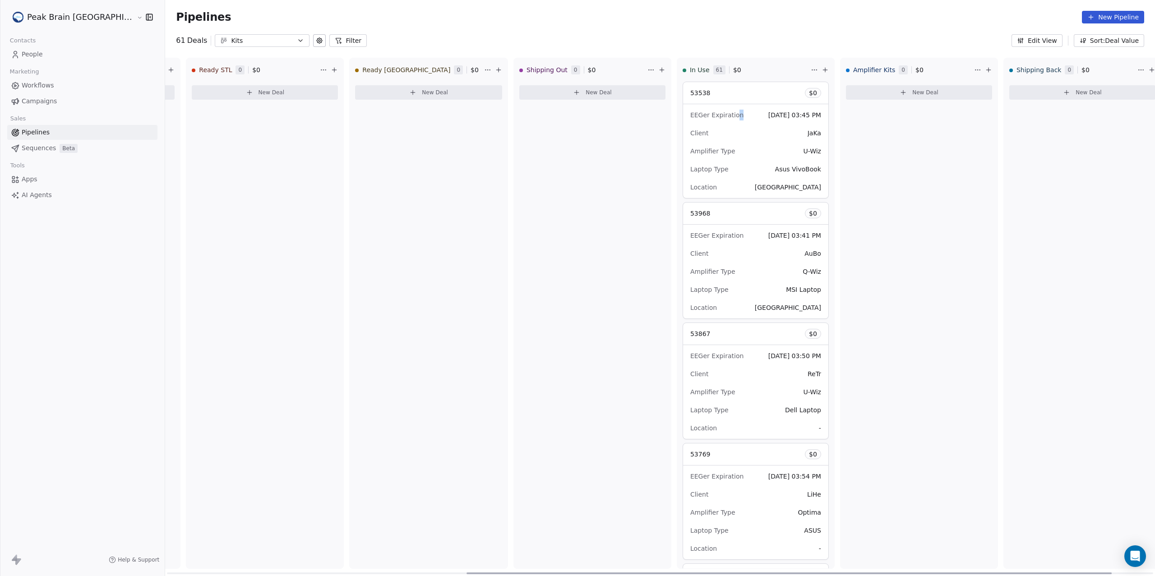
click at [693, 118] on span "EEGer Expiration" at bounding box center [716, 114] width 53 height 7
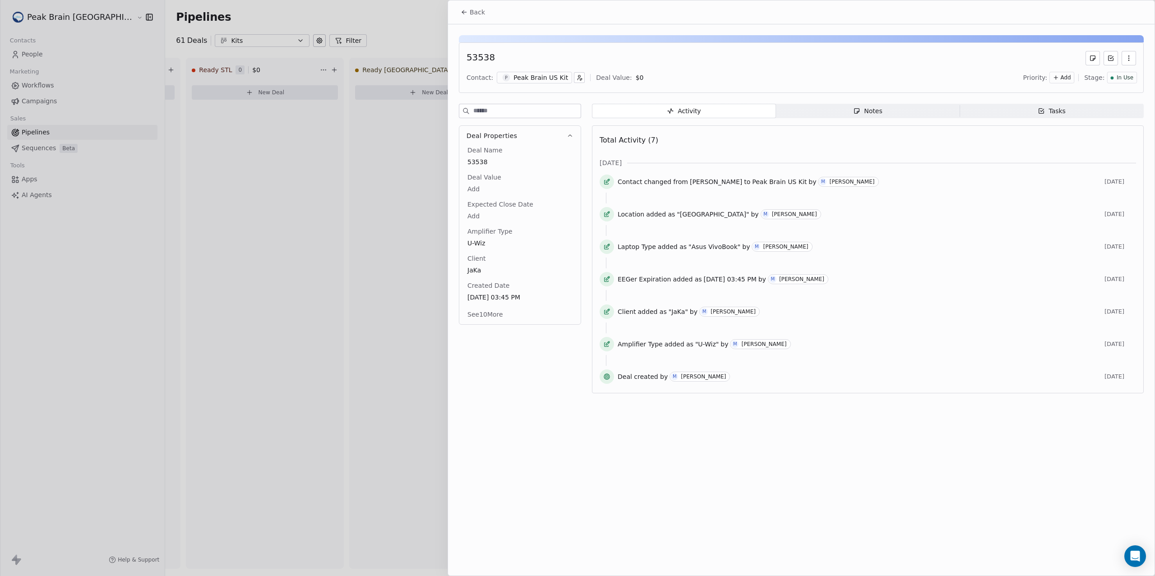
click at [490, 320] on button "See 10 More" at bounding box center [485, 314] width 46 height 16
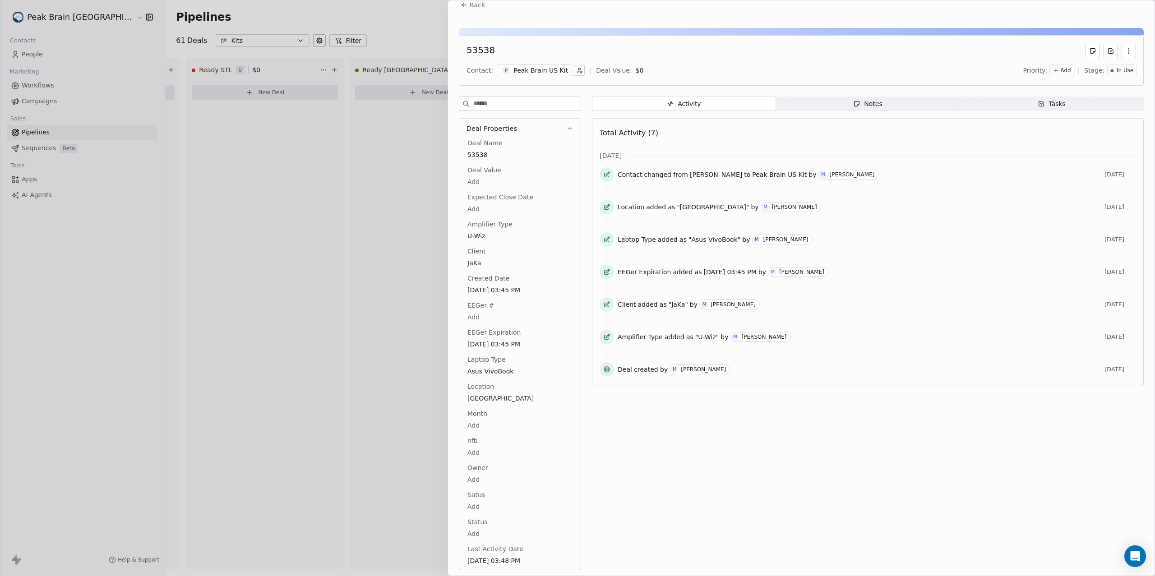
click at [545, 66] on div "Peak Brain US Kit" at bounding box center [540, 70] width 55 height 9
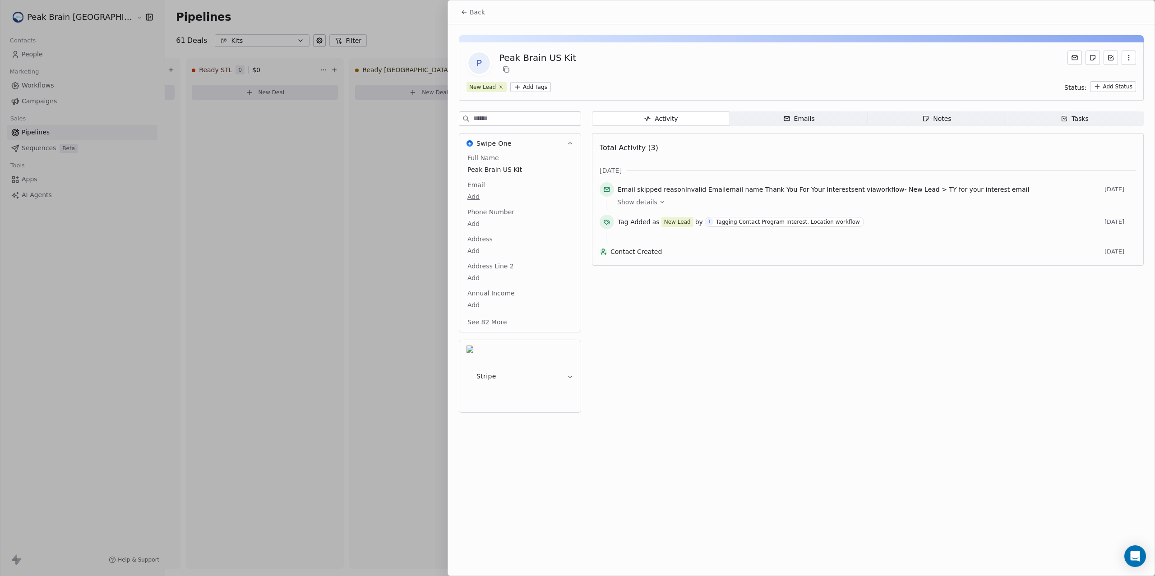
click at [476, 7] on button "Back" at bounding box center [472, 12] width 35 height 16
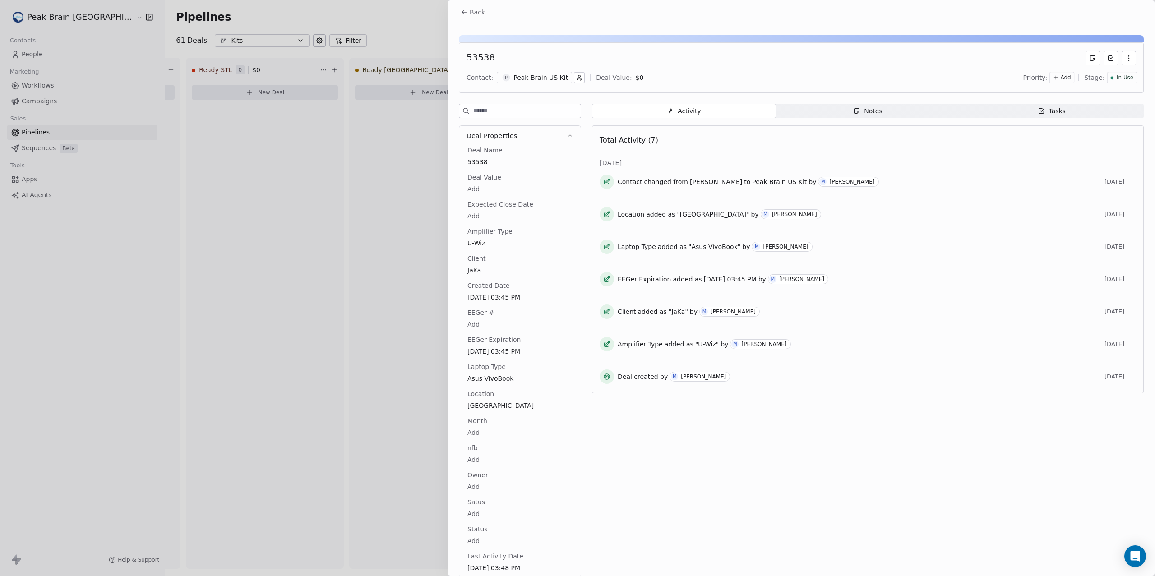
click at [525, 79] on div "Peak Brain US Kit" at bounding box center [540, 77] width 55 height 9
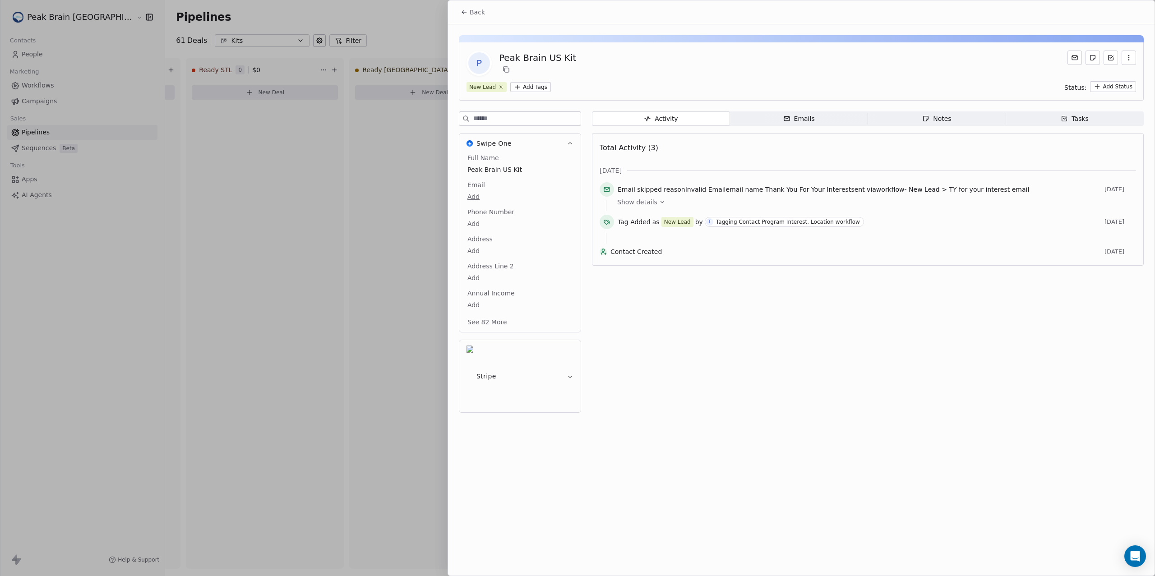
click at [504, 322] on button "See 82 More" at bounding box center [487, 322] width 51 height 16
click at [474, 12] on span "Back" at bounding box center [477, 12] width 15 height 9
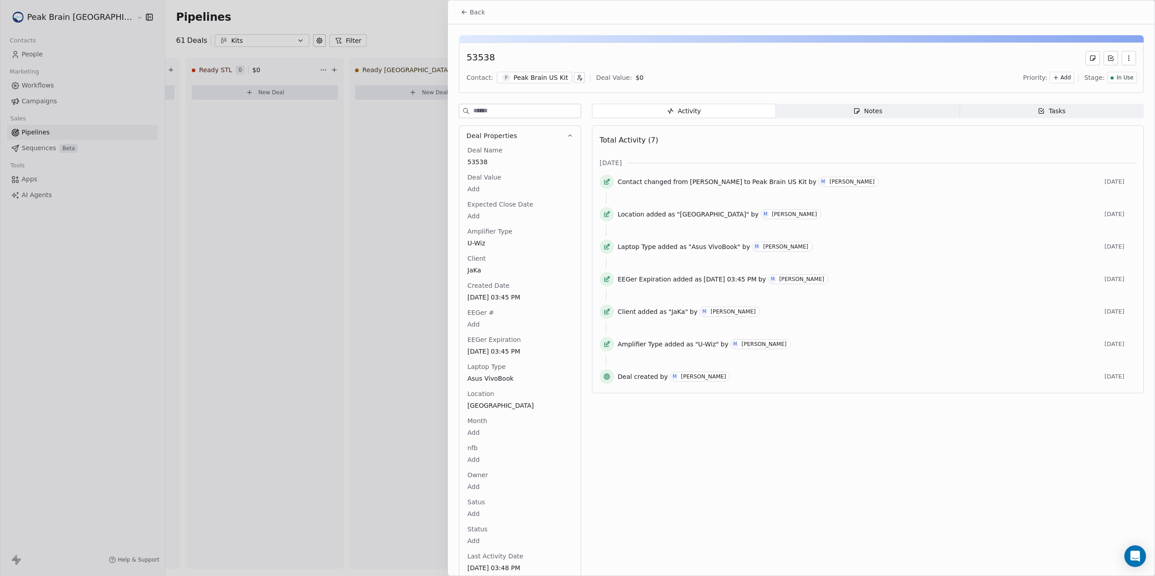
click at [462, 18] on button "Back" at bounding box center [472, 12] width 35 height 16
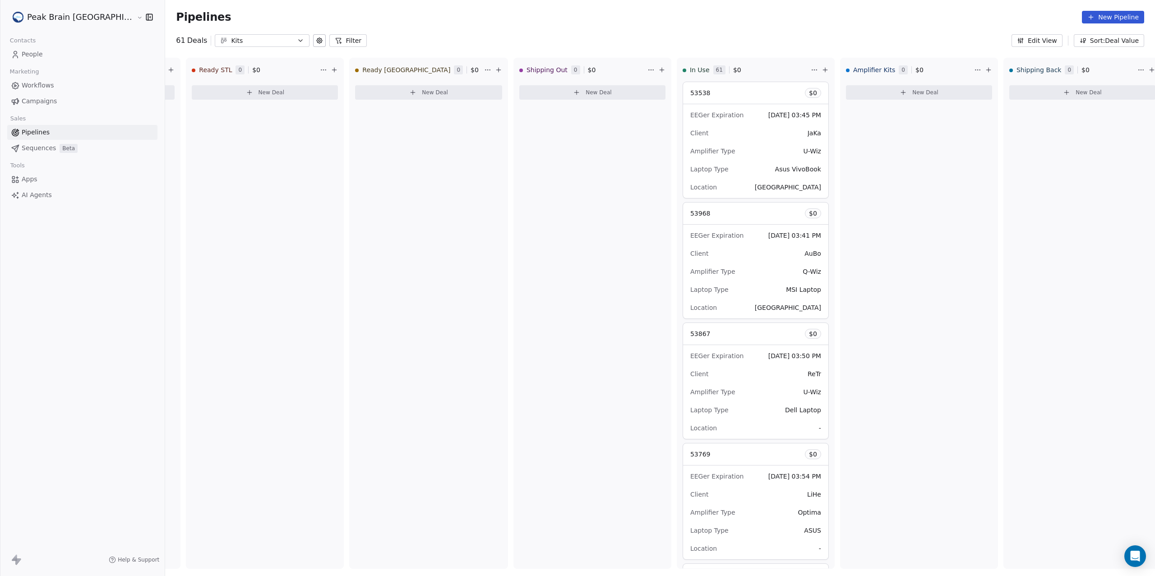
click at [265, 46] on div "61 Deals Kits Filter" at bounding box center [271, 40] width 191 height 13
click at [259, 45] on button "Kits" at bounding box center [262, 40] width 95 height 13
click at [232, 92] on div "Remote" at bounding box center [223, 92] width 92 height 9
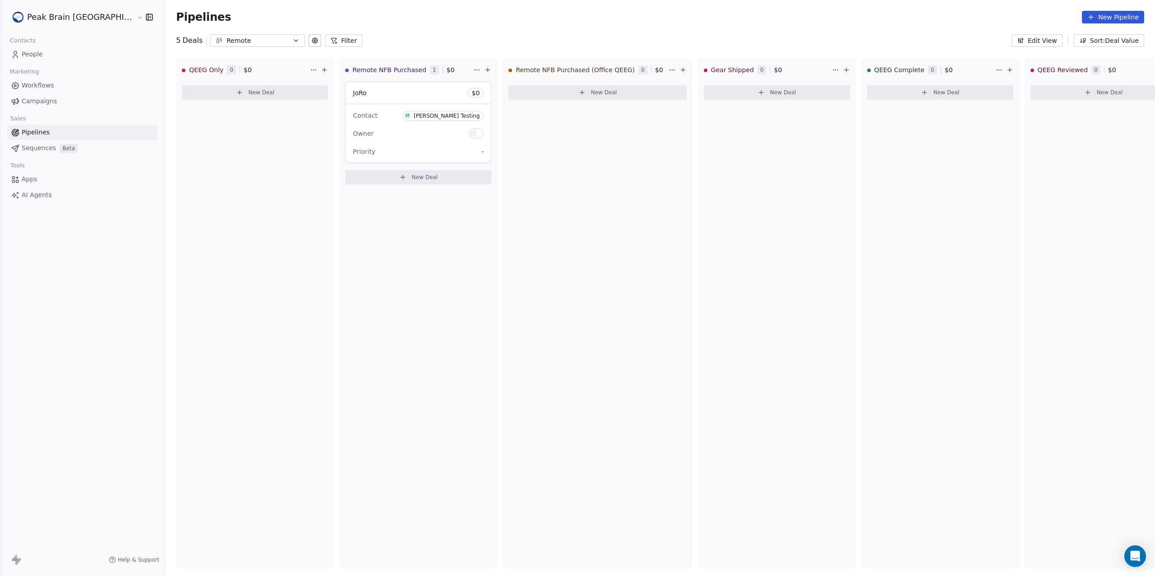
click at [245, 42] on button "Remote" at bounding box center [257, 40] width 95 height 13
click at [339, 18] on html "Peak Brain [GEOGRAPHIC_DATA] Contacts People Marketing Workflows Campaigns Sale…" at bounding box center [577, 288] width 1155 height 576
click at [1114, 20] on button "New Pipeline" at bounding box center [1113, 17] width 62 height 13
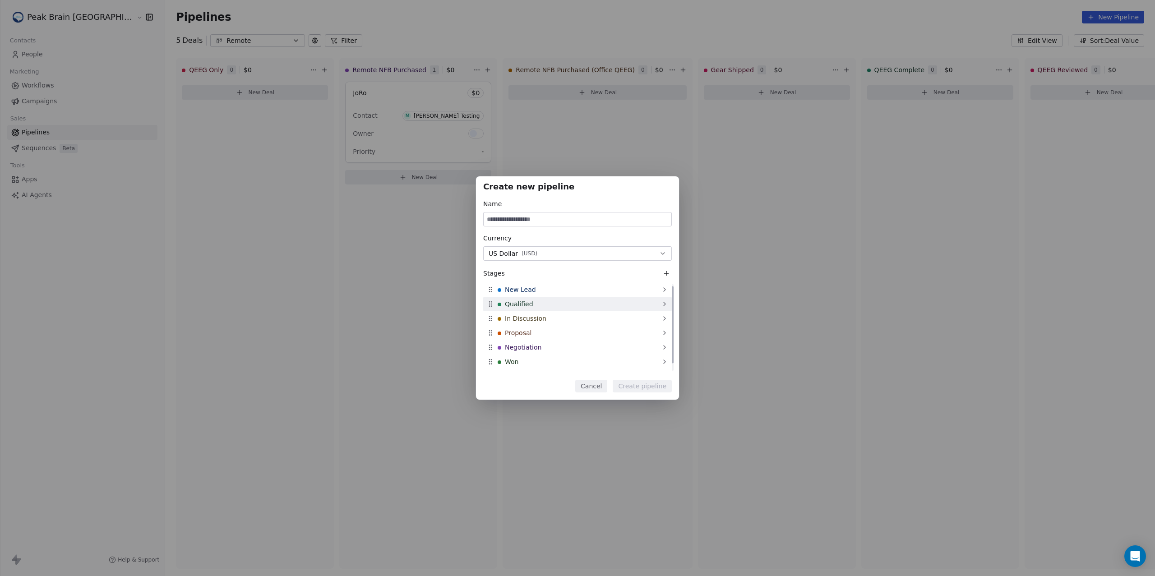
scroll to position [11, 0]
click at [596, 390] on button "Cancel" at bounding box center [591, 386] width 32 height 13
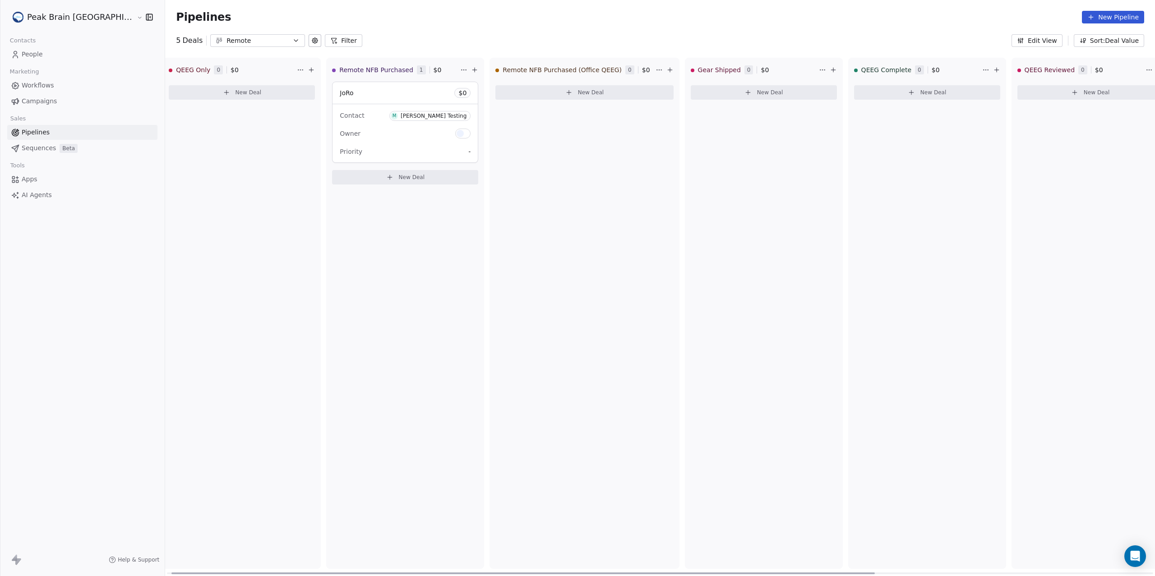
scroll to position [0, 0]
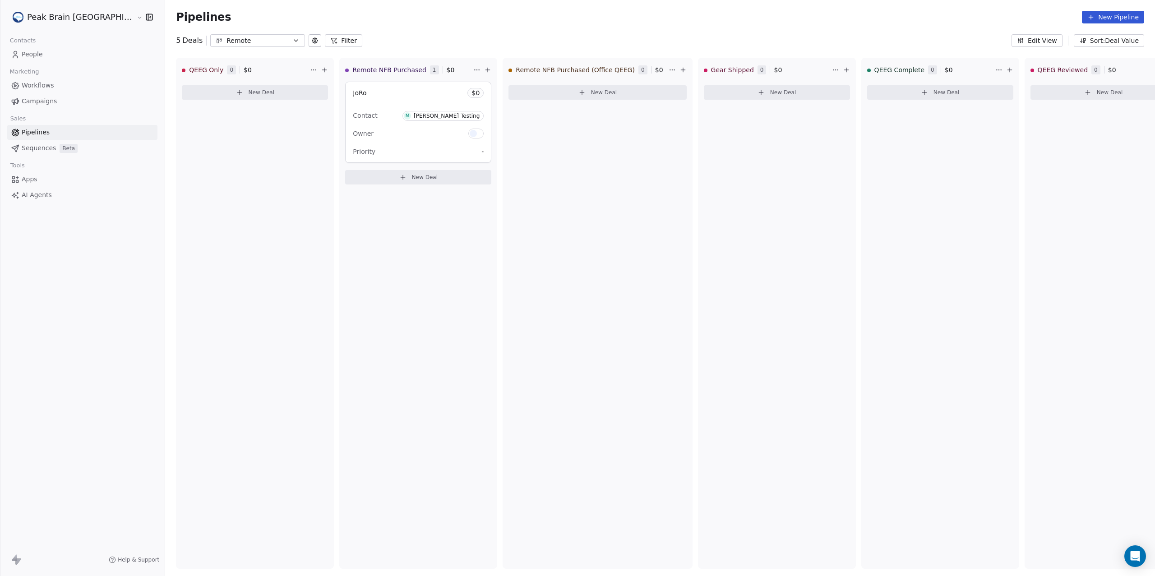
click at [223, 34] on button "Remote" at bounding box center [257, 40] width 95 height 13
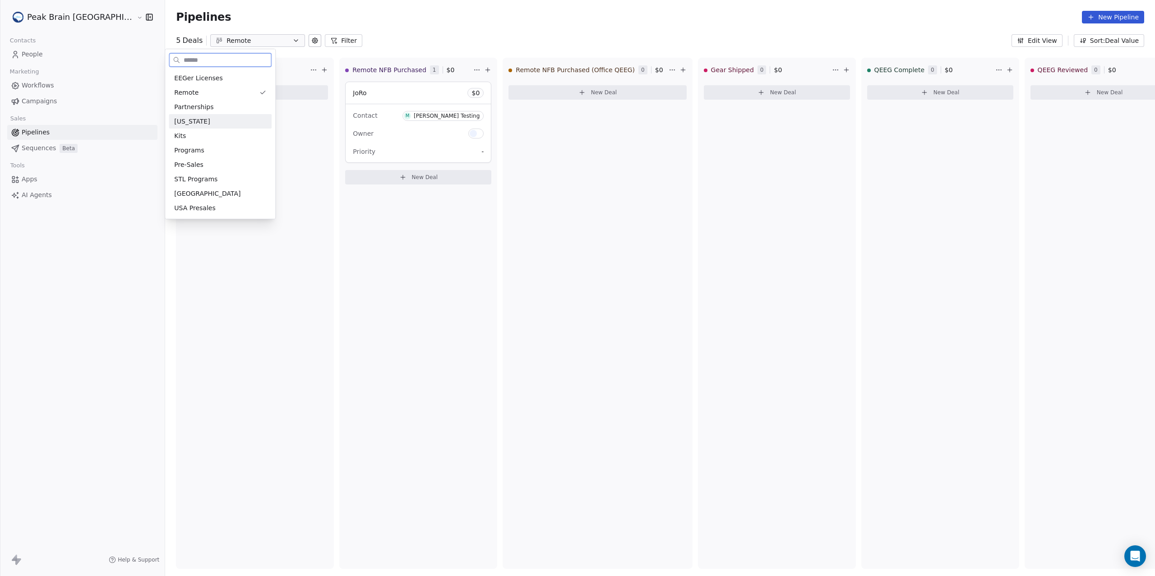
click at [231, 124] on div "[US_STATE]" at bounding box center [220, 121] width 92 height 9
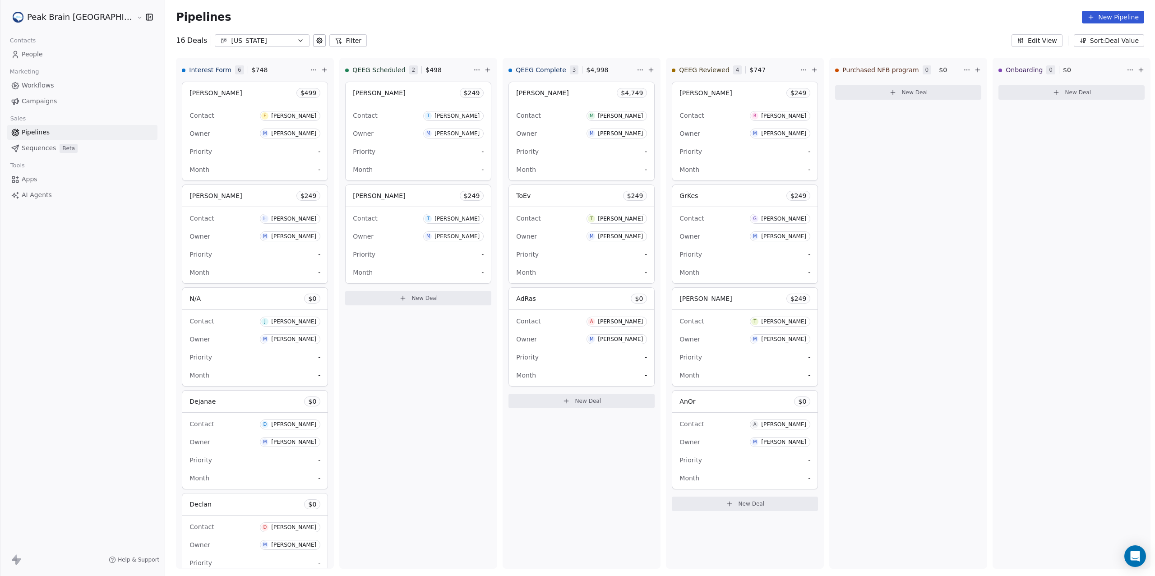
click at [236, 43] on div "[US_STATE]" at bounding box center [262, 40] width 62 height 9
click at [220, 95] on div "Remote" at bounding box center [223, 92] width 92 height 9
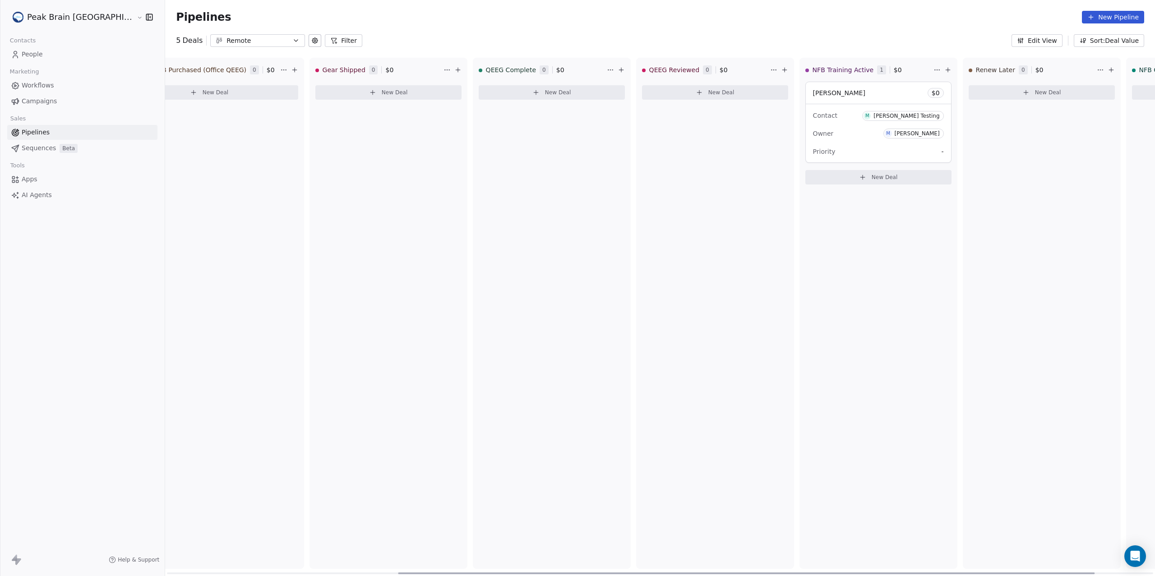
scroll to position [0, 479]
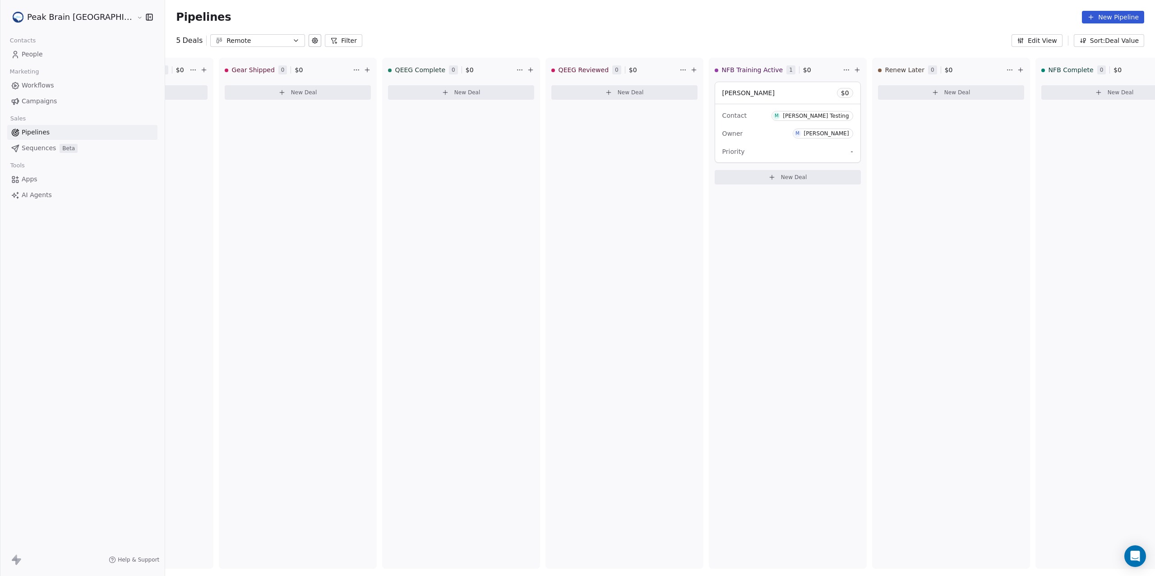
click at [239, 34] on button "Remote" at bounding box center [257, 40] width 95 height 13
click at [230, 131] on div "Kits" at bounding box center [220, 135] width 92 height 9
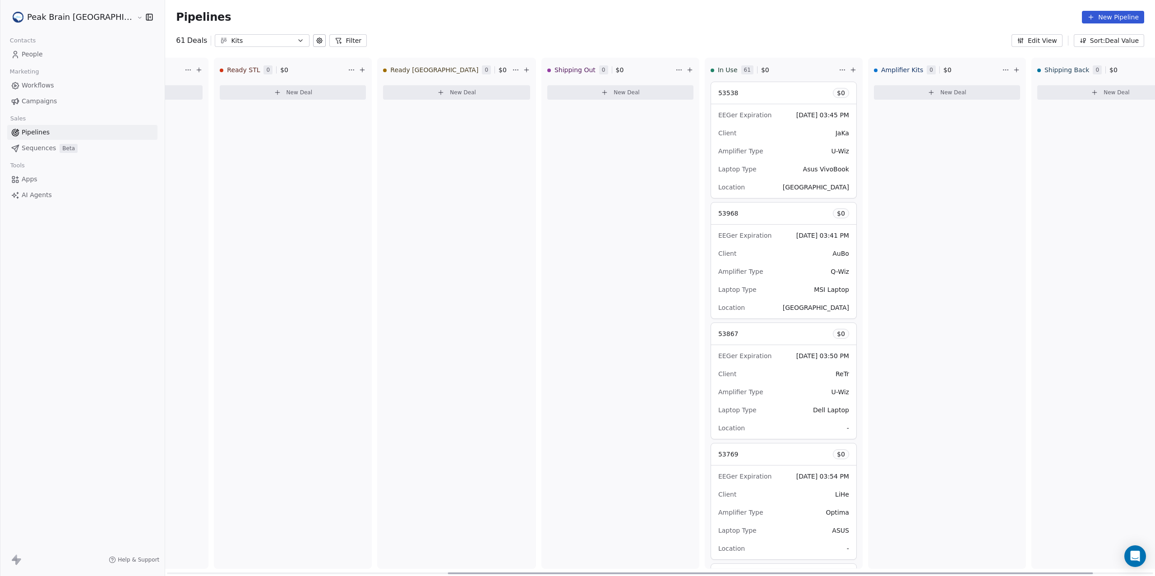
scroll to position [0, 450]
click at [721, 129] on div "Client JaKa" at bounding box center [786, 133] width 131 height 14
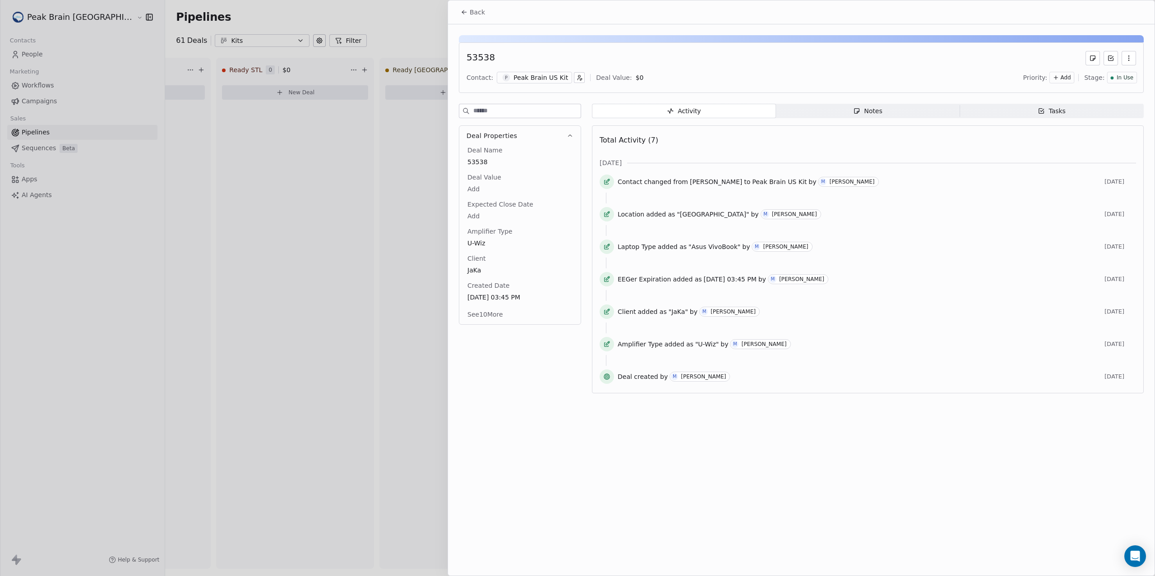
click at [477, 10] on span "Back" at bounding box center [477, 12] width 15 height 9
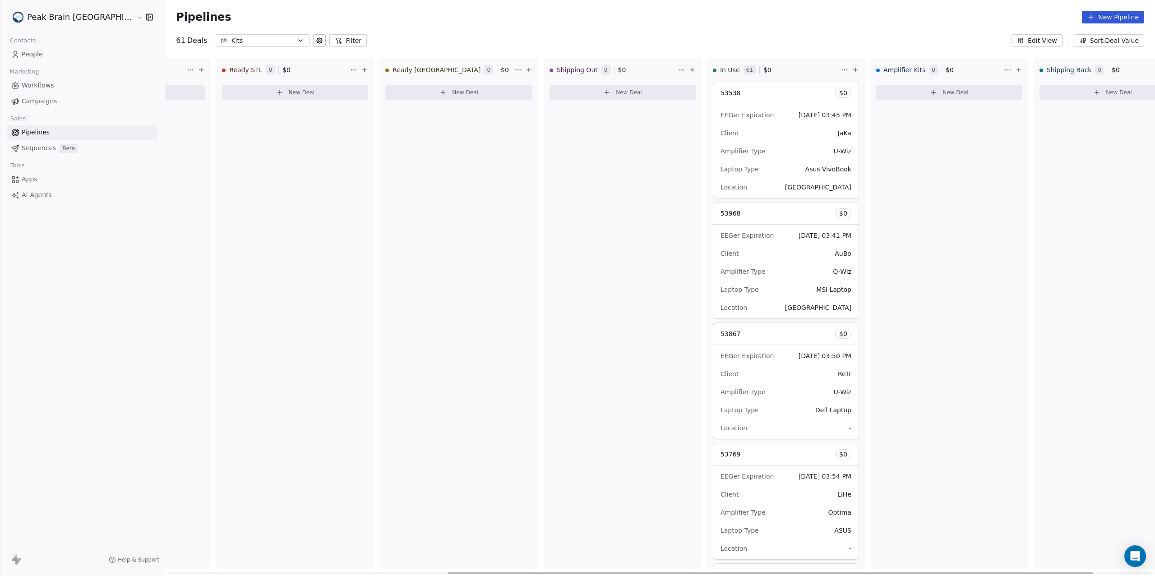
click at [722, 137] on div "Client JaKa" at bounding box center [786, 133] width 131 height 14
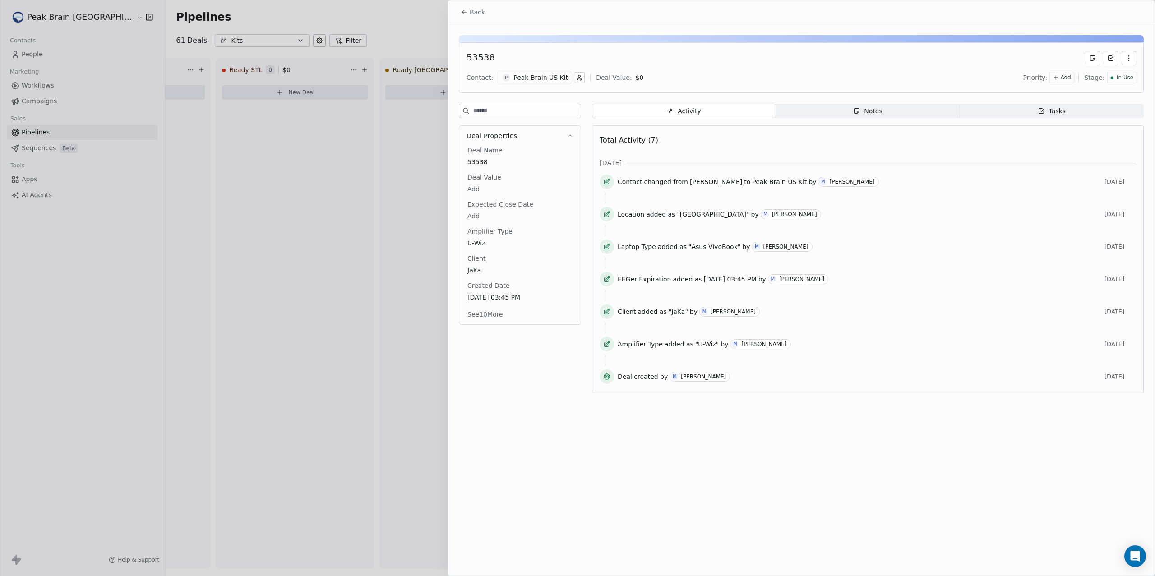
click at [478, 16] on span "Back" at bounding box center [477, 12] width 15 height 9
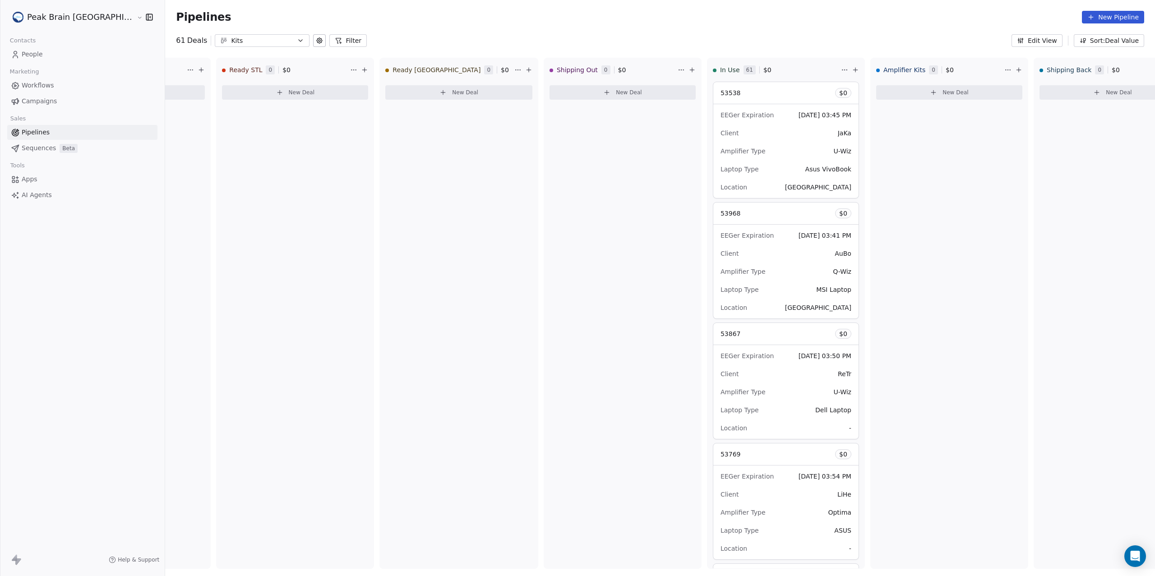
click at [329, 37] on button "Filter" at bounding box center [347, 40] width 37 height 13
click at [55, 39] on button "Add Filter" at bounding box center [60, 37] width 111 height 16
click at [61, 60] on div "Deal properties" at bounding box center [61, 58] width 92 height 9
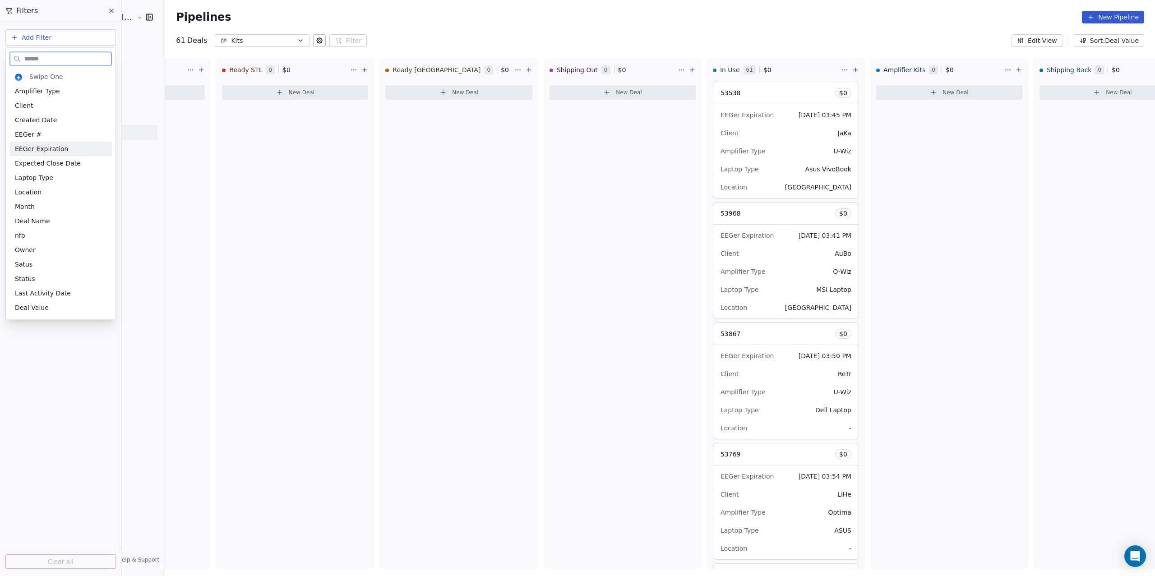
click at [72, 155] on div "EEGer Expiration" at bounding box center [60, 149] width 102 height 14
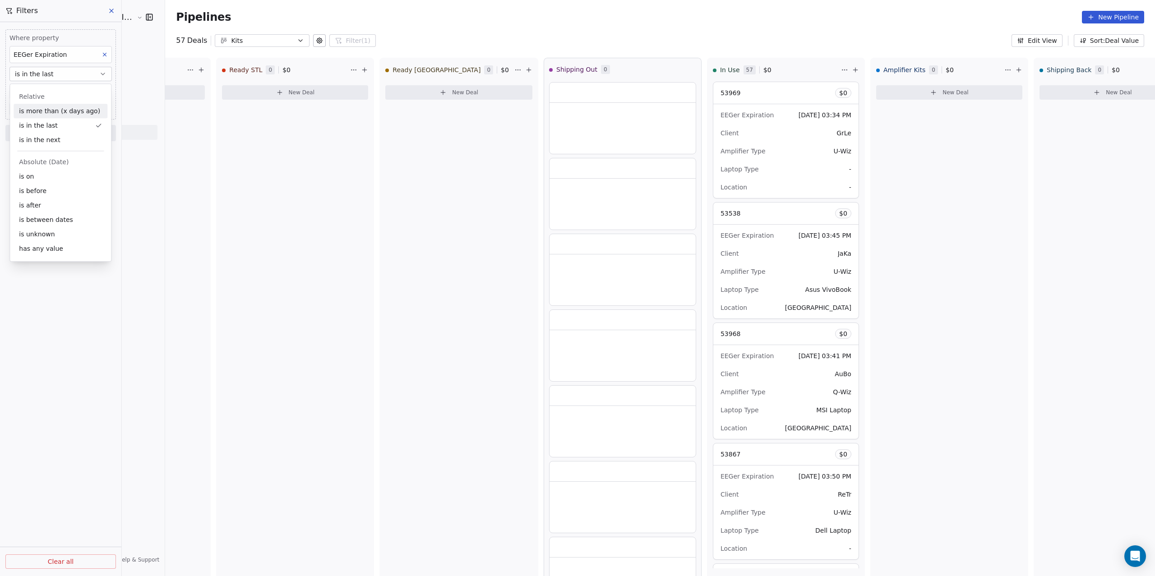
click at [50, 74] on span "is in the last" at bounding box center [34, 73] width 39 height 9
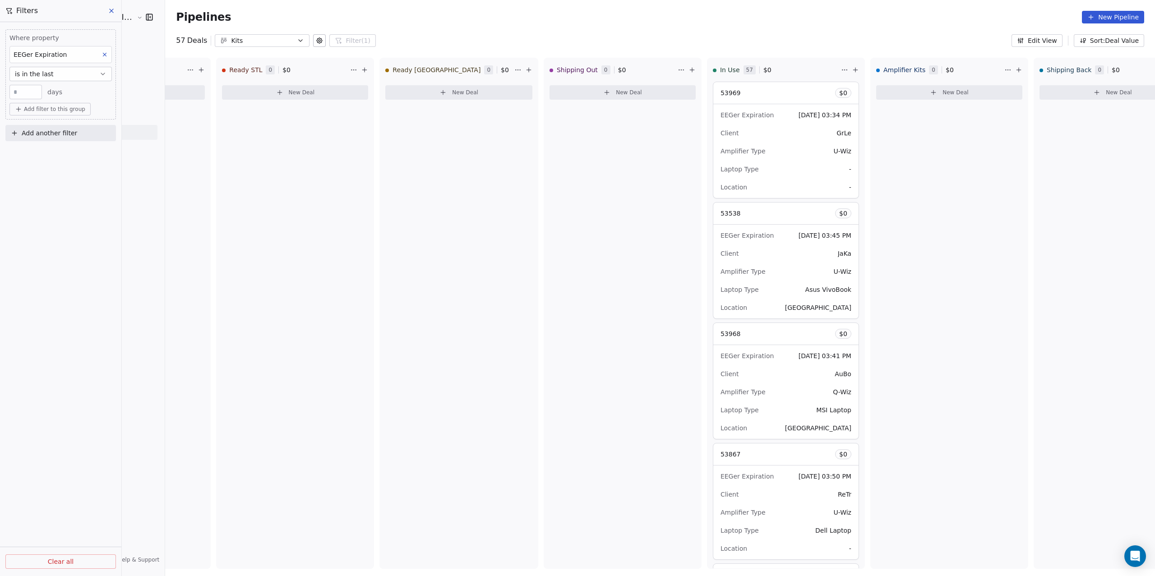
click at [50, 74] on span "is in the last" at bounding box center [34, 73] width 39 height 9
click at [64, 139] on div "is in the next" at bounding box center [61, 140] width 94 height 14
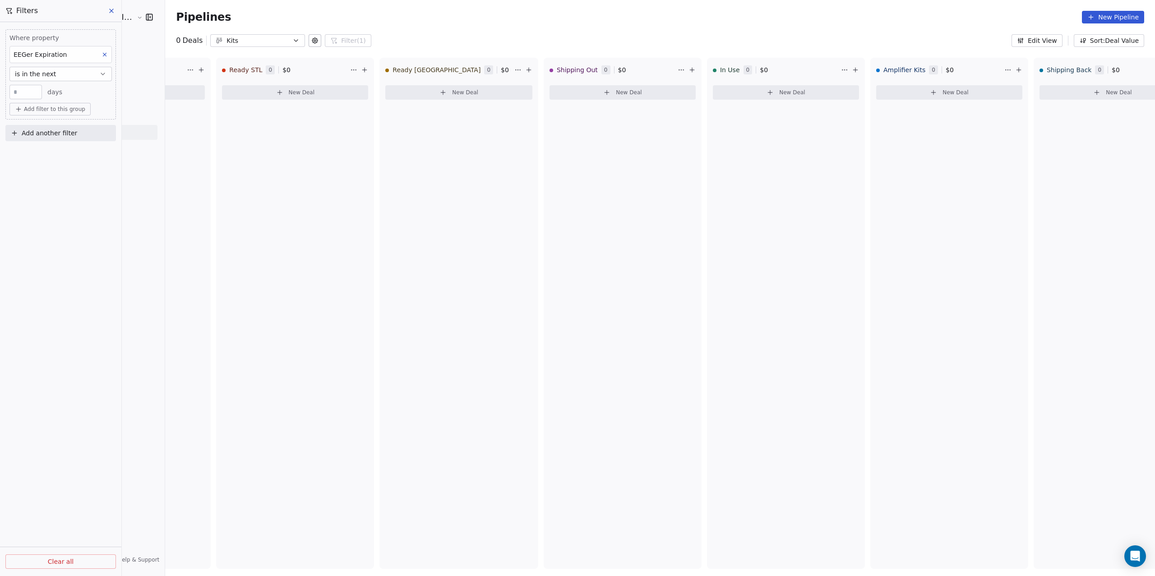
drag, startPoint x: 28, startPoint y: 91, endPoint x: 13, endPoint y: 92, distance: 14.9
click at [13, 92] on input "**" at bounding box center [26, 92] width 28 height 7
type input "**"
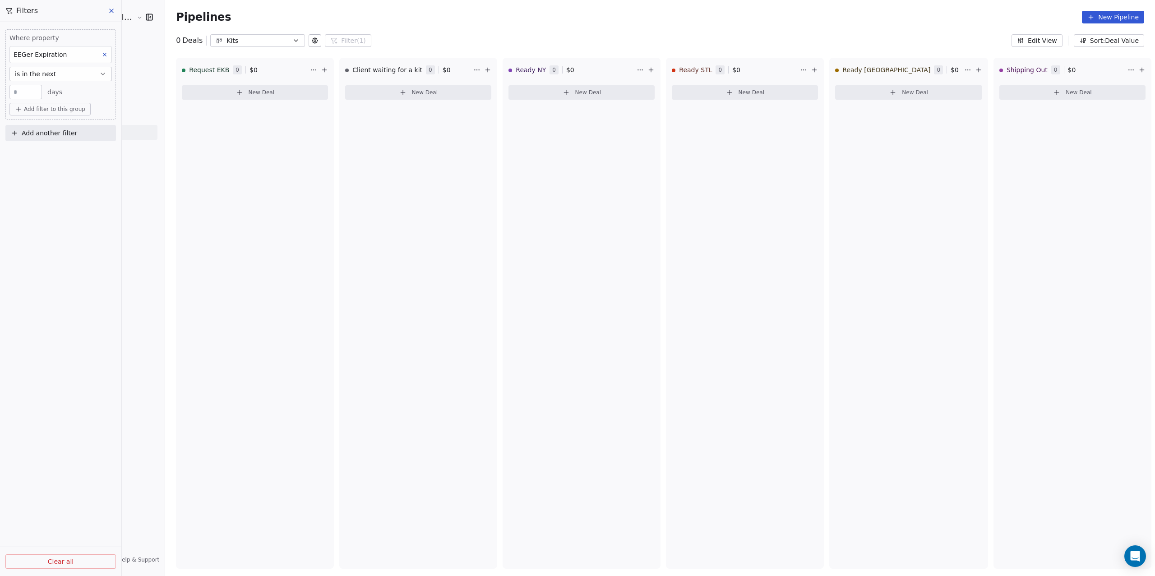
click at [109, 11] on icon at bounding box center [111, 10] width 7 height 7
click at [41, 84] on span "Workflows" at bounding box center [38, 85] width 32 height 9
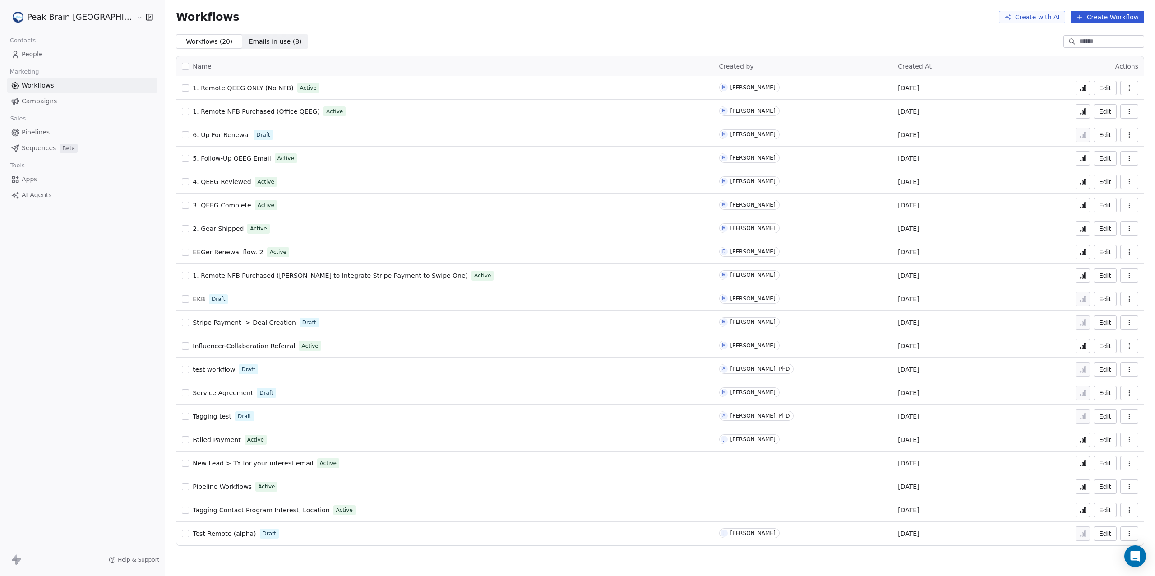
click at [236, 319] on span "Stripe Payment -> Deal Creation" at bounding box center [244, 322] width 103 height 7
click at [61, 18] on html "Peak Brain [GEOGRAPHIC_DATA] Contacts People Marketing Workflows Campaigns Sale…" at bounding box center [577, 288] width 1155 height 576
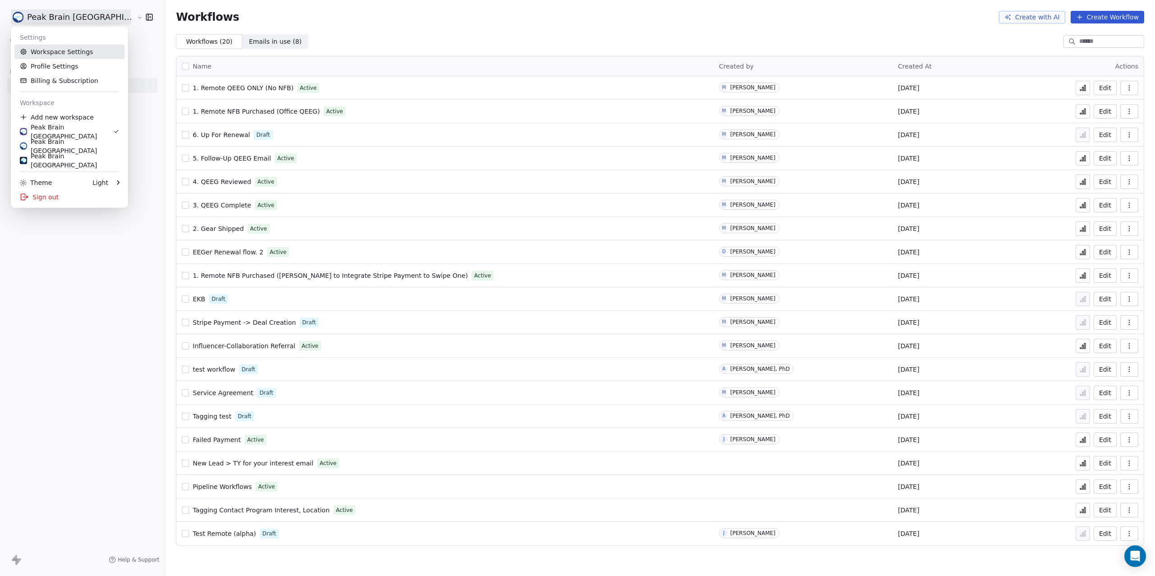
click at [66, 55] on link "Workspace Settings" at bounding box center [69, 52] width 110 height 14
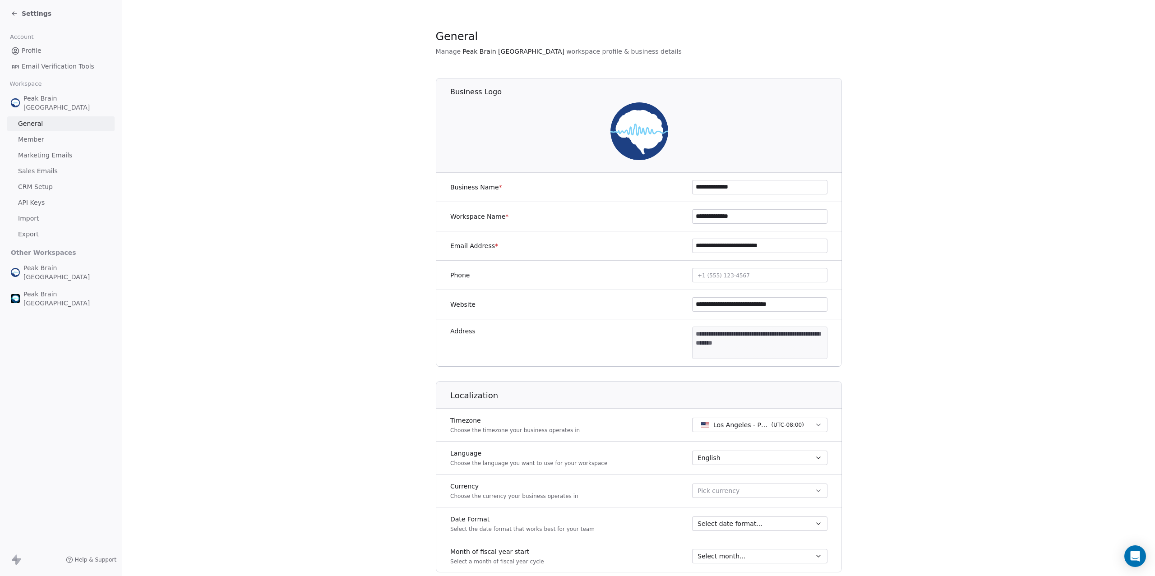
click at [68, 170] on div "Peak Brain [GEOGRAPHIC_DATA] General Member Marketing Emails Sales Emails CRM S…" at bounding box center [60, 166] width 107 height 152
click at [46, 182] on span "CRM Setup" at bounding box center [35, 186] width 35 height 9
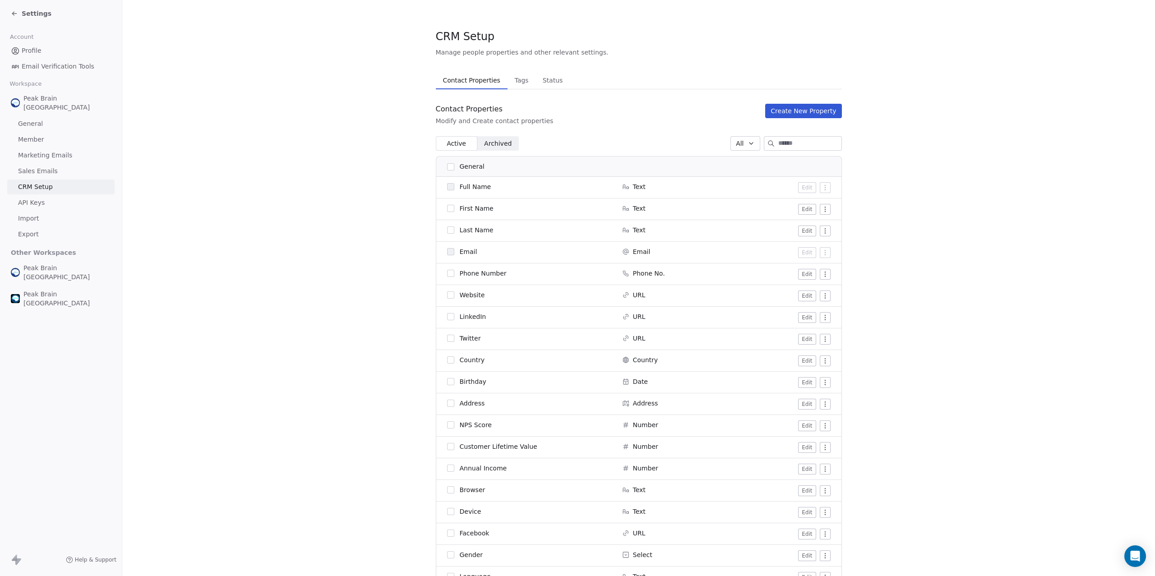
click at [55, 132] on link "Member" at bounding box center [60, 139] width 107 height 15
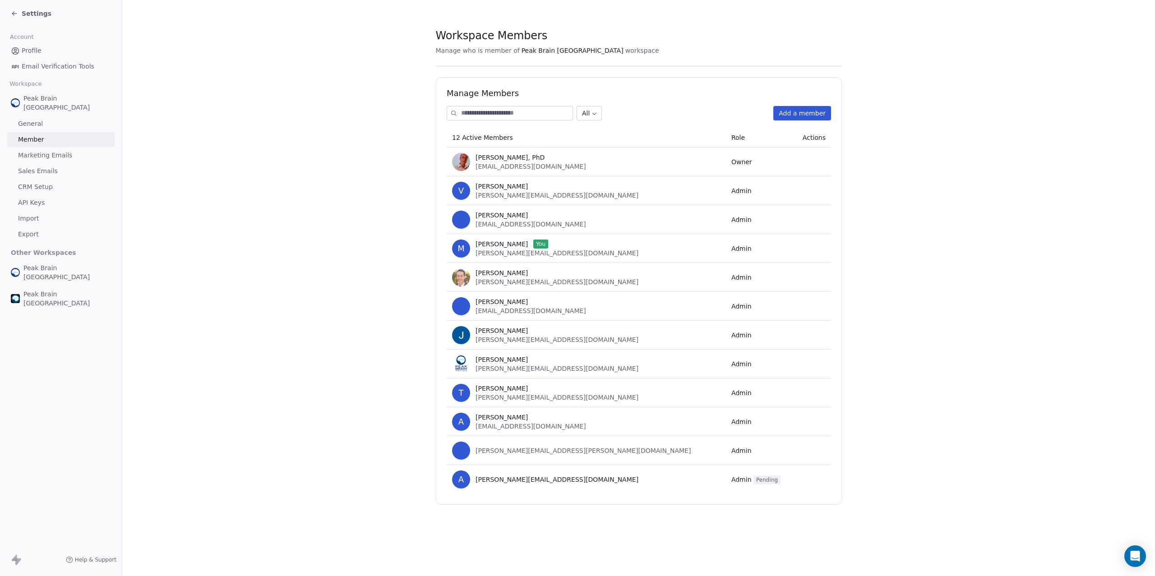
click at [53, 116] on link "General" at bounding box center [60, 123] width 107 height 15
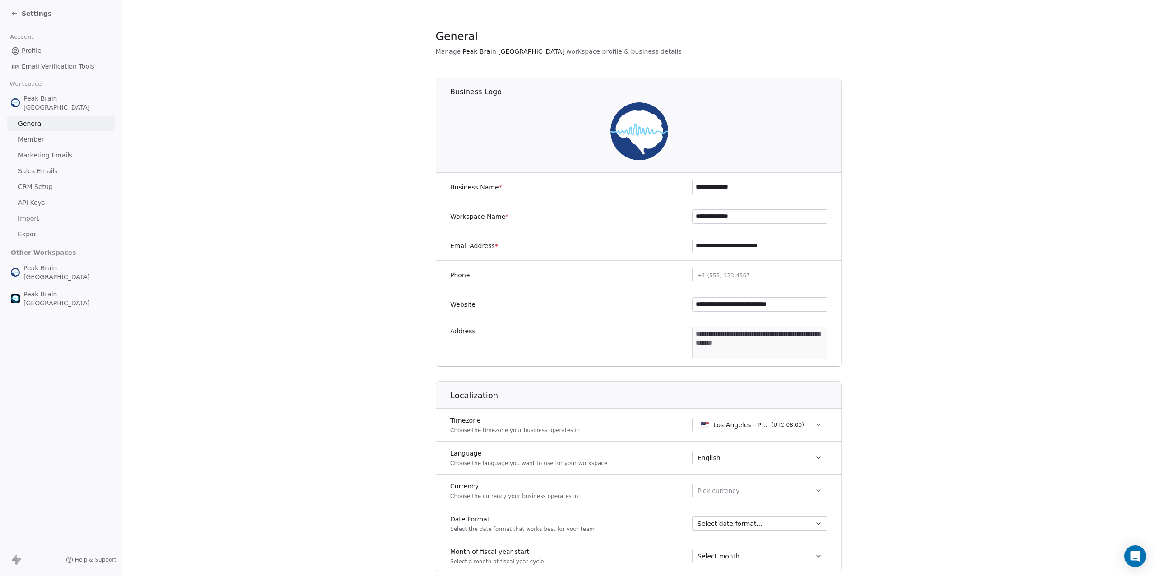
click at [47, 58] on div "Profile Email Verification Tools" at bounding box center [60, 58] width 107 height 31
click at [46, 64] on span "Email Verification Tools" at bounding box center [58, 66] width 73 height 9
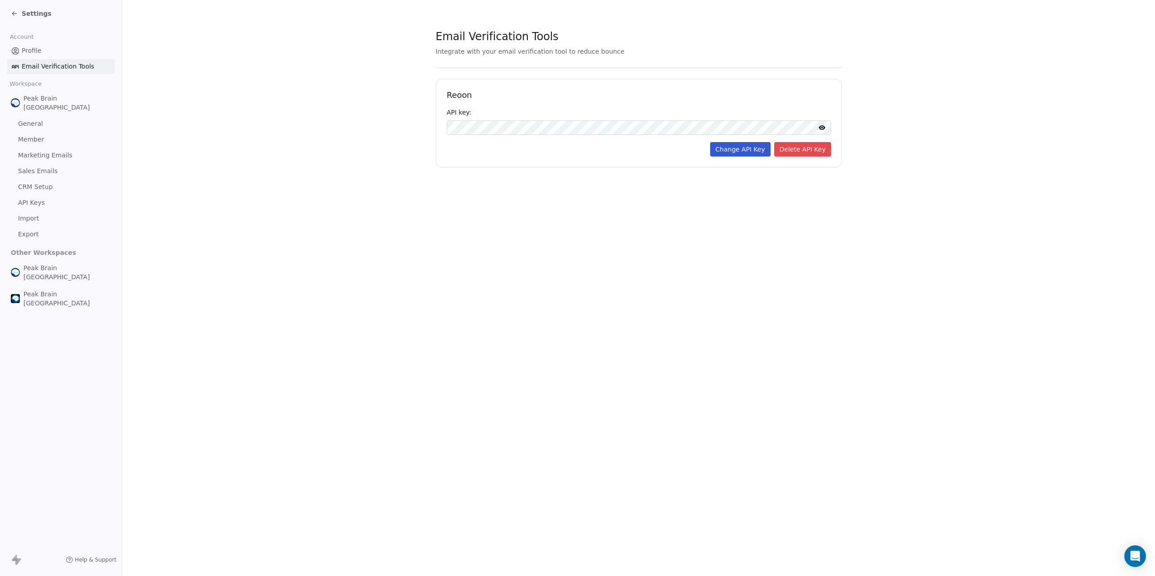
click at [28, 9] on span "Settings" at bounding box center [37, 13] width 30 height 9
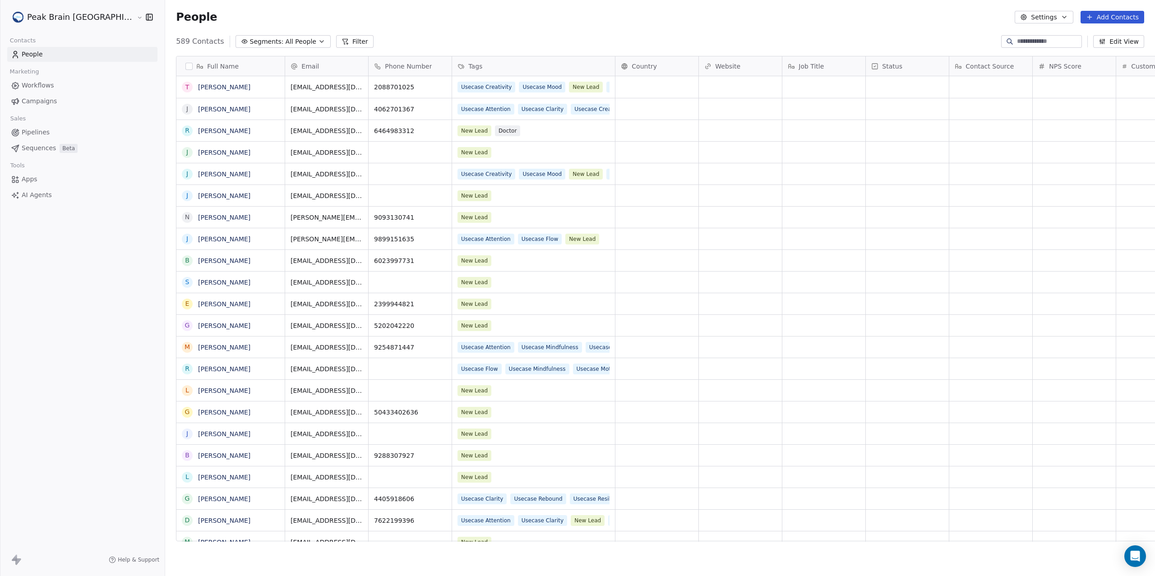
scroll to position [498, 1024]
click at [38, 131] on span "Pipelines" at bounding box center [36, 132] width 28 height 9
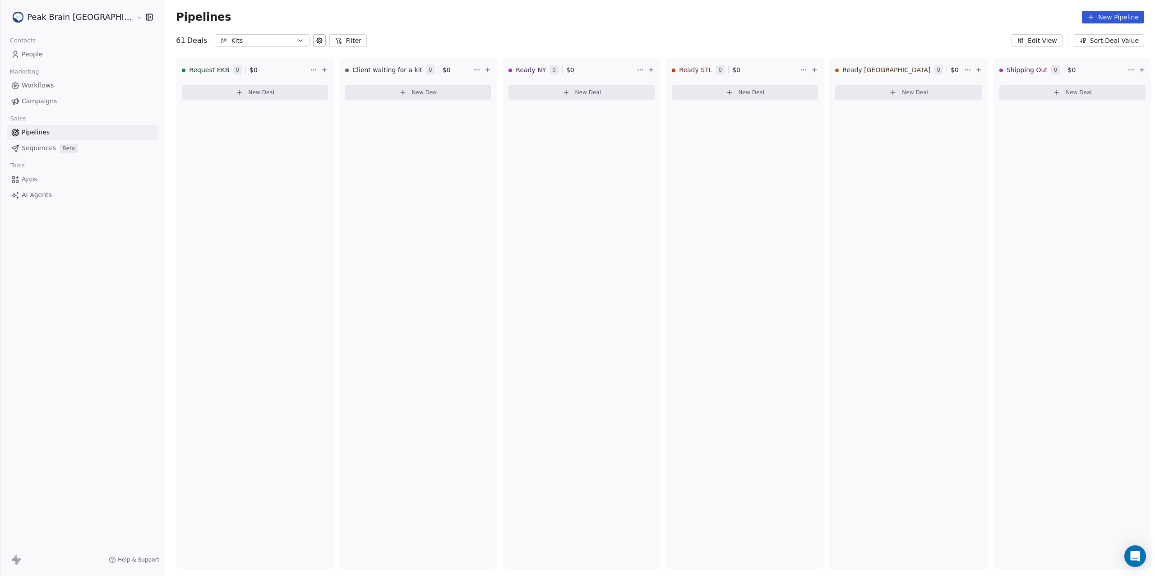
click at [231, 38] on div "Kits" at bounding box center [262, 40] width 62 height 9
click at [224, 91] on div "Remote" at bounding box center [223, 92] width 92 height 9
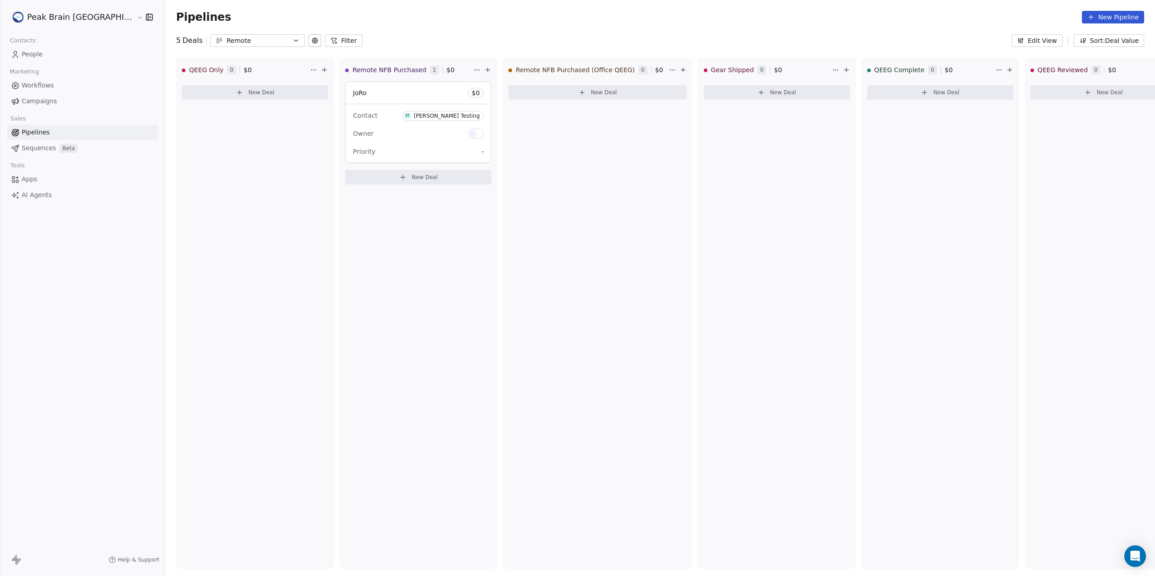
click at [72, 57] on link "People" at bounding box center [82, 54] width 150 height 15
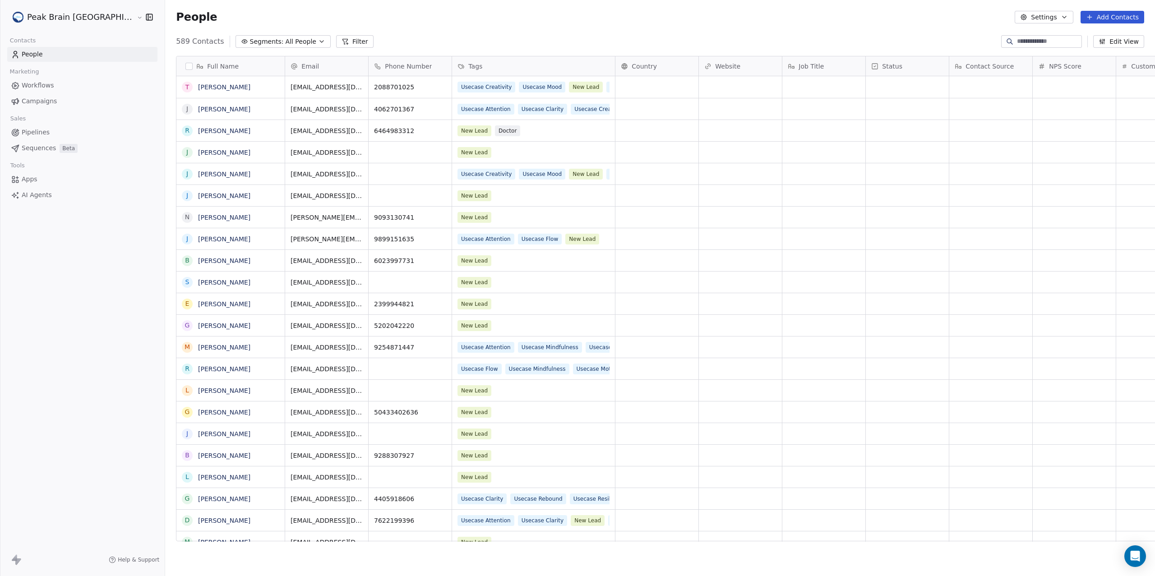
scroll to position [498, 1024]
click at [1109, 16] on button "Add Contacts" at bounding box center [1113, 17] width 64 height 13
click at [1001, 22] on html "Peak Brain [GEOGRAPHIC_DATA] Contacts People Marketing Workflows Campaigns Sale…" at bounding box center [577, 288] width 1155 height 576
click at [66, 134] on link "Pipelines" at bounding box center [82, 132] width 150 height 15
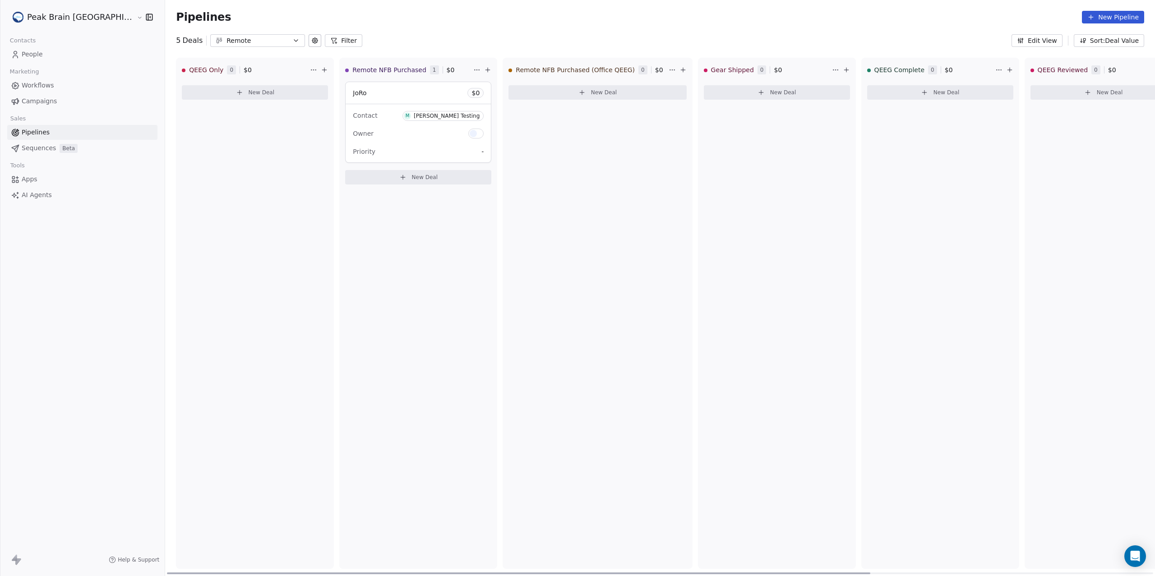
click at [412, 181] on span "New Deal" at bounding box center [425, 177] width 26 height 7
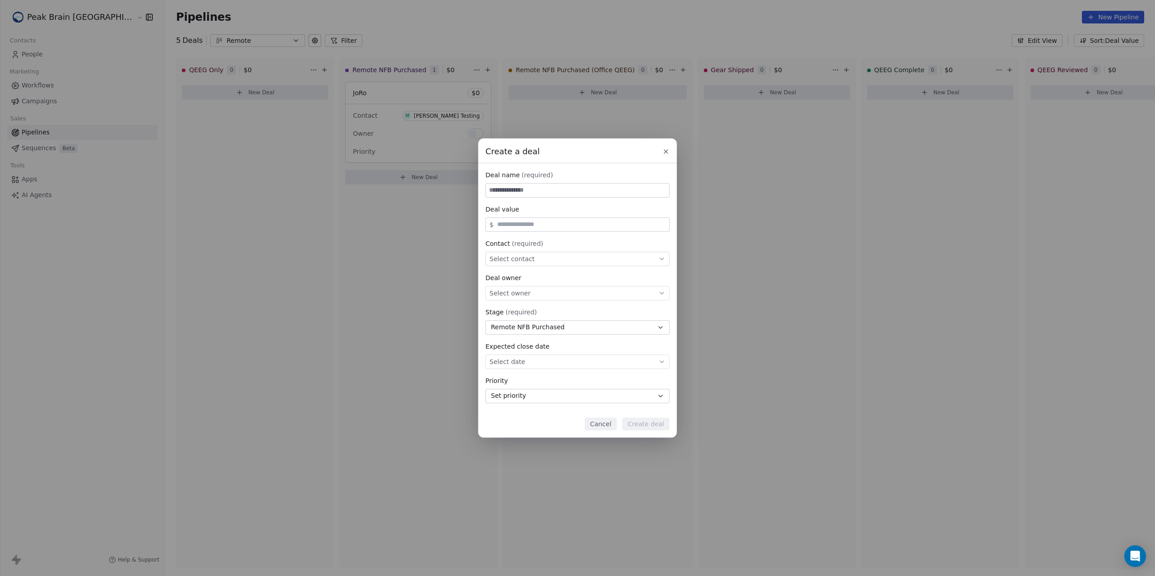
click at [603, 254] on div "Select contact" at bounding box center [577, 259] width 184 height 14
click at [602, 245] on div "Create a deal Deal name (required) Deal value $ Contact (required) Select conta…" at bounding box center [577, 288] width 1155 height 299
click at [603, 425] on button "Cancel" at bounding box center [601, 424] width 32 height 13
